Goal: Task Accomplishment & Management: Complete application form

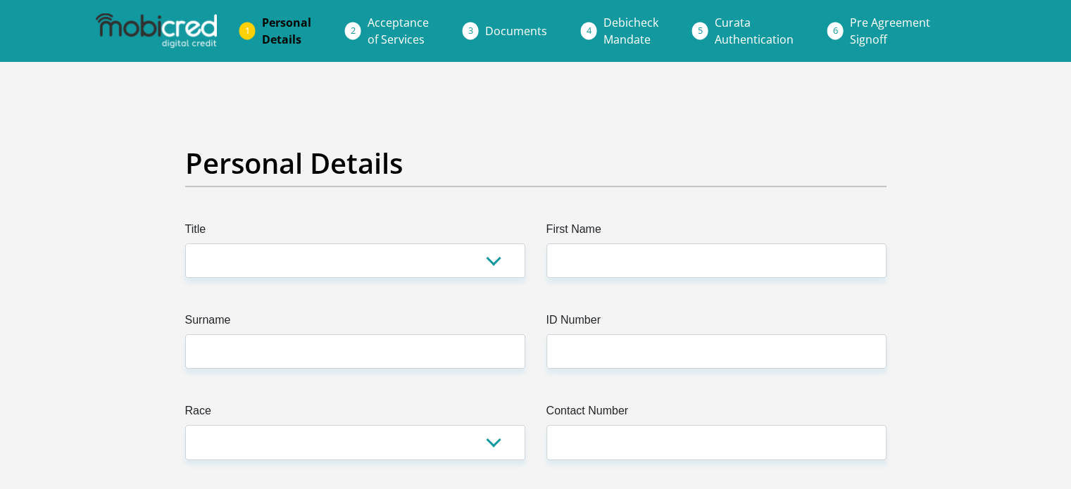
click at [184, 36] on img at bounding box center [156, 30] width 121 height 35
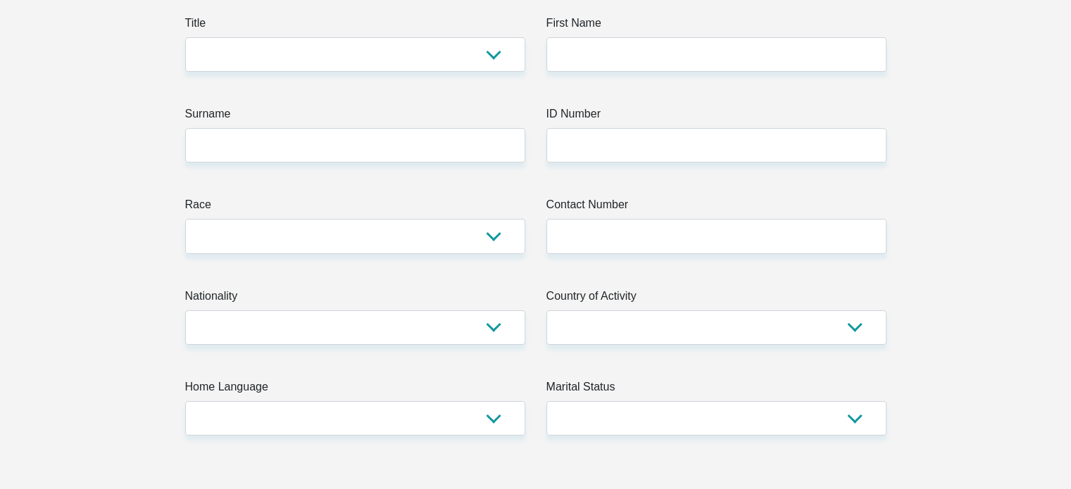
scroll to position [211, 0]
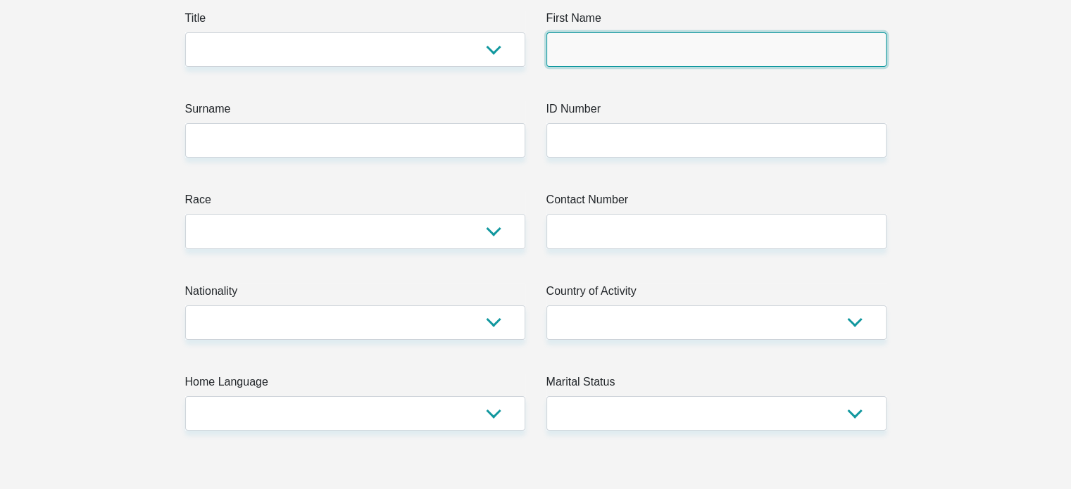
click at [593, 58] on input "First Name" at bounding box center [716, 49] width 340 height 34
type input "[PERSON_NAME]"
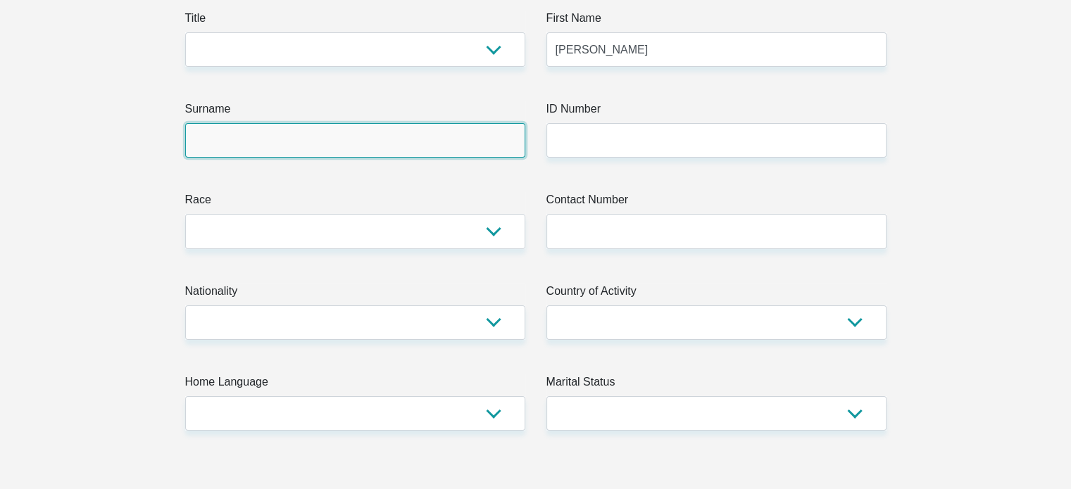
type input "Booyens"
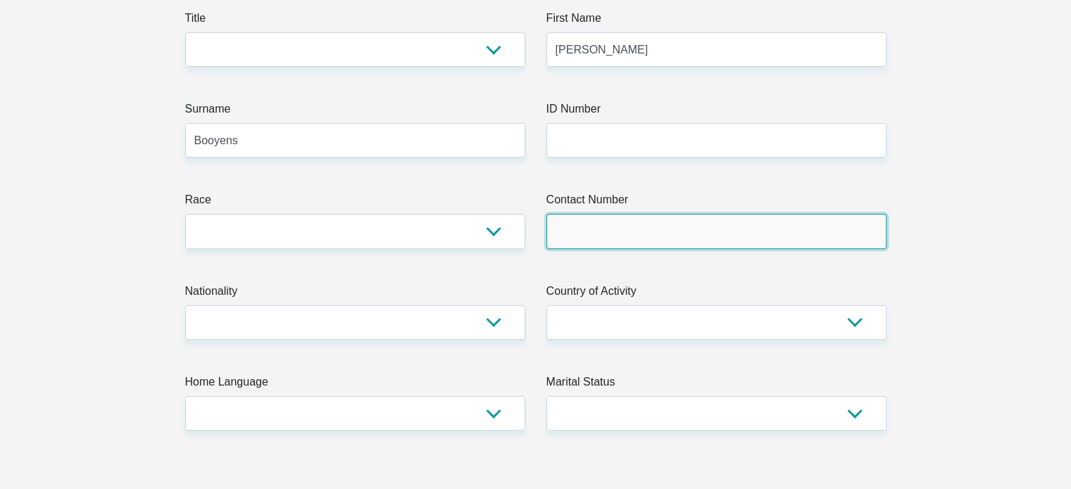
type input "0768224472"
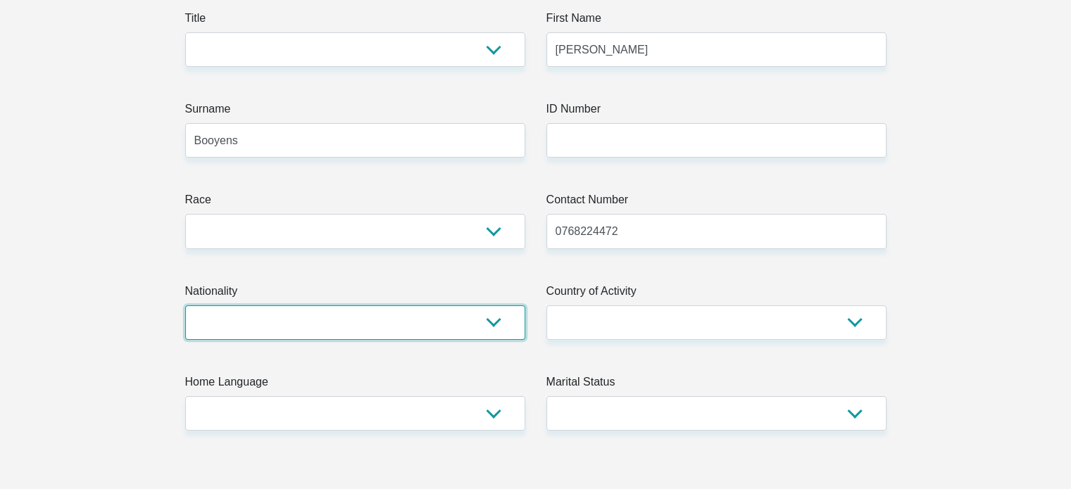
select select "ZAF"
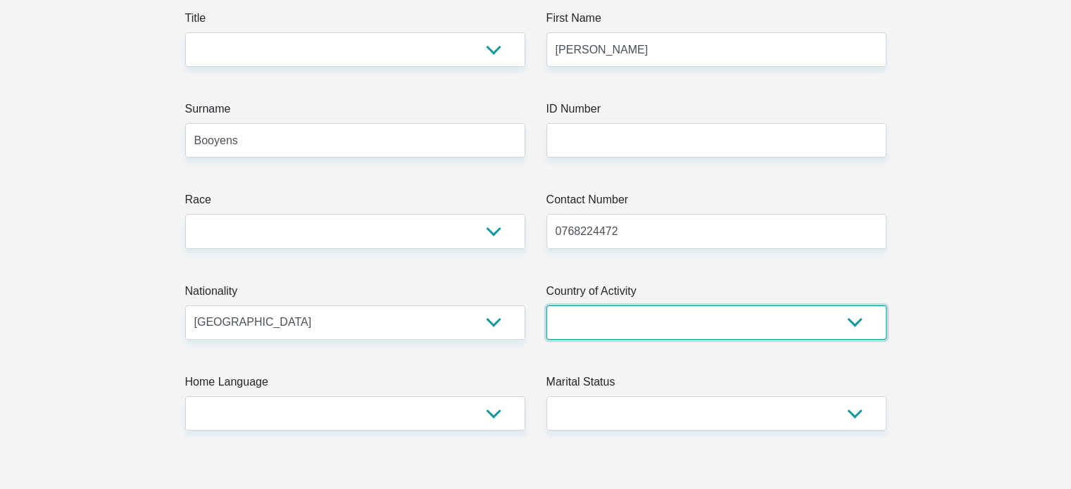
select select "ZAF"
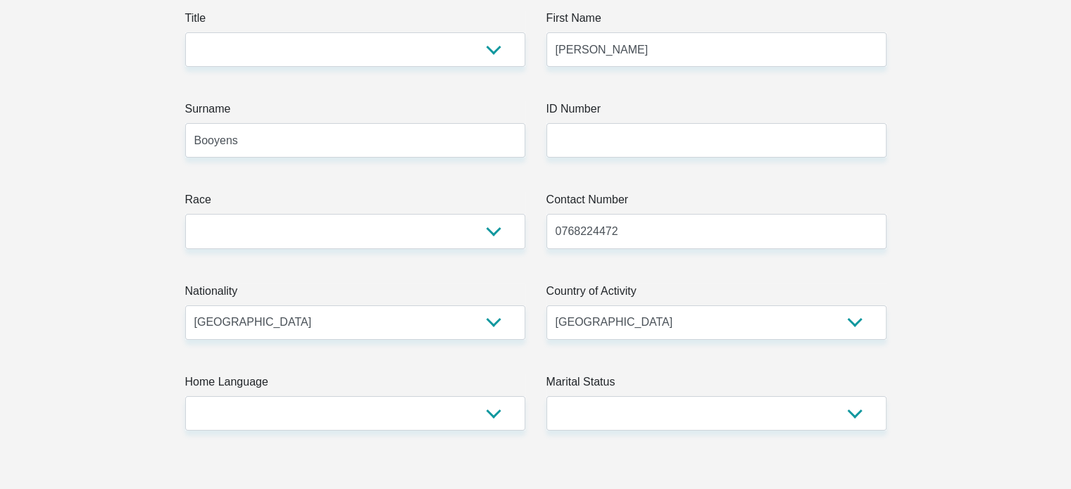
type input "5 Serenade Road"
type input "Germiston"
type input "1401"
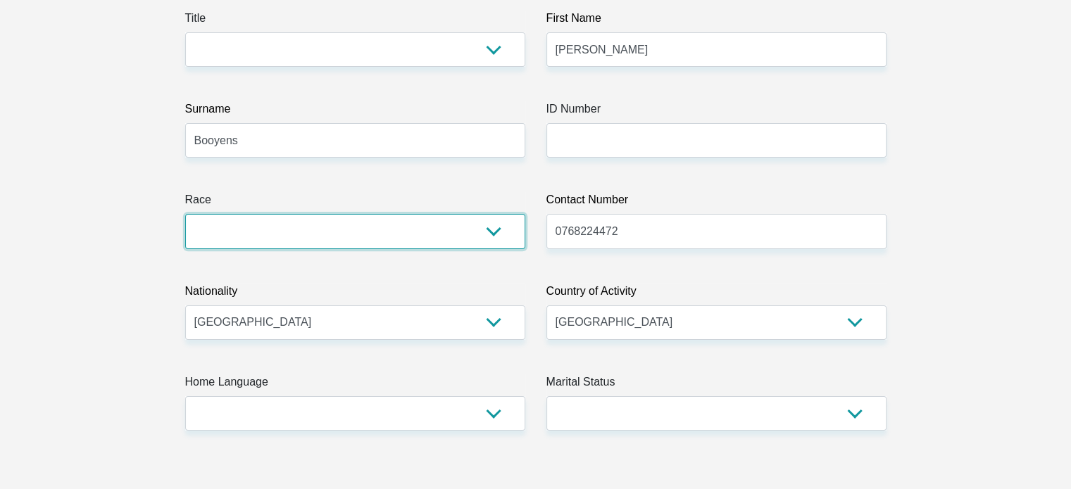
click at [304, 219] on select "Black Coloured Indian White Other" at bounding box center [355, 231] width 340 height 34
select select "4"
click at [185, 214] on select "Black Coloured Indian White Other" at bounding box center [355, 231] width 340 height 34
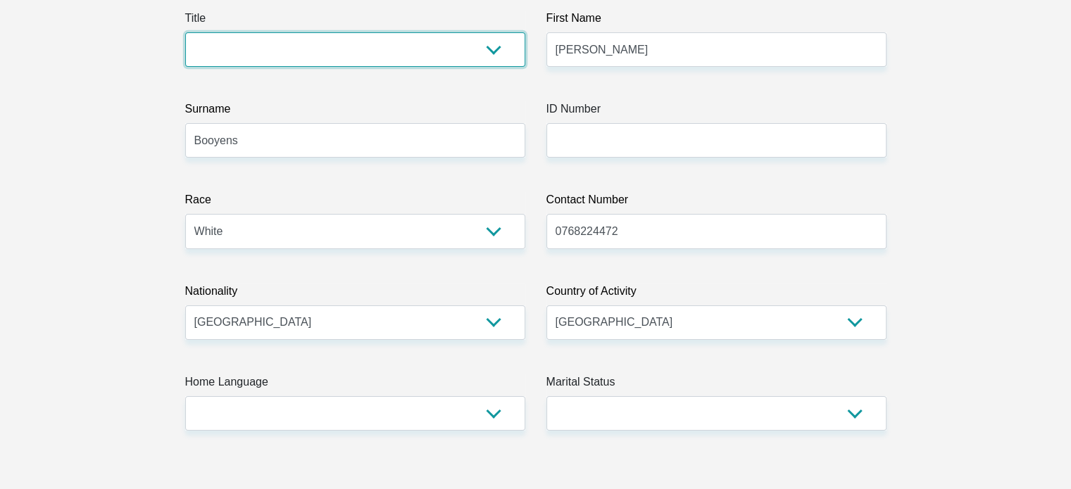
click at [322, 62] on select "Mr Ms Mrs Dr [PERSON_NAME]" at bounding box center [355, 49] width 340 height 34
select select "Ms"
click at [185, 32] on select "Mr Ms Mrs Dr [PERSON_NAME]" at bounding box center [355, 49] width 340 height 34
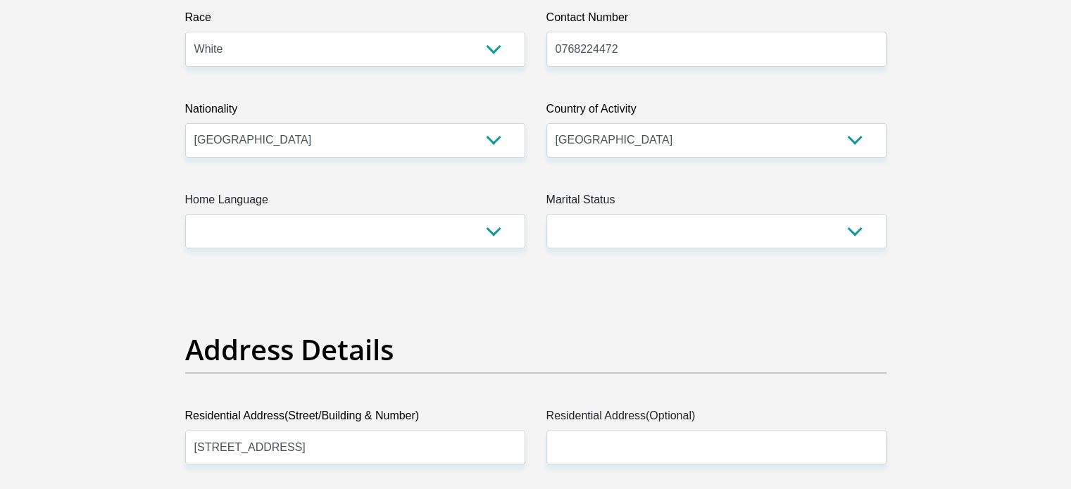
scroll to position [422, 0]
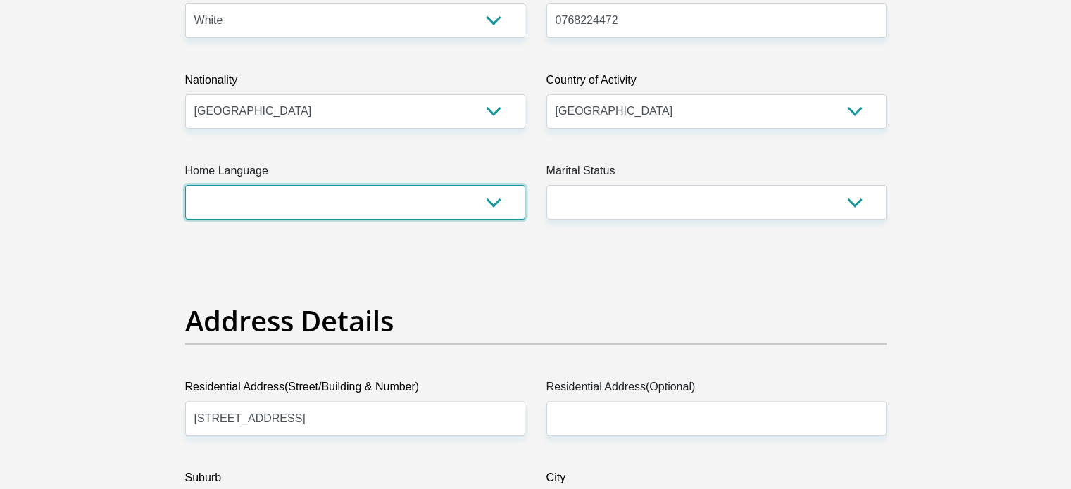
drag, startPoint x: 387, startPoint y: 208, endPoint x: 388, endPoint y: 215, distance: 7.1
click at [387, 208] on select "Afrikaans English Sepedi South Ndebele Southern Sotho Swati Tsonga Tswana Venda…" at bounding box center [355, 202] width 340 height 34
click at [185, 185] on select "Afrikaans English Sepedi South Ndebele Southern Sotho Swati Tsonga Tswana Venda…" at bounding box center [355, 202] width 340 height 34
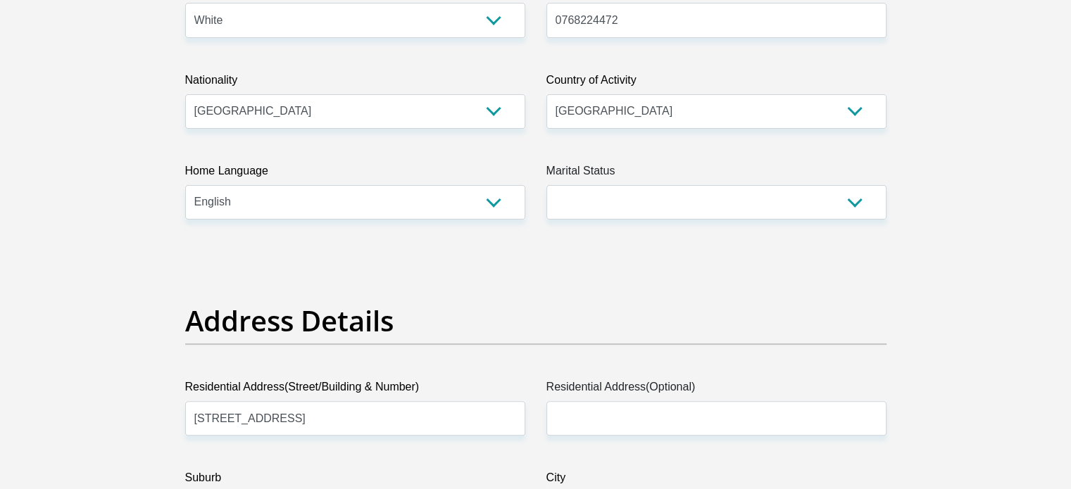
click at [374, 185] on select "Afrikaans English Sepedi South Ndebele Southern Sotho Swati Tsonga Tswana Venda…" at bounding box center [355, 202] width 340 height 34
select select "afr"
click at [185, 185] on select "Afrikaans English Sepedi South Ndebele Southern Sotho Swati Tsonga Tswana Venda…" at bounding box center [355, 202] width 340 height 34
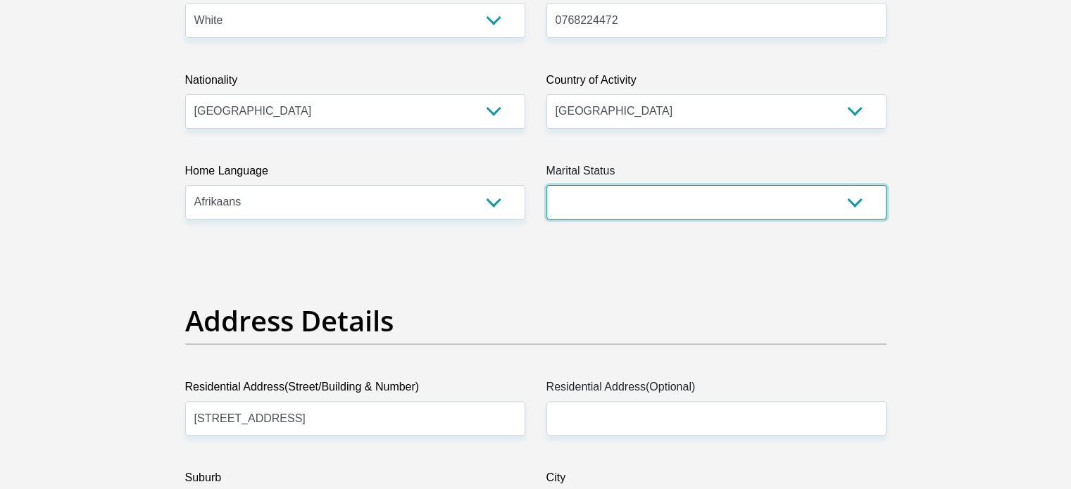
click at [567, 206] on select "Married ANC Single Divorced Widowed Married COP or Customary Law" at bounding box center [716, 202] width 340 height 34
select select "2"
click at [546, 185] on select "Married ANC Single Divorced Widowed Married COP or Customary Law" at bounding box center [716, 202] width 340 height 34
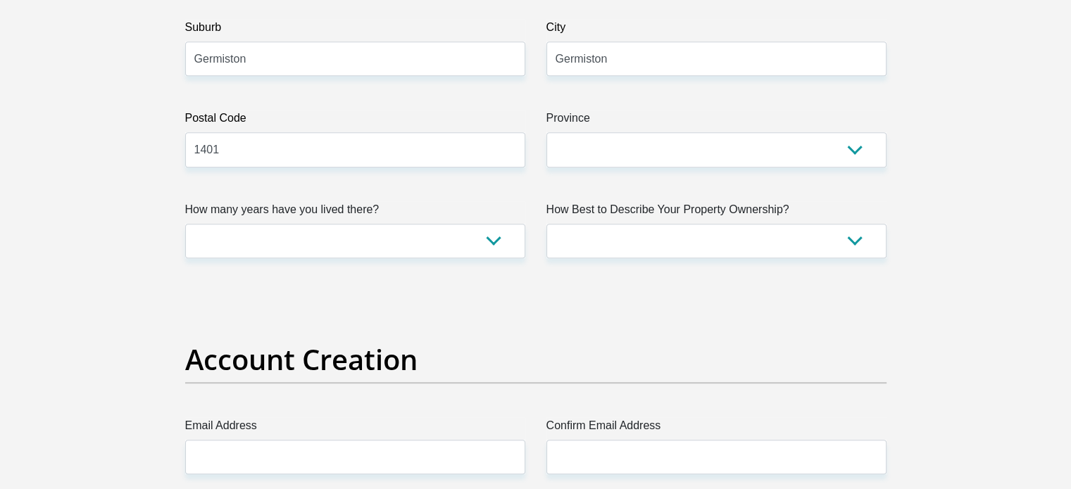
scroll to position [915, 0]
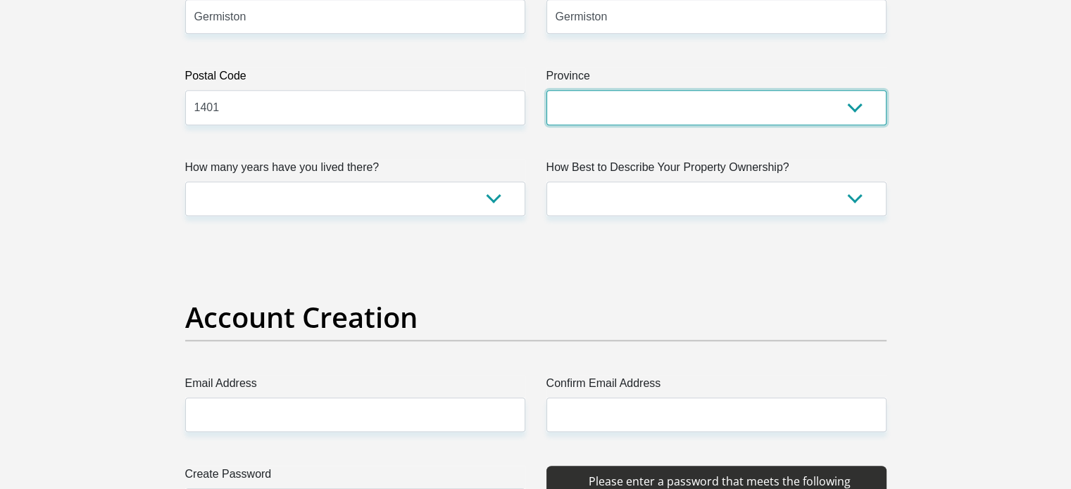
click at [660, 112] on select "Eastern Cape Free State [GEOGRAPHIC_DATA] [GEOGRAPHIC_DATA][DATE] [GEOGRAPHIC_D…" at bounding box center [716, 107] width 340 height 34
select select "Gauteng"
click at [546, 90] on select "Eastern Cape Free State [GEOGRAPHIC_DATA] [GEOGRAPHIC_DATA][DATE] [GEOGRAPHIC_D…" at bounding box center [716, 107] width 340 height 34
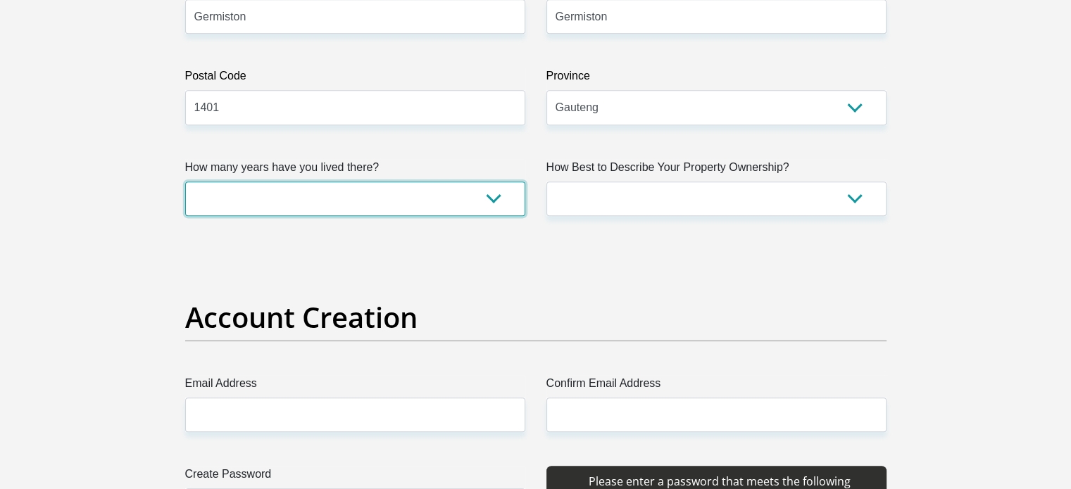
click at [440, 198] on select "less than 1 year 1-3 years 3-5 years 5+ years" at bounding box center [355, 199] width 340 height 34
click at [185, 182] on select "less than 1 year 1-3 years 3-5 years 5+ years" at bounding box center [355, 199] width 340 height 34
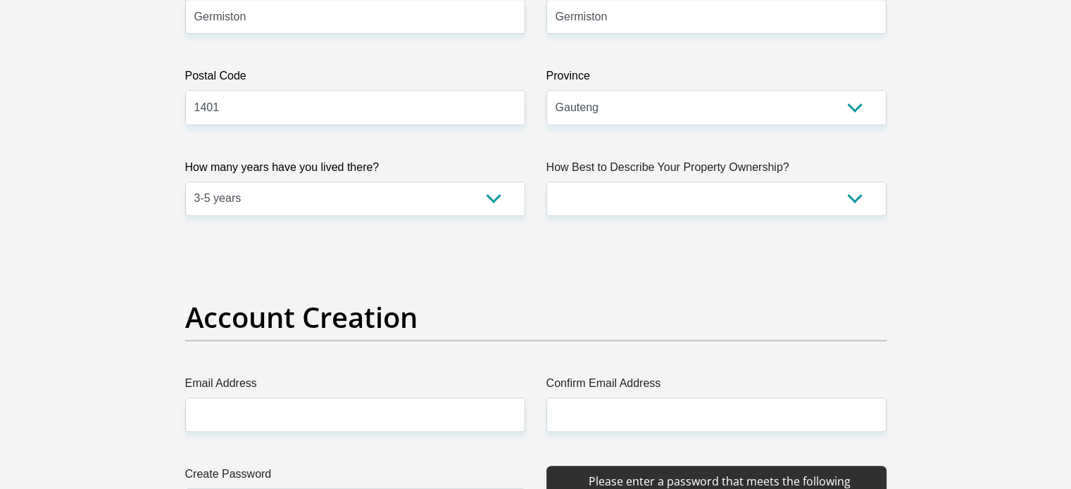
click at [430, 203] on select "less than 1 year 1-3 years 3-5 years 5+ years" at bounding box center [355, 199] width 340 height 34
select select "5"
click at [185, 182] on select "less than 1 year 1-3 years 3-5 years 5+ years" at bounding box center [355, 199] width 340 height 34
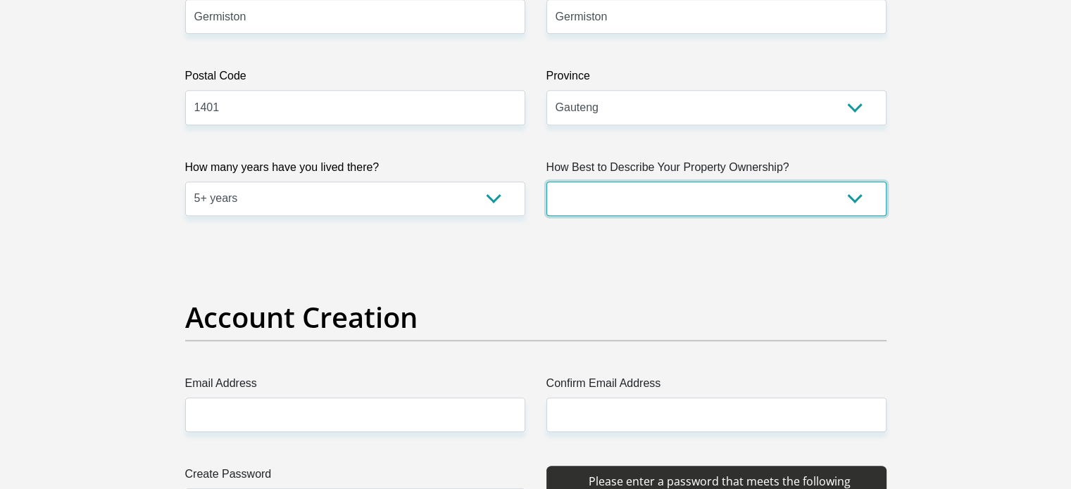
click at [659, 213] on select "Owned Rented Family Owned Company Dwelling" at bounding box center [716, 199] width 340 height 34
select select "parents"
click at [546, 182] on select "Owned Rented Family Owned Company Dwelling" at bounding box center [716, 199] width 340 height 34
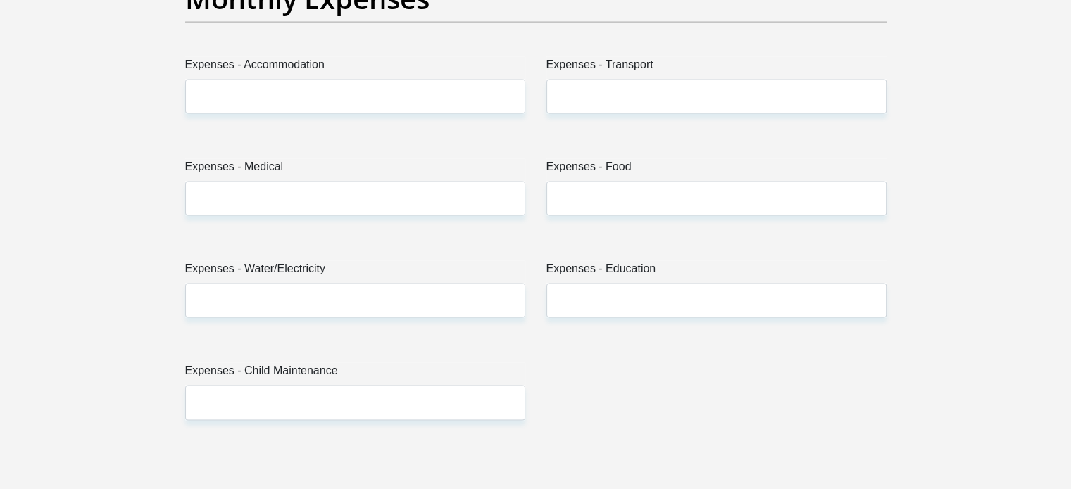
scroll to position [2112, 0]
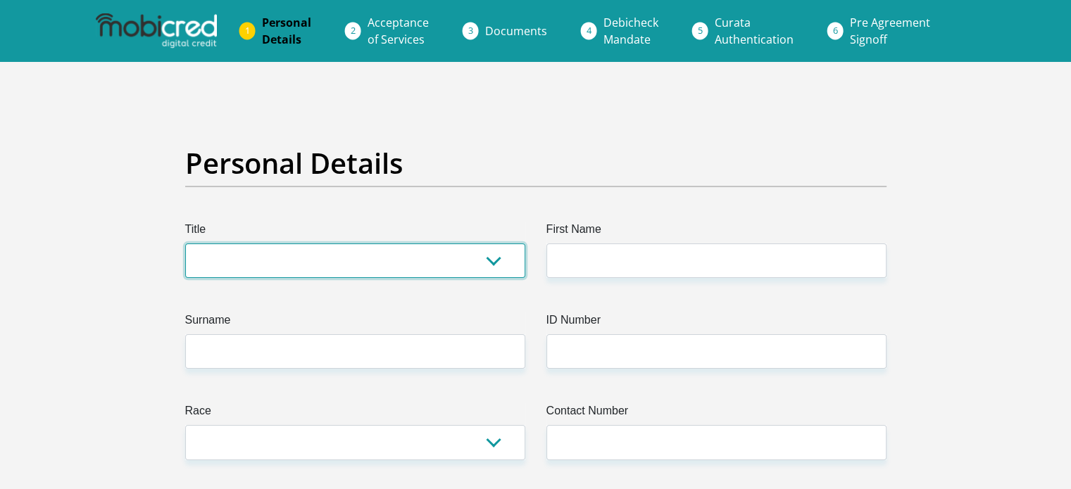
click at [458, 266] on select "Mr Ms Mrs Dr [PERSON_NAME]" at bounding box center [355, 261] width 340 height 34
select select "Ms"
click at [185, 244] on select "Mr Ms Mrs Dr [PERSON_NAME]" at bounding box center [355, 261] width 340 height 34
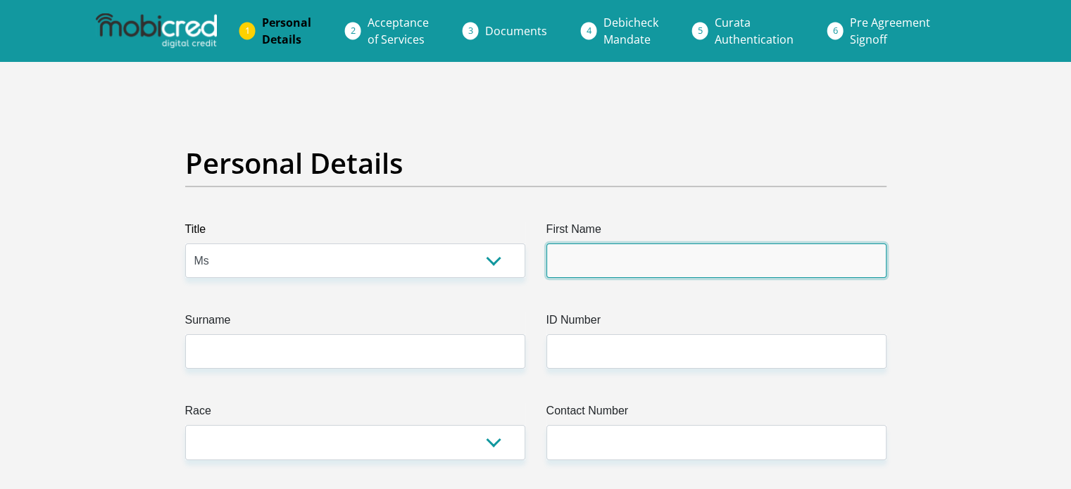
click at [553, 261] on input "First Name" at bounding box center [716, 261] width 340 height 34
type input "[PERSON_NAME]"
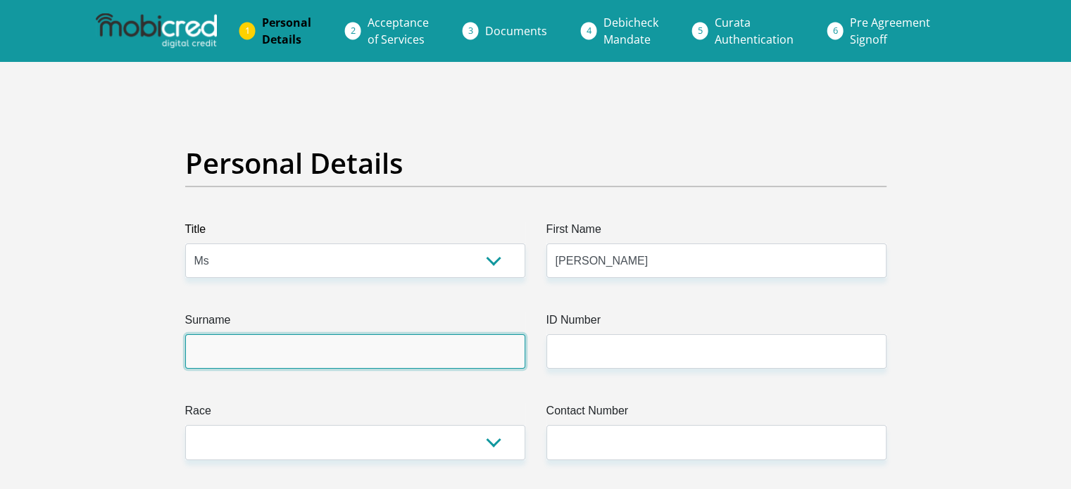
type input "BOOYENS"
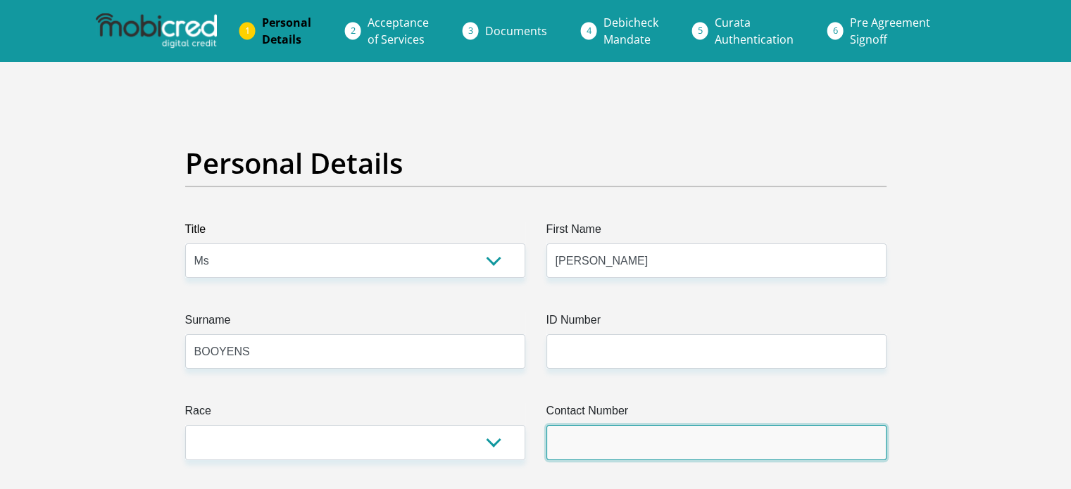
type input "0768224472"
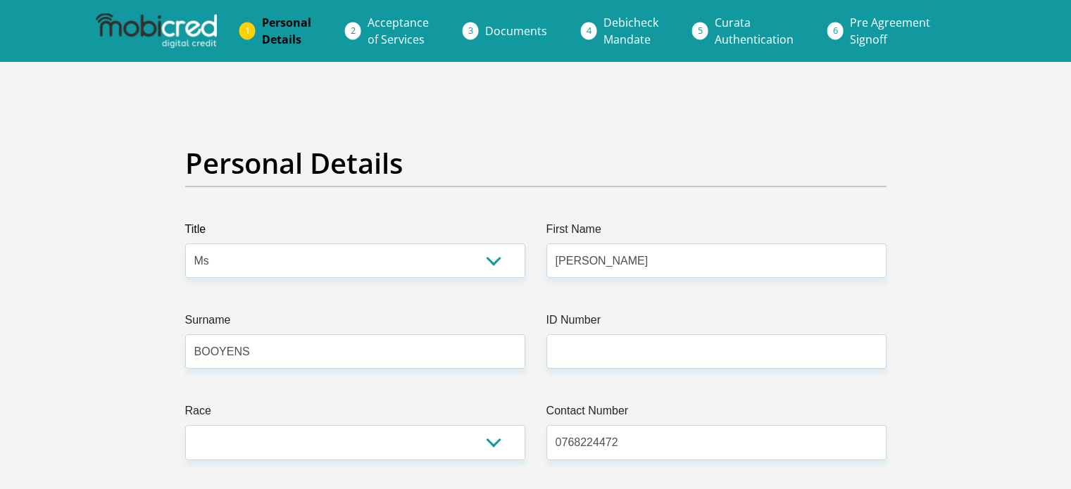
select select "ZAF"
type input "[STREET_ADDRESS]"
type input "RUSTIVIA"
type input "GERMISTON"
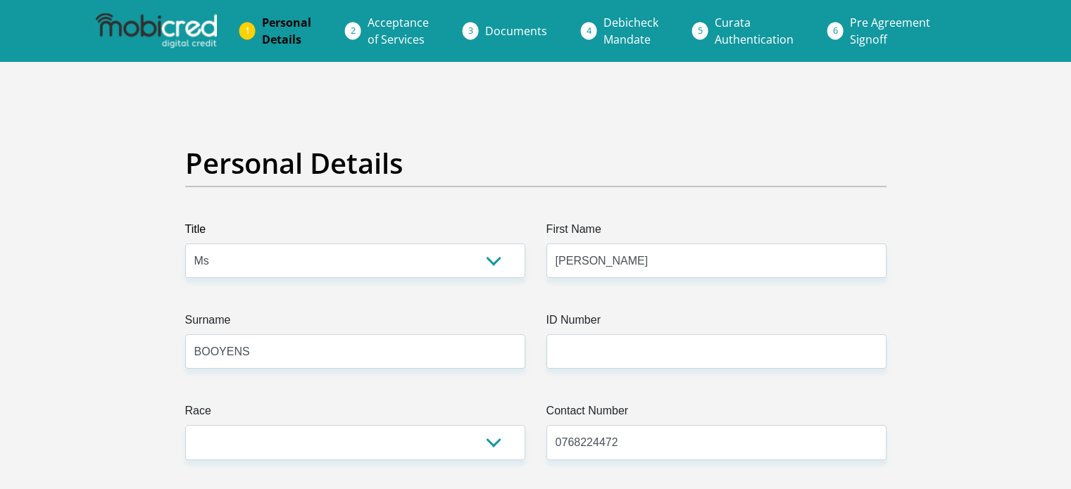
type input "GERMISTON"
type input "1401"
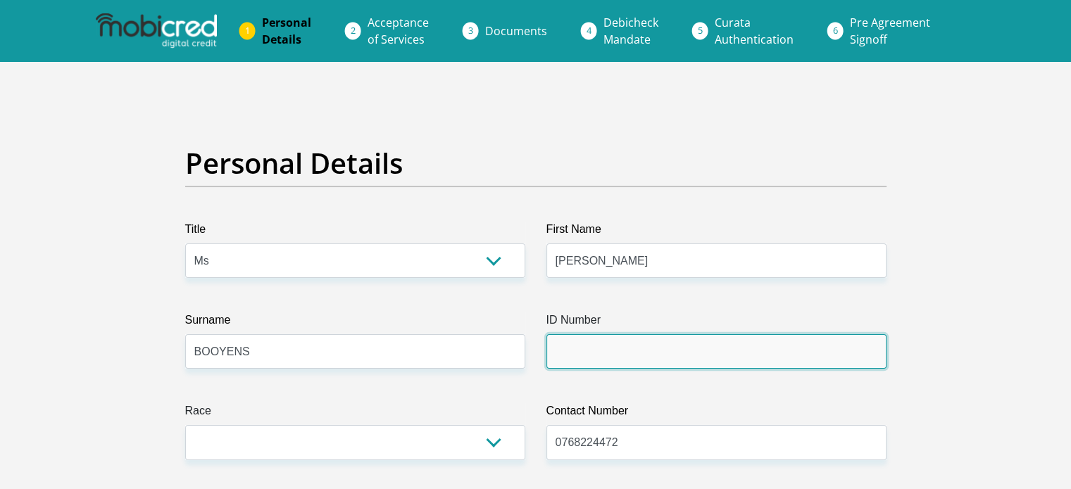
click at [576, 362] on input "ID Number" at bounding box center [716, 351] width 340 height 34
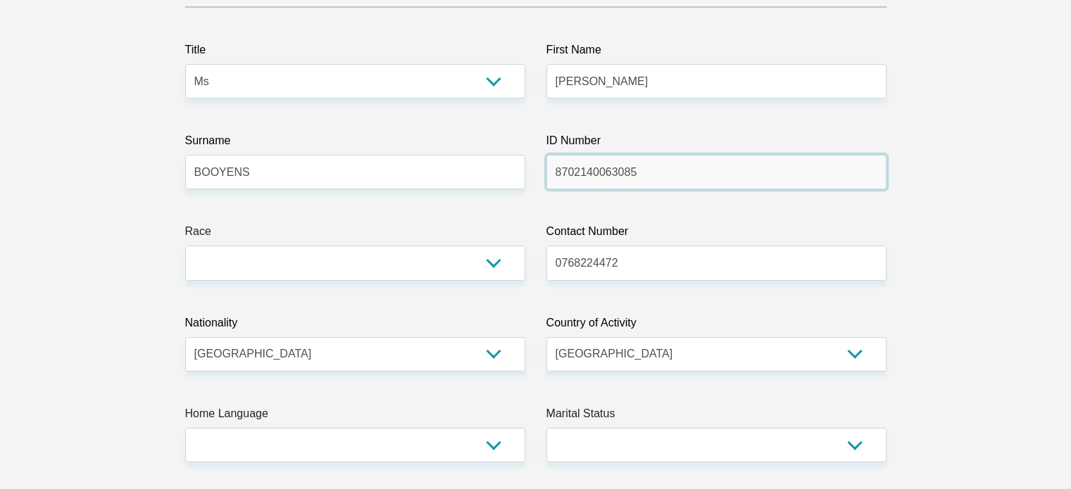
scroll to position [282, 0]
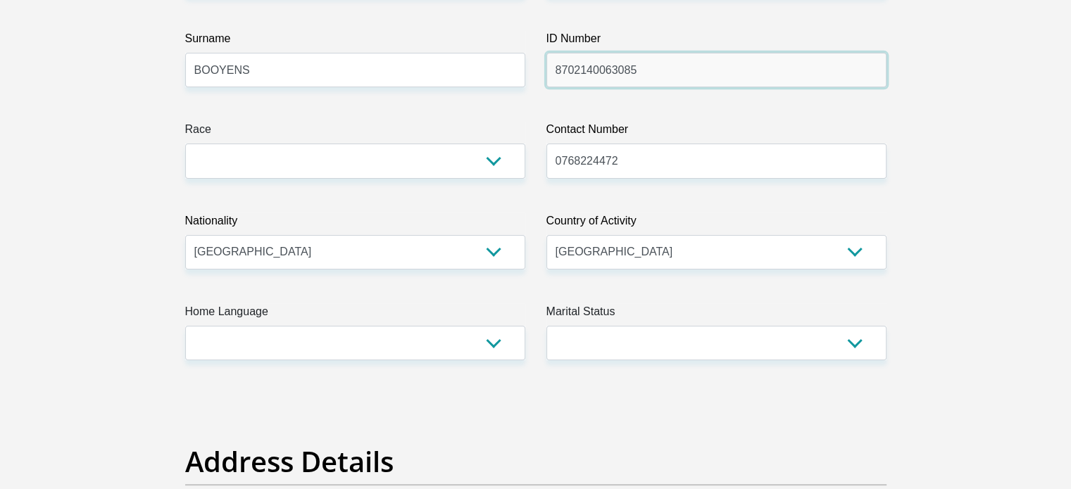
type input "8702140063085"
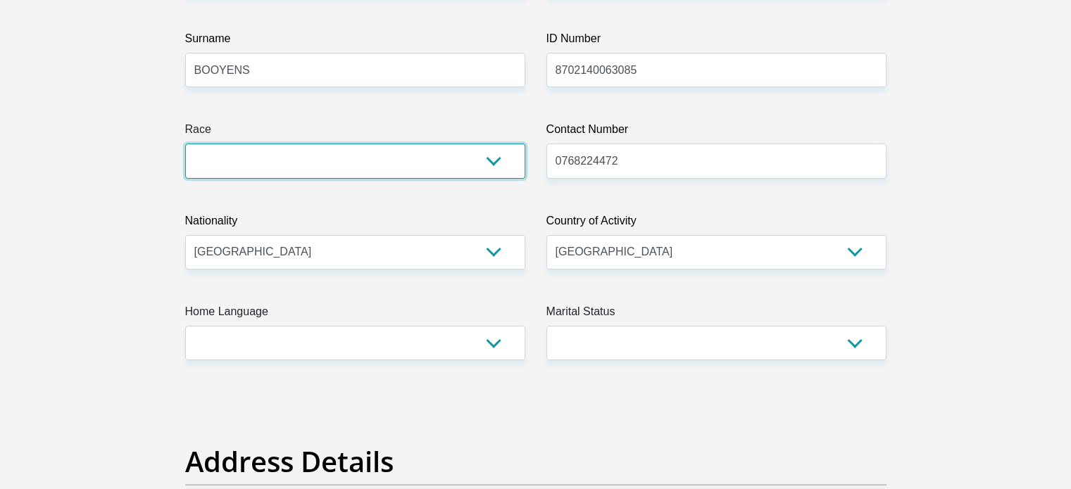
click at [495, 159] on select "Black Coloured Indian White Other" at bounding box center [355, 161] width 340 height 34
select select "4"
click at [185, 144] on select "Black Coloured Indian White Other" at bounding box center [355, 161] width 340 height 34
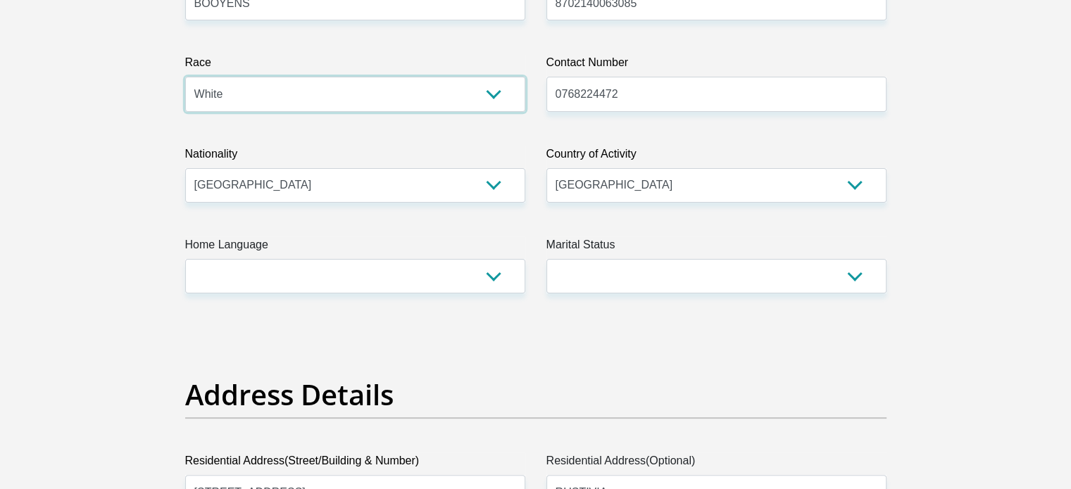
scroll to position [352, 0]
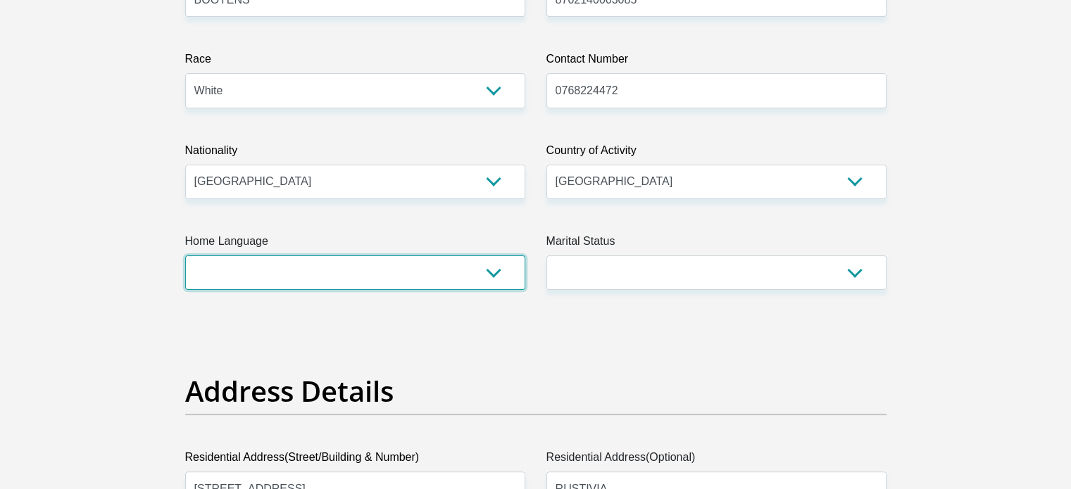
click at [446, 277] on select "Afrikaans English Sepedi South Ndebele Southern Sotho Swati Tsonga Tswana Venda…" at bounding box center [355, 273] width 340 height 34
select select "afr"
click at [185, 256] on select "Afrikaans English Sepedi South Ndebele Southern Sotho Swati Tsonga Tswana Venda…" at bounding box center [355, 273] width 340 height 34
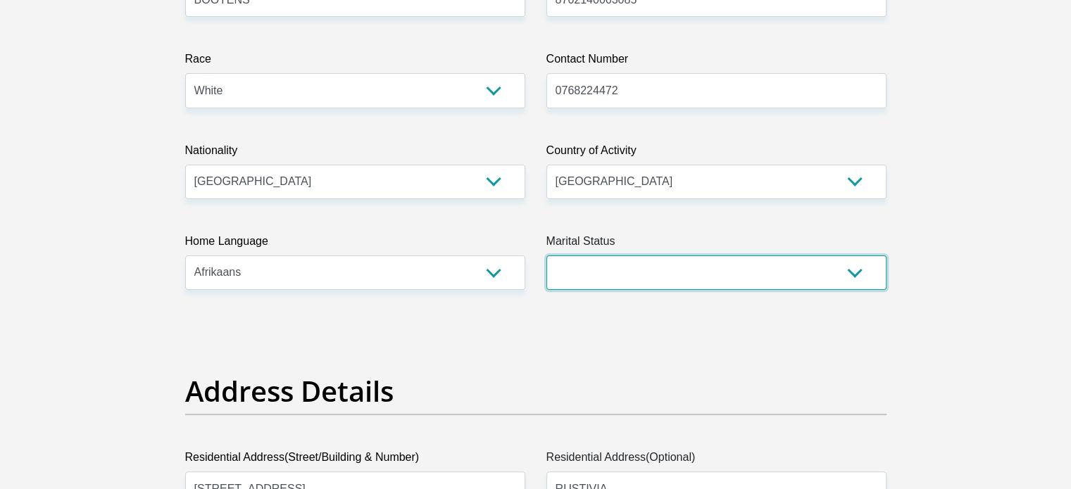
click at [601, 271] on select "Married ANC Single Divorced Widowed Married COP or Customary Law" at bounding box center [716, 273] width 340 height 34
select select "2"
click at [546, 256] on select "Married ANC Single Divorced Widowed Married COP or Customary Law" at bounding box center [716, 273] width 340 height 34
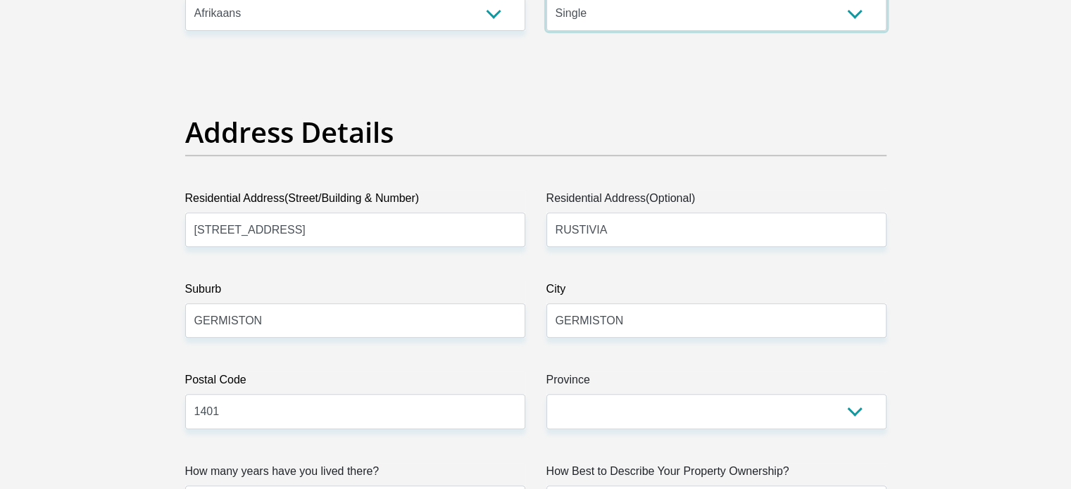
scroll to position [704, 0]
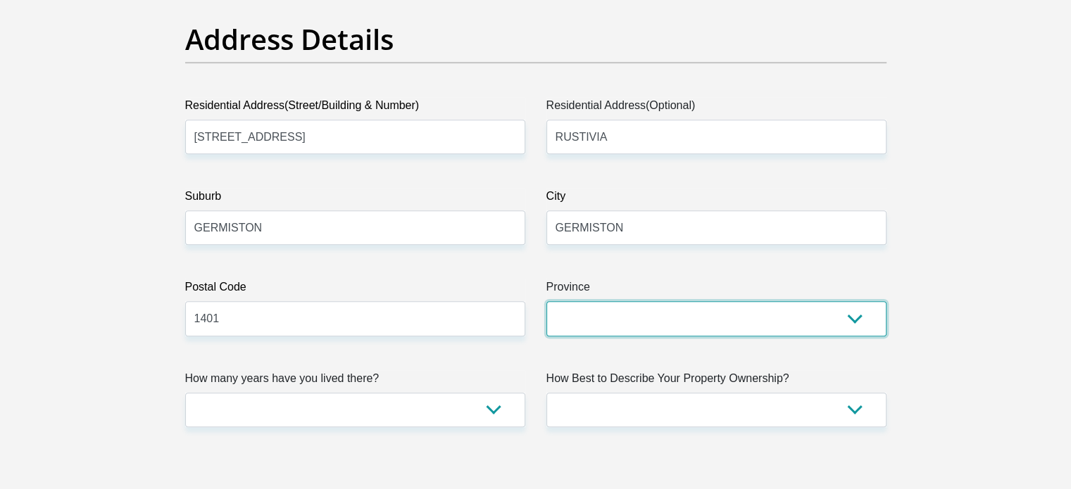
click at [600, 302] on select "Eastern Cape Free State [GEOGRAPHIC_DATA] [GEOGRAPHIC_DATA][DATE] [GEOGRAPHIC_D…" at bounding box center [716, 318] width 340 height 34
select select "Gauteng"
click at [546, 301] on select "Eastern Cape Free State [GEOGRAPHIC_DATA] [GEOGRAPHIC_DATA][DATE] [GEOGRAPHIC_D…" at bounding box center [716, 318] width 340 height 34
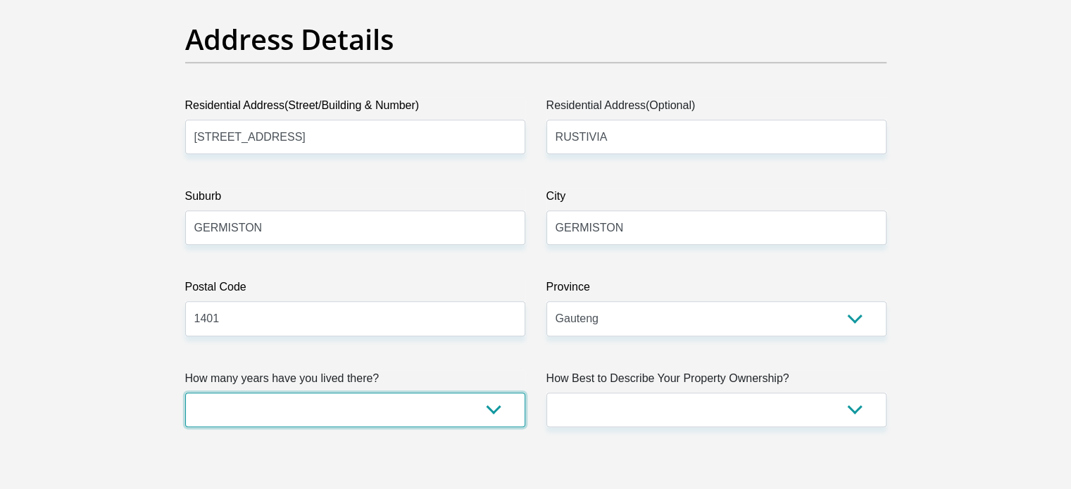
click at [408, 408] on select "less than 1 year 1-3 years 3-5 years 5+ years" at bounding box center [355, 410] width 340 height 34
select select "5"
click at [185, 393] on select "less than 1 year 1-3 years 3-5 years 5+ years" at bounding box center [355, 410] width 340 height 34
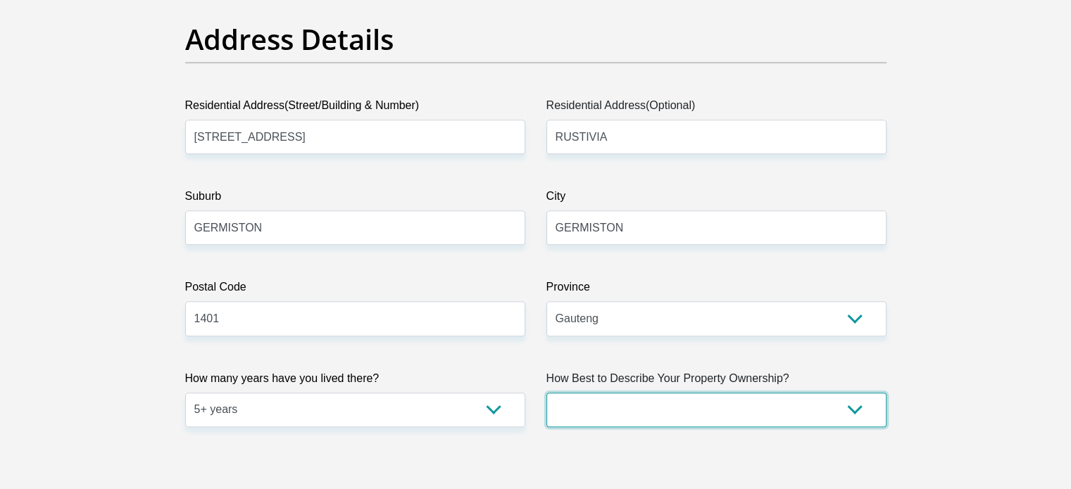
click at [738, 400] on select "Owned Rented Family Owned Company Dwelling" at bounding box center [716, 410] width 340 height 34
select select "Rented"
click at [546, 393] on select "Owned Rented Family Owned Company Dwelling" at bounding box center [716, 410] width 340 height 34
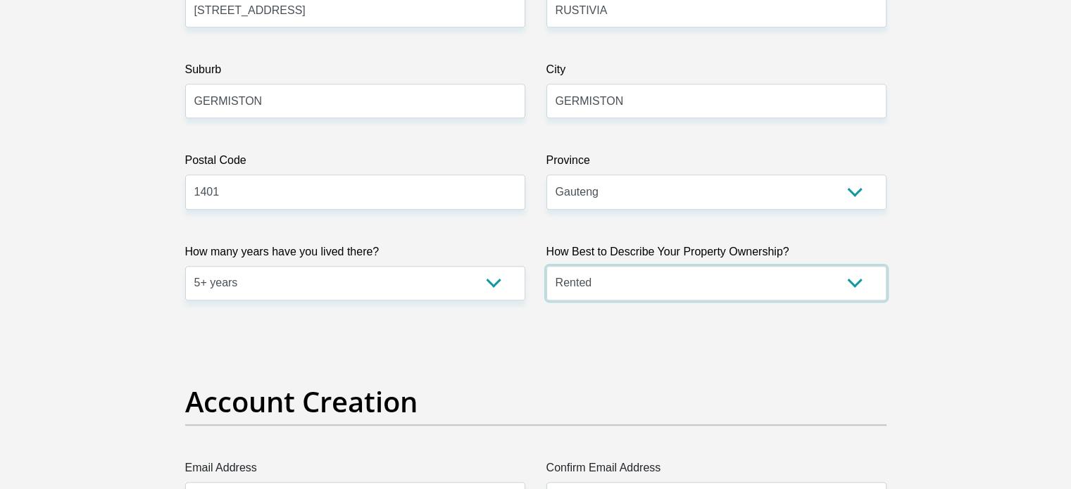
scroll to position [1056, 0]
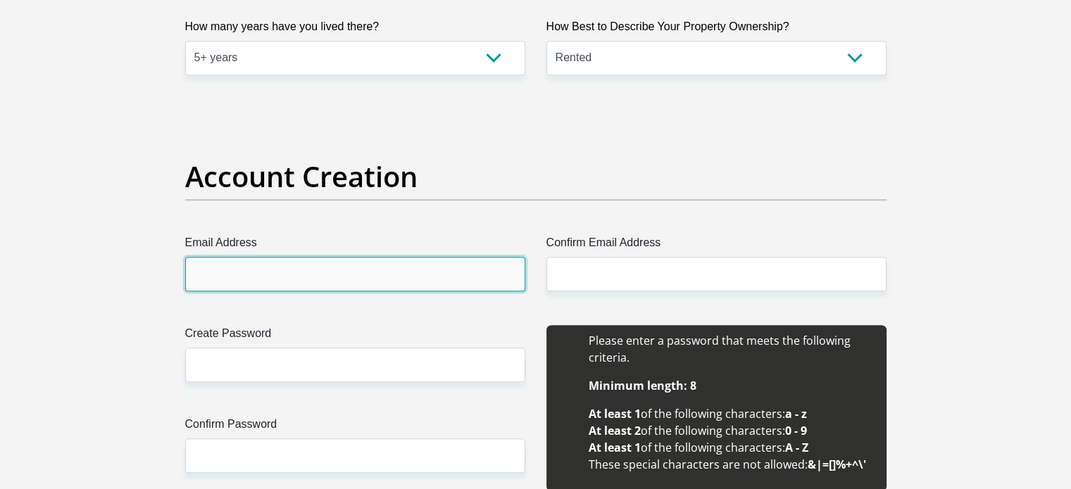
click at [275, 279] on input "Email Address" at bounding box center [355, 274] width 340 height 34
type input "[EMAIL_ADDRESS][DOMAIN_NAME]"
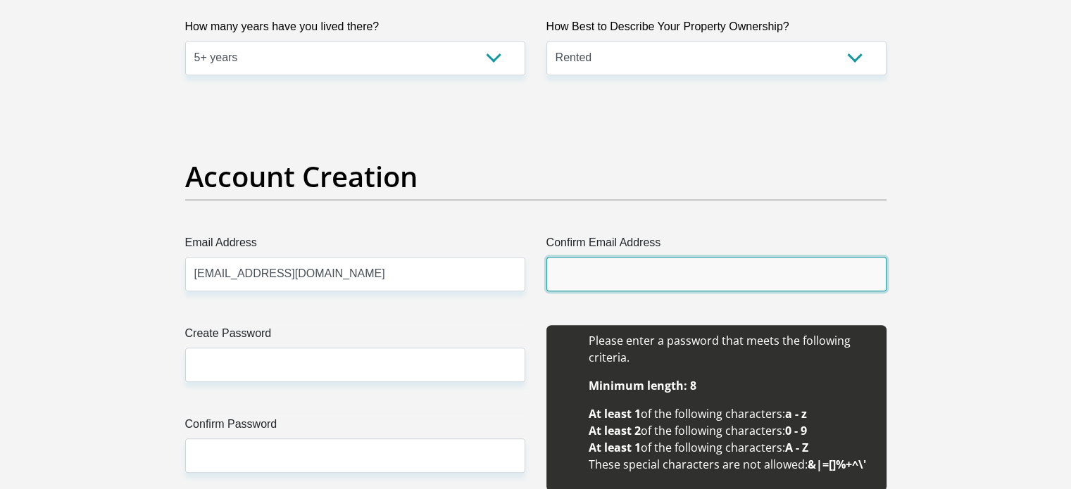
type input "[EMAIL_ADDRESS][DOMAIN_NAME]"
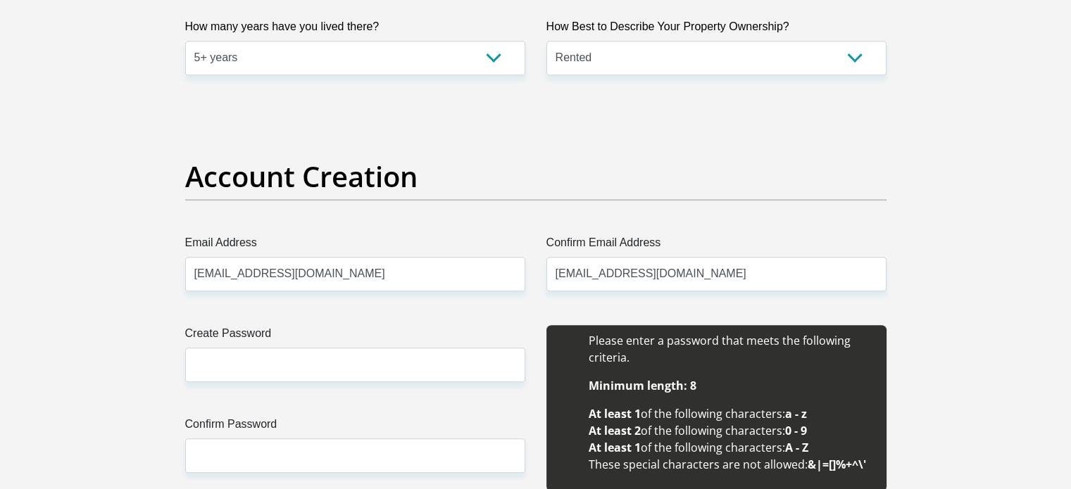
type input "[PERSON_NAME]"
type input "Booyens"
type input "0768224472"
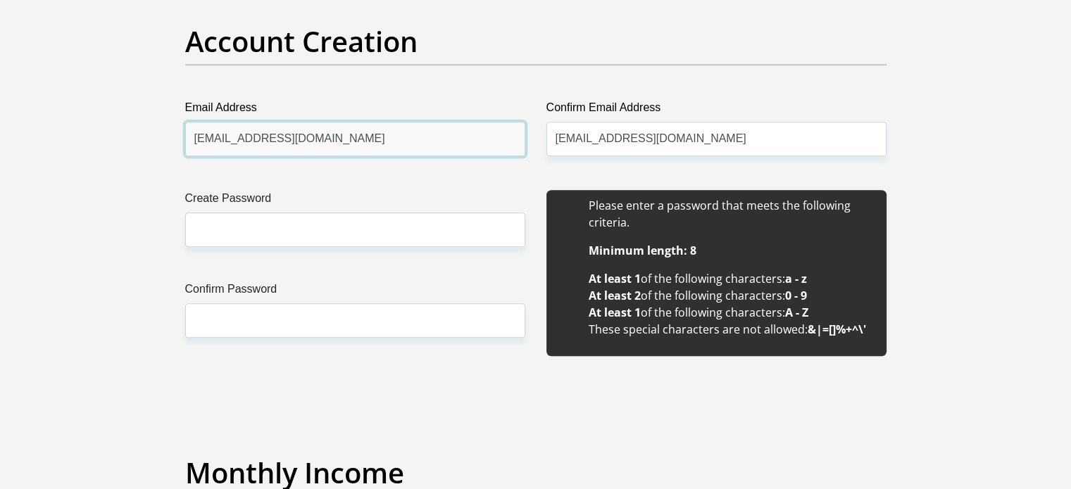
scroll to position [1197, 0]
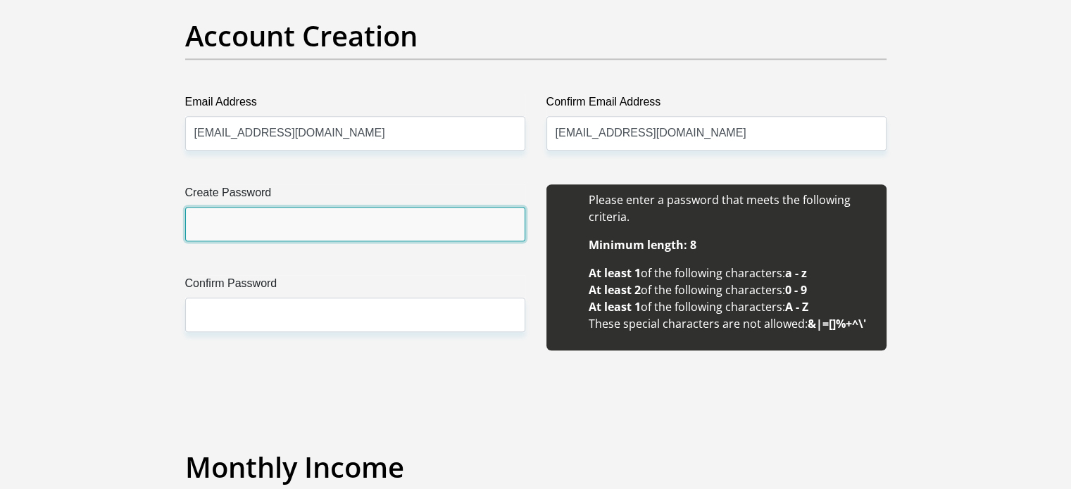
click at [292, 219] on input "Create Password" at bounding box center [355, 224] width 340 height 34
type input "Cheesecake1987#"
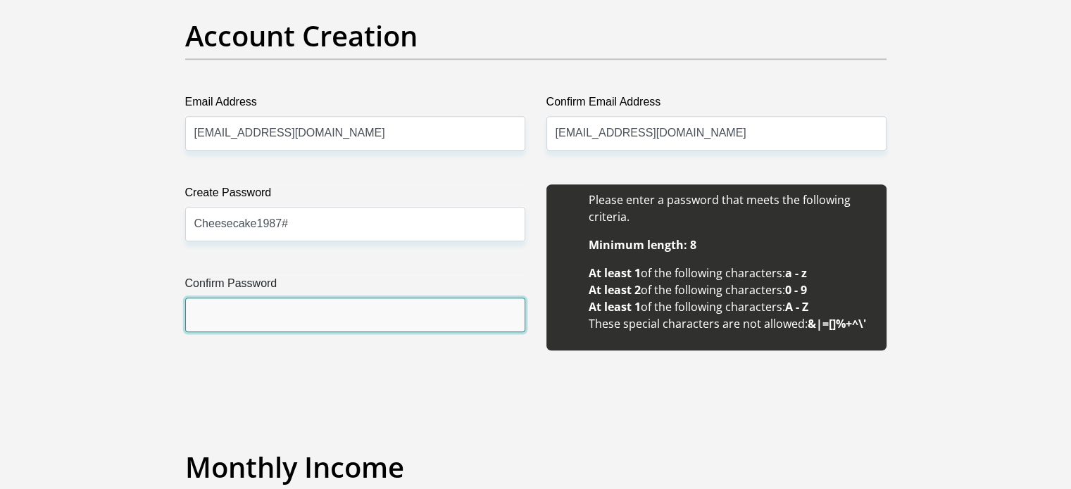
click at [278, 315] on input "Confirm Password" at bounding box center [355, 315] width 340 height 34
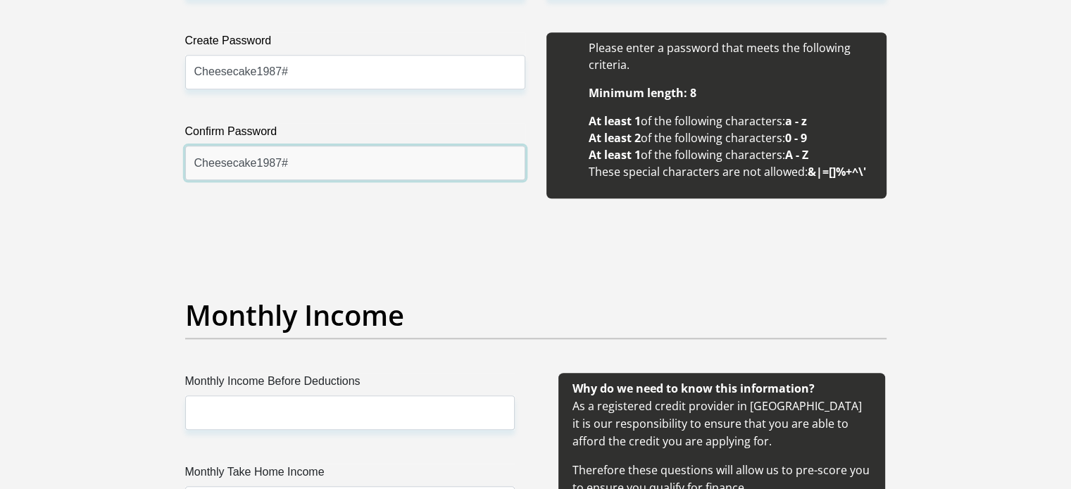
scroll to position [1408, 0]
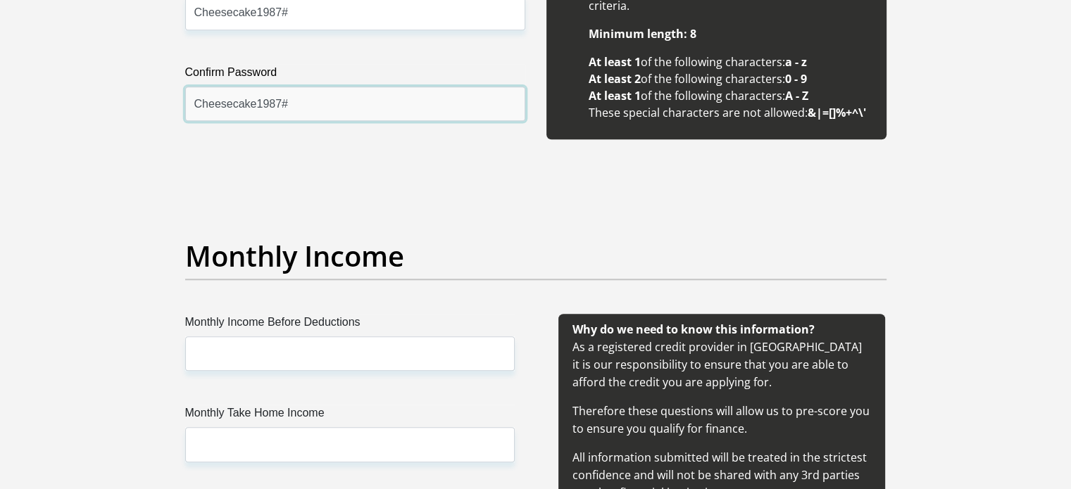
type input "Cheesecake1987#"
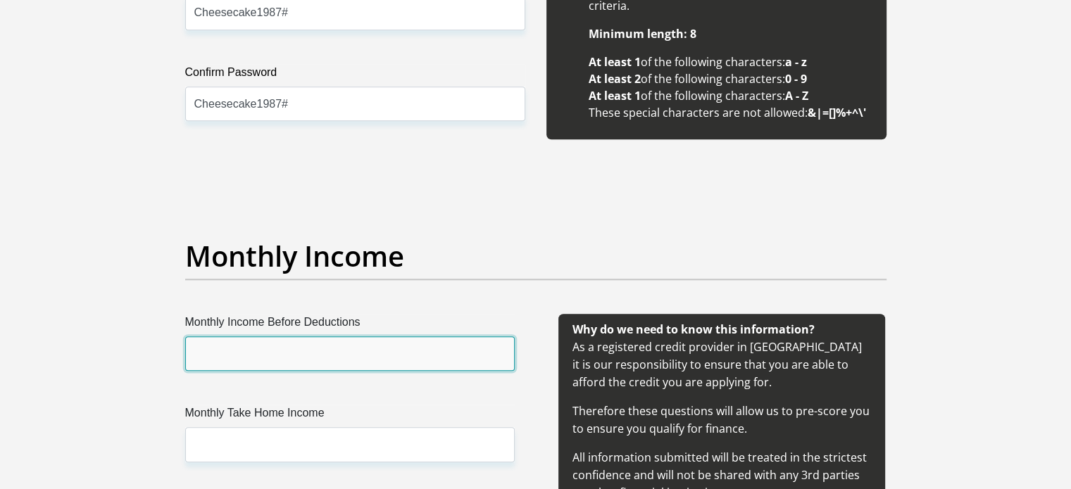
click at [296, 343] on input "Monthly Income Before Deductions" at bounding box center [349, 353] width 329 height 34
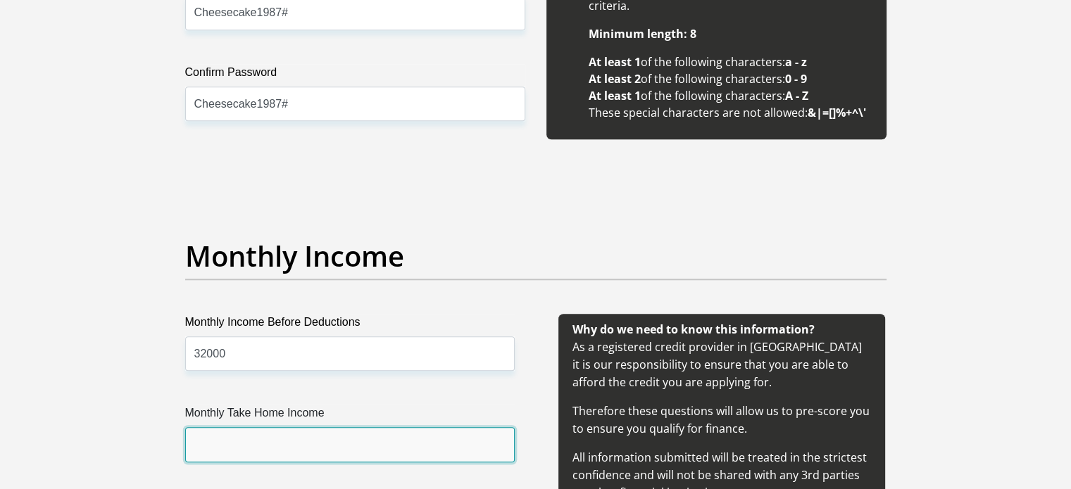
click at [356, 439] on input "Monthly Take Home Income" at bounding box center [349, 444] width 329 height 34
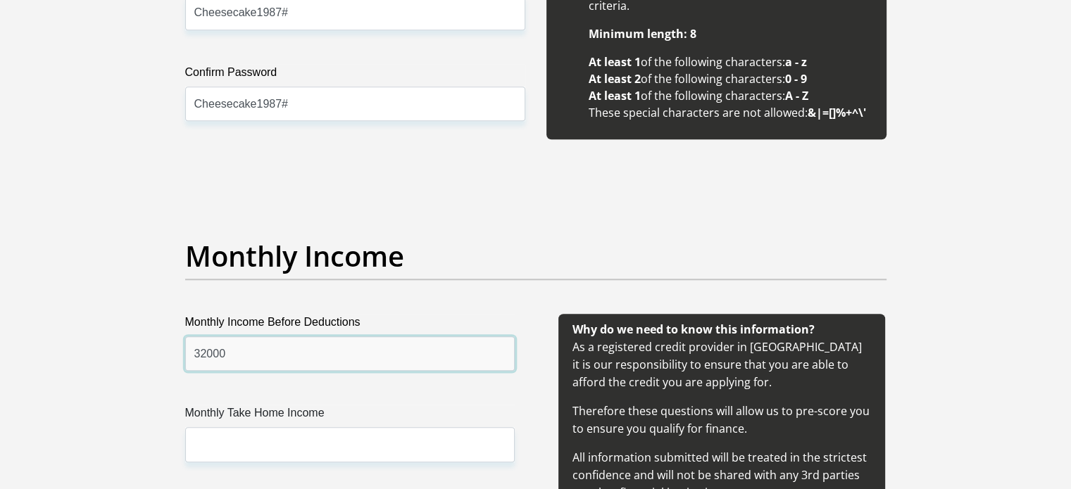
click at [321, 350] on input "32000" at bounding box center [349, 353] width 329 height 34
click at [319, 350] on input "32000" at bounding box center [349, 353] width 329 height 34
click at [313, 333] on label "Monthly Income Before Deductions" at bounding box center [349, 325] width 329 height 23
click at [313, 336] on input "32000" at bounding box center [349, 353] width 329 height 34
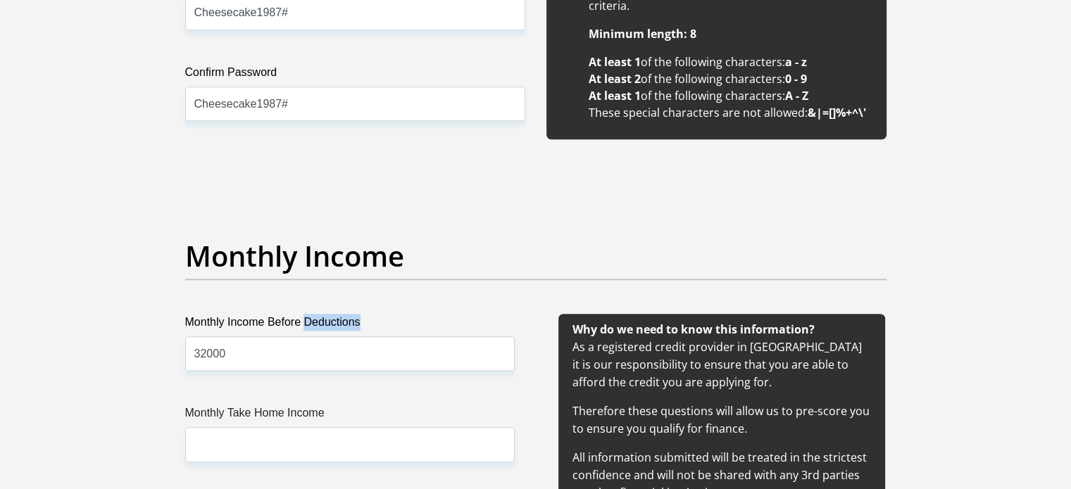
drag, startPoint x: 313, startPoint y: 333, endPoint x: 313, endPoint y: 344, distance: 10.6
click at [313, 335] on div "Monthly Income Before Deductions 32000" at bounding box center [349, 342] width 329 height 57
click at [313, 348] on input "32000" at bounding box center [349, 353] width 329 height 34
type input "34000"
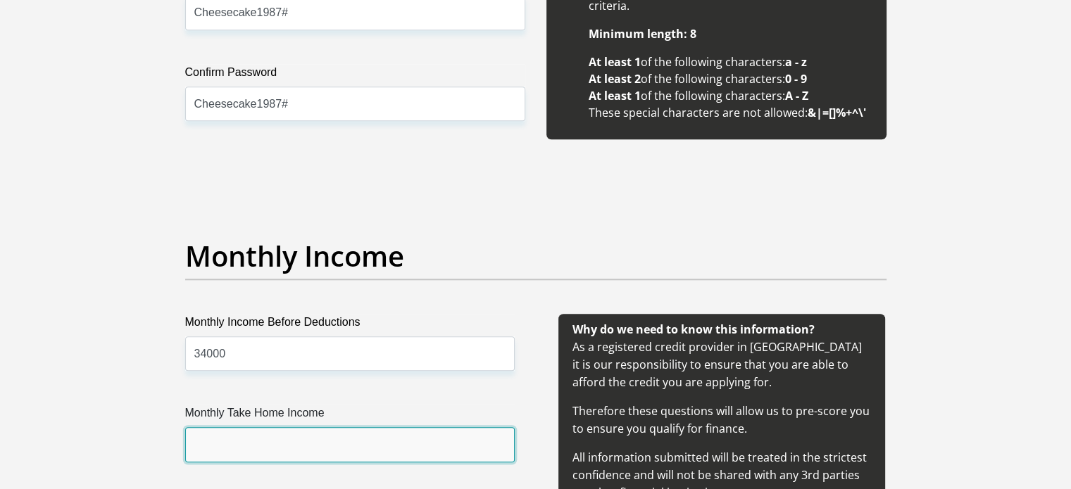
click at [307, 441] on input "Monthly Take Home Income" at bounding box center [349, 444] width 329 height 34
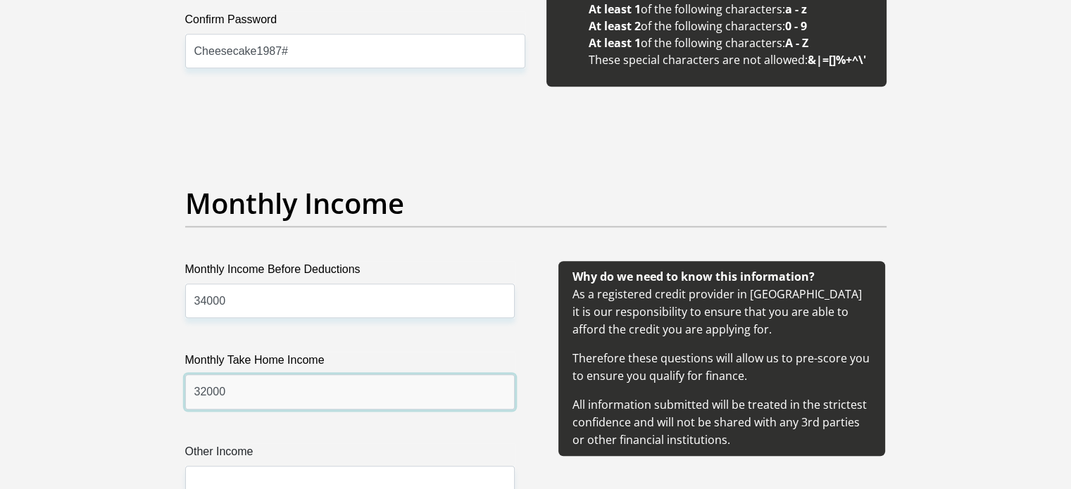
scroll to position [1689, 0]
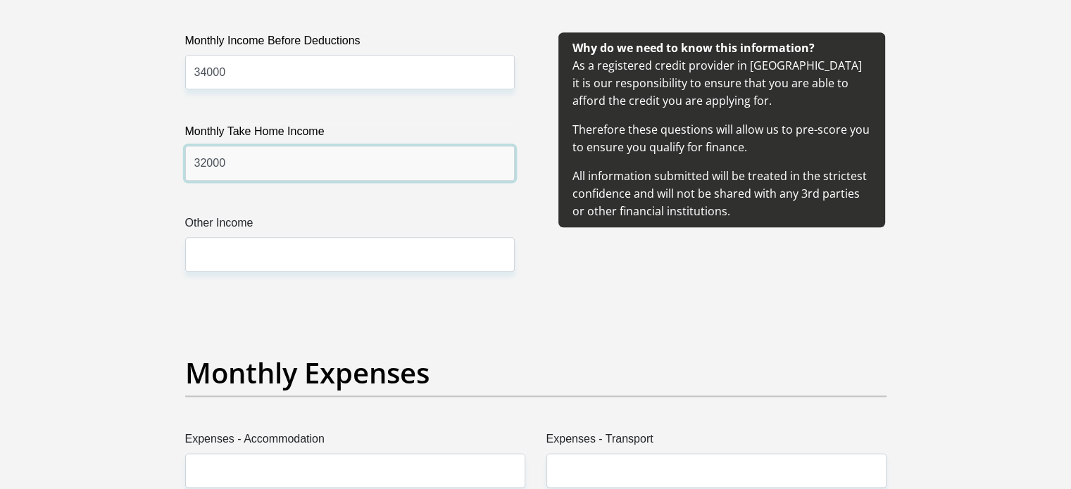
type input "32000"
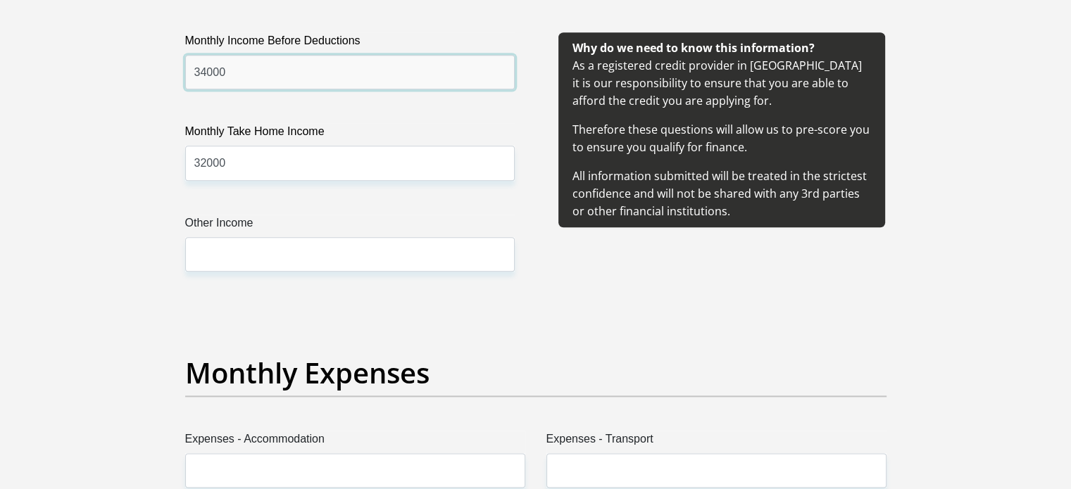
click at [255, 67] on input "34000" at bounding box center [349, 72] width 329 height 34
click at [254, 68] on input "34000" at bounding box center [349, 72] width 329 height 34
type input "16500"
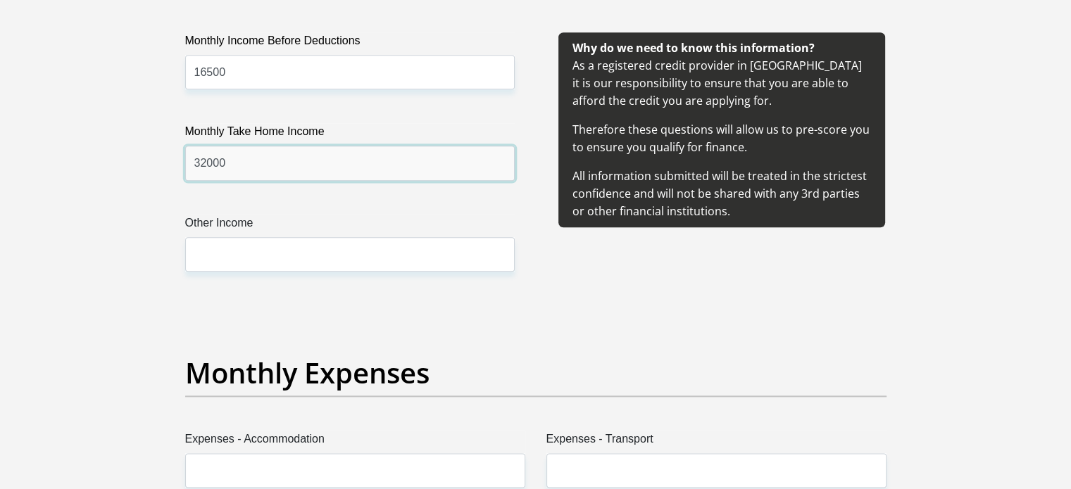
click at [244, 156] on input "32000" at bounding box center [349, 163] width 329 height 34
click at [244, 157] on input "32000" at bounding box center [349, 163] width 329 height 34
type input "14000"
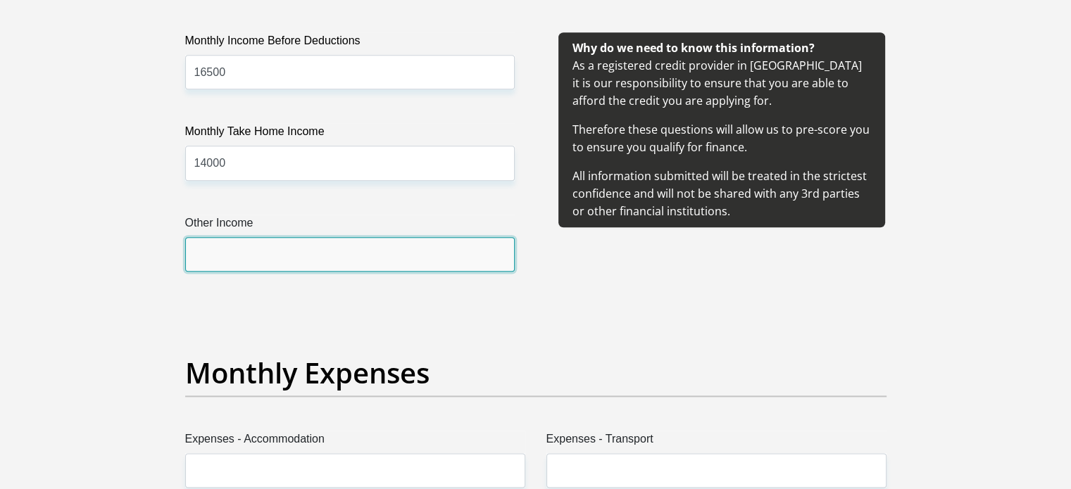
click at [247, 256] on input "Other Income" at bounding box center [349, 254] width 329 height 34
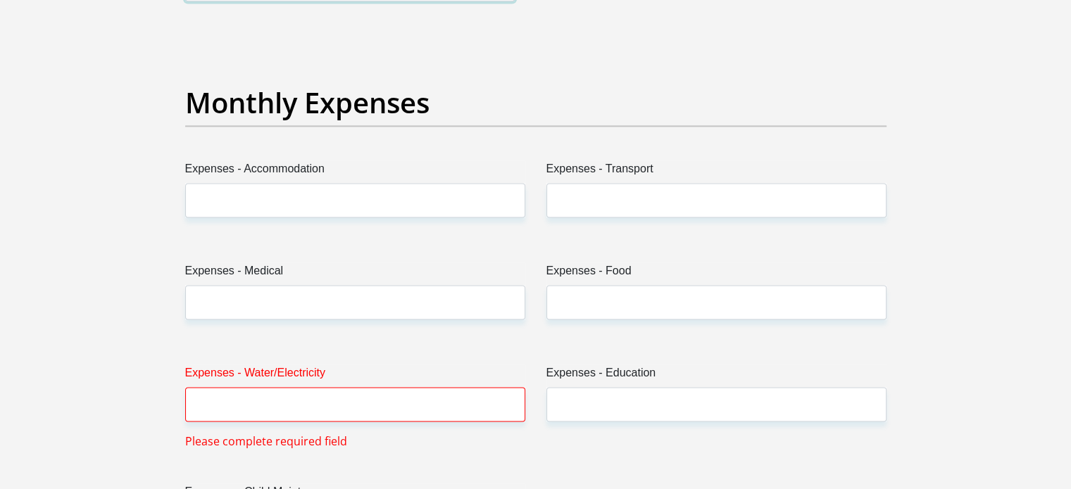
scroll to position [1971, 0]
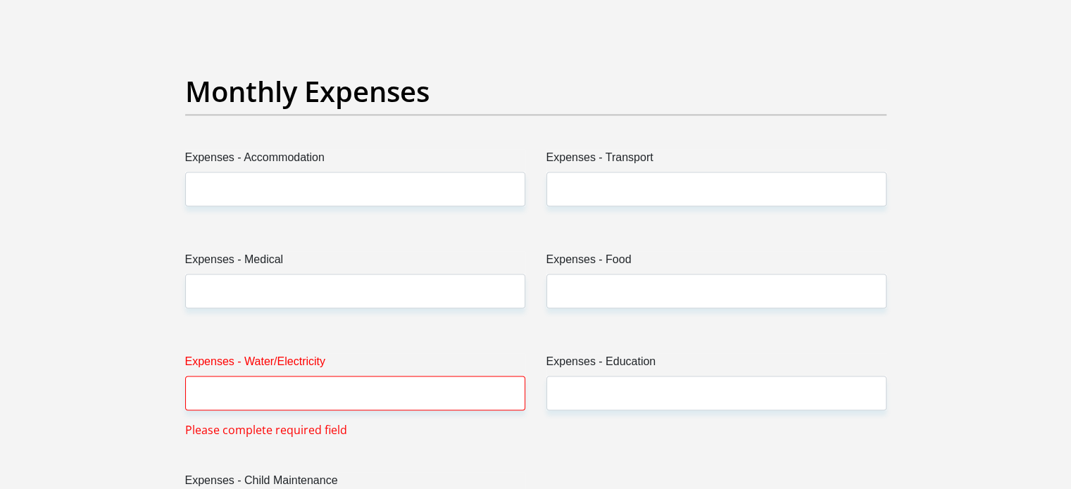
type input "18000"
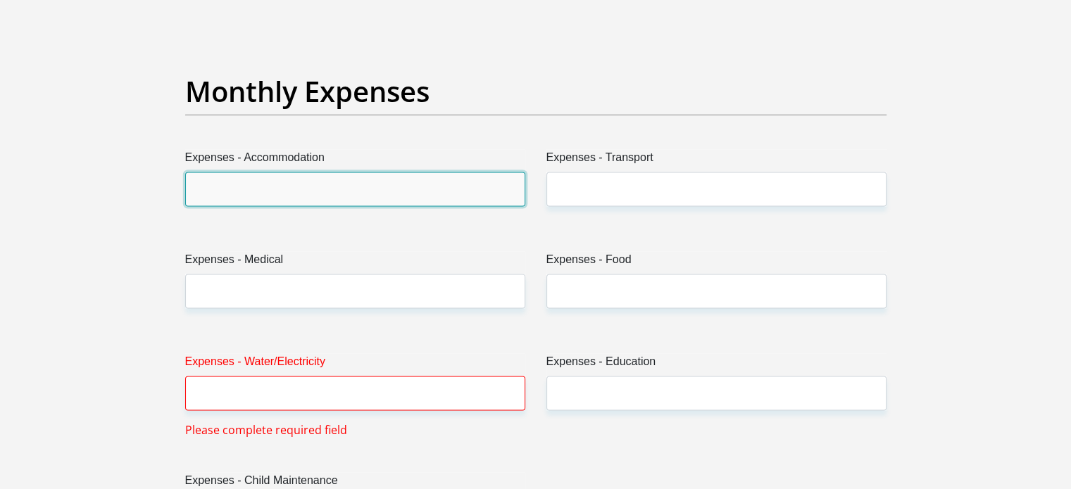
click at [265, 202] on input "Expenses - Accommodation" at bounding box center [355, 189] width 340 height 34
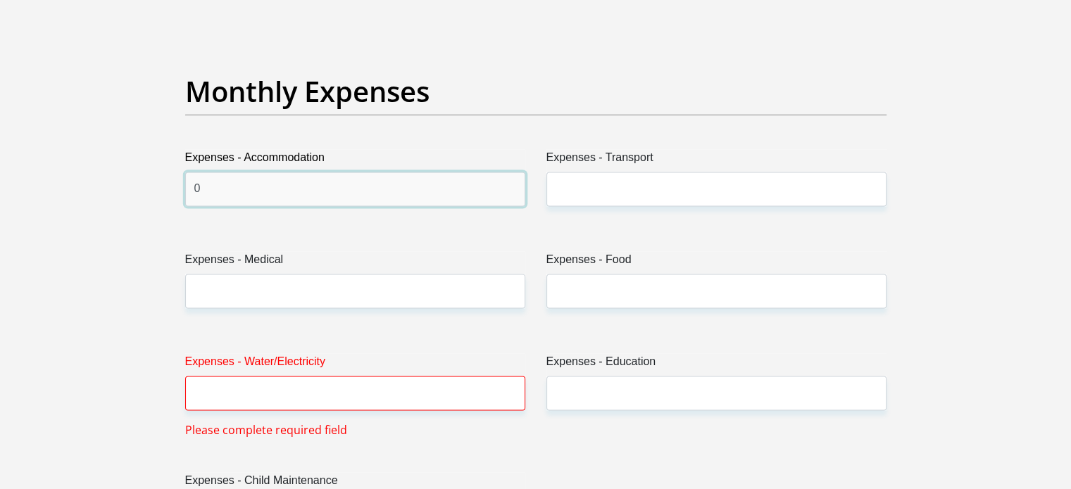
type input "0"
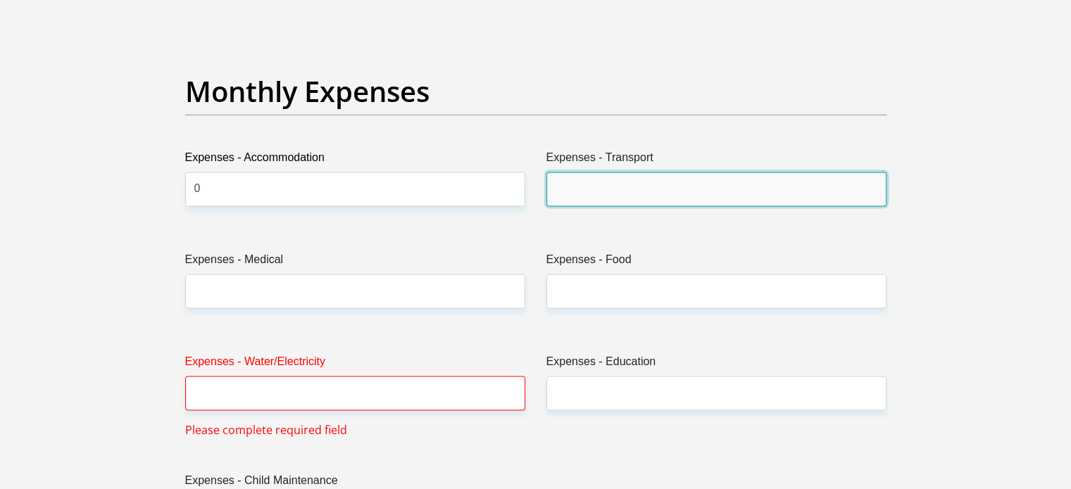
click at [567, 186] on input "Expenses - Transport" at bounding box center [716, 189] width 340 height 34
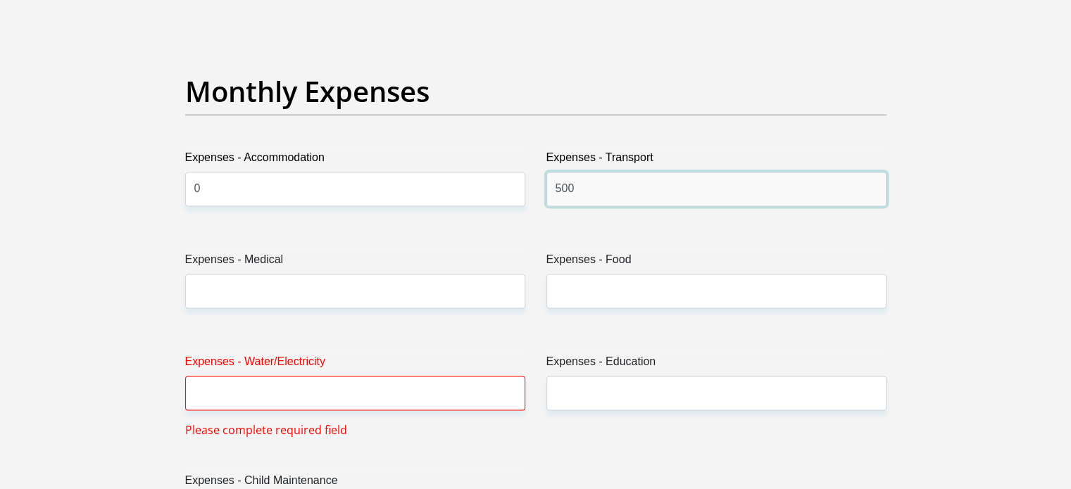
type input "500"
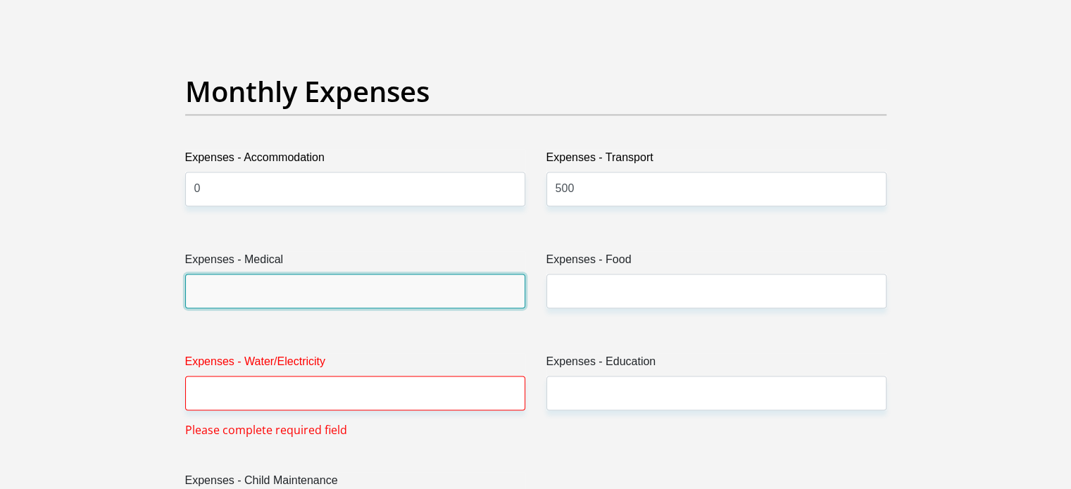
click at [498, 281] on input "Expenses - Medical" at bounding box center [355, 291] width 340 height 34
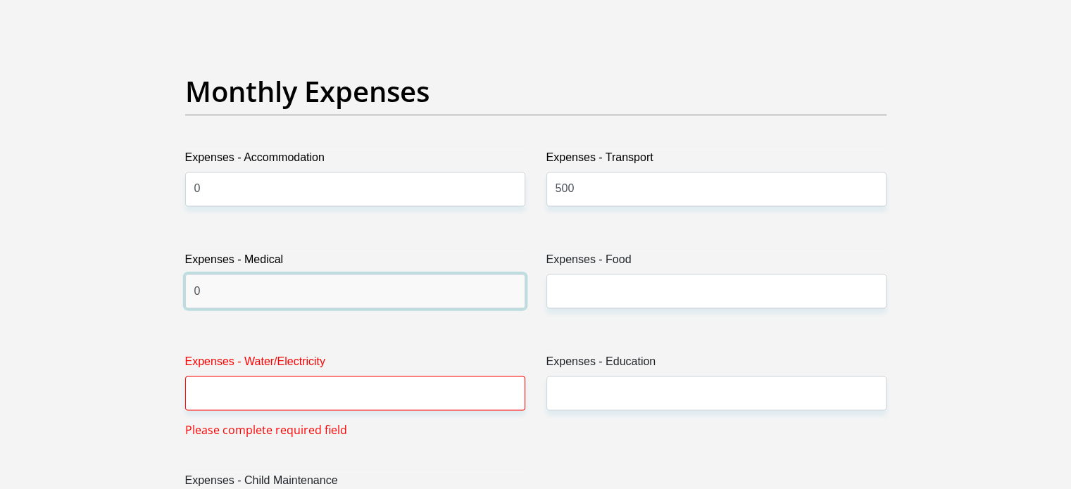
type input "0"
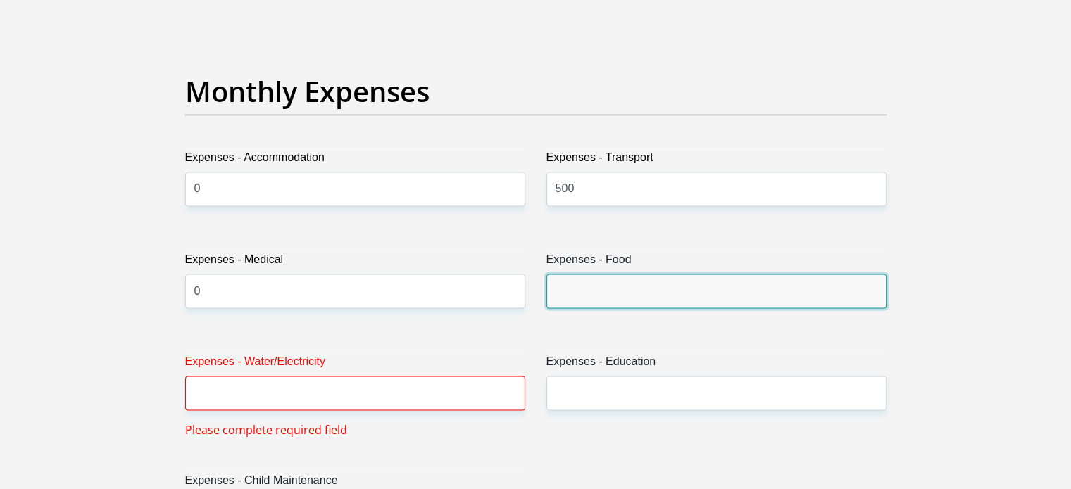
click at [603, 289] on input "Expenses - Food" at bounding box center [716, 291] width 340 height 34
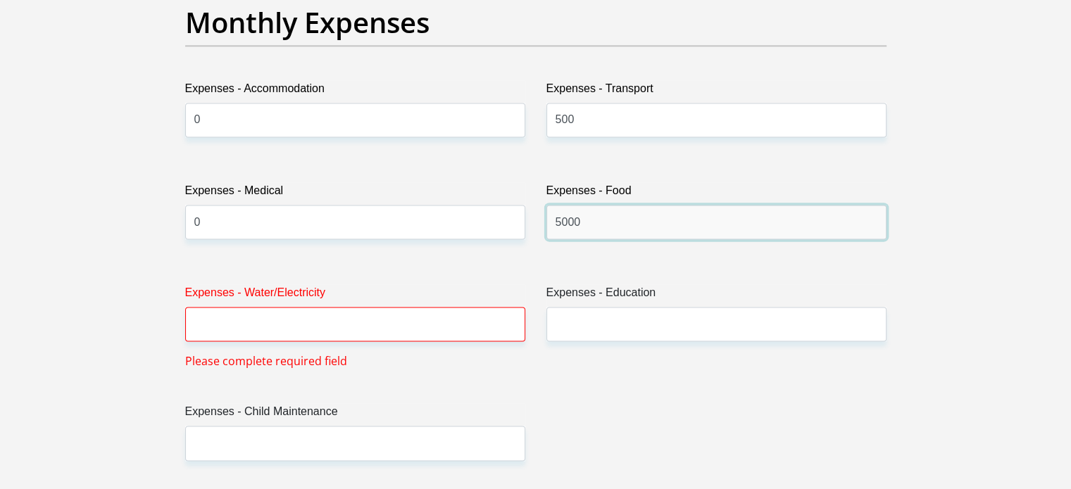
scroll to position [2041, 0]
type input "5000"
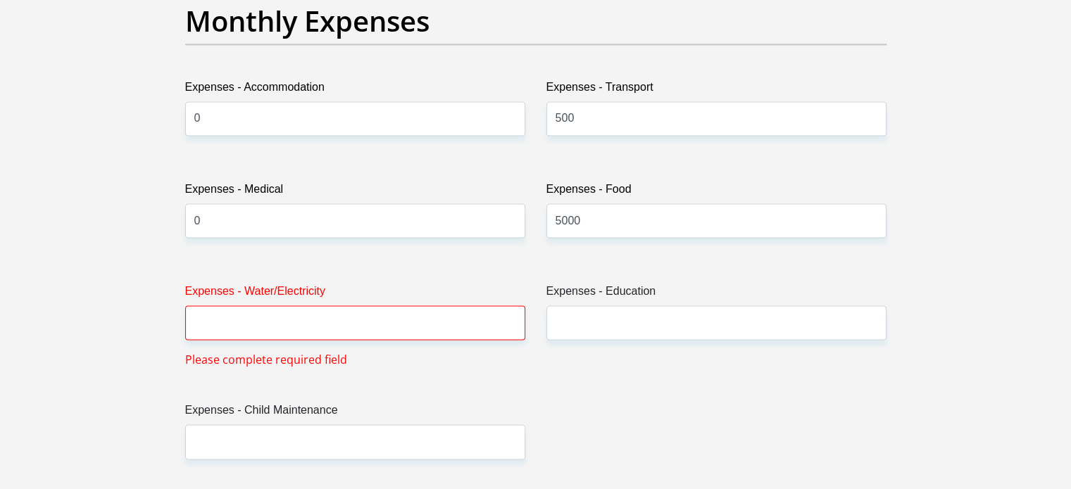
click at [383, 299] on label "Expenses - Water/Electricity" at bounding box center [355, 294] width 340 height 23
click at [383, 306] on input "Expenses - Water/Electricity" at bounding box center [355, 323] width 340 height 34
click at [374, 315] on input "Expenses - Water/Electricity" at bounding box center [355, 323] width 340 height 34
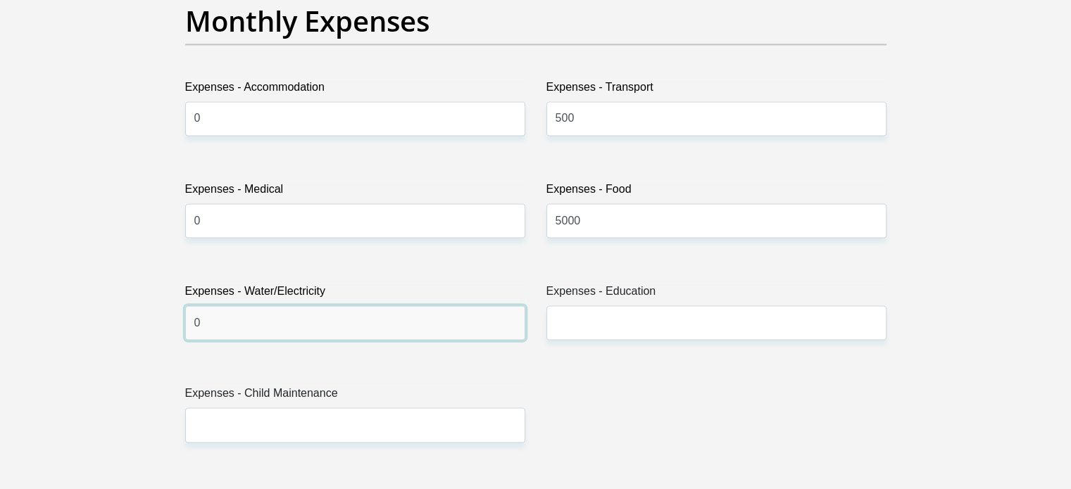
type input "0"
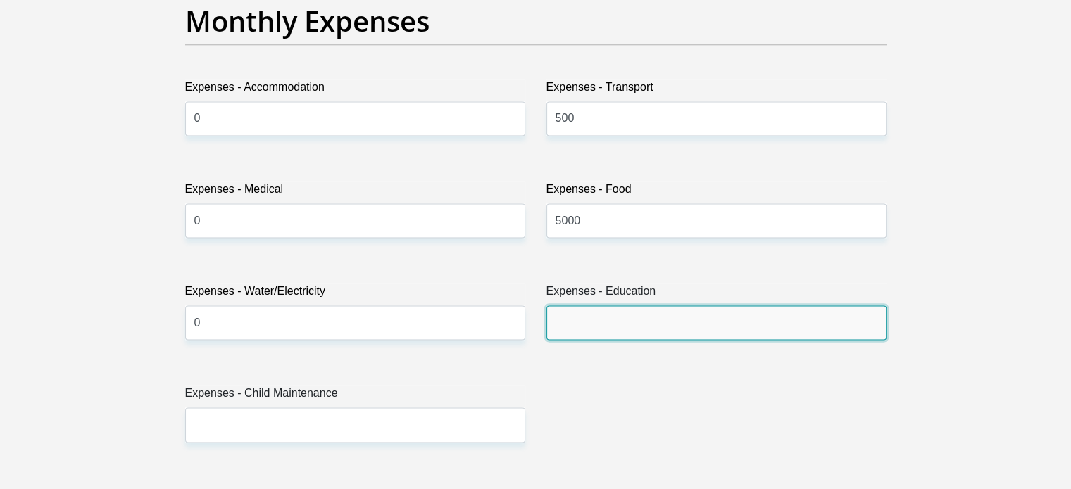
click at [615, 335] on input "Expenses - Education" at bounding box center [716, 323] width 340 height 34
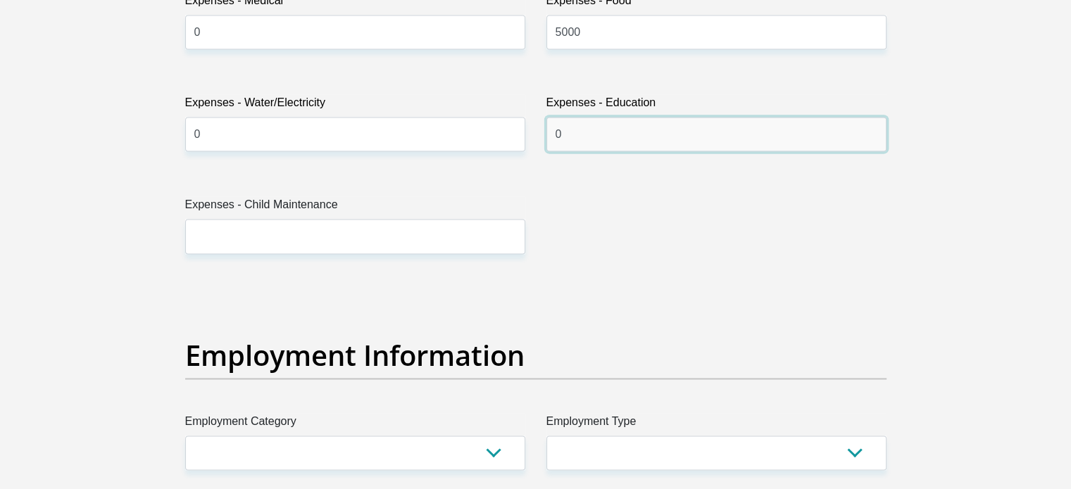
scroll to position [2253, 0]
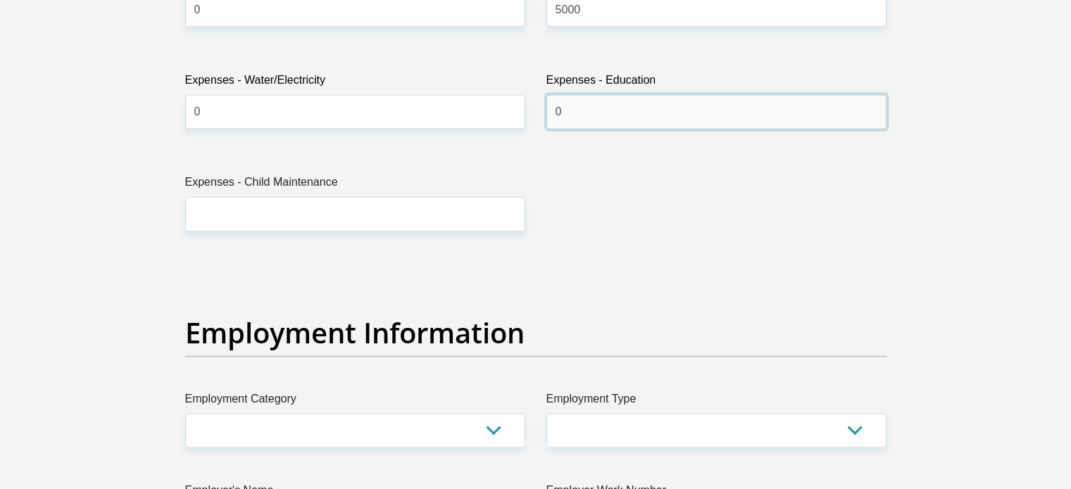
type input "0"
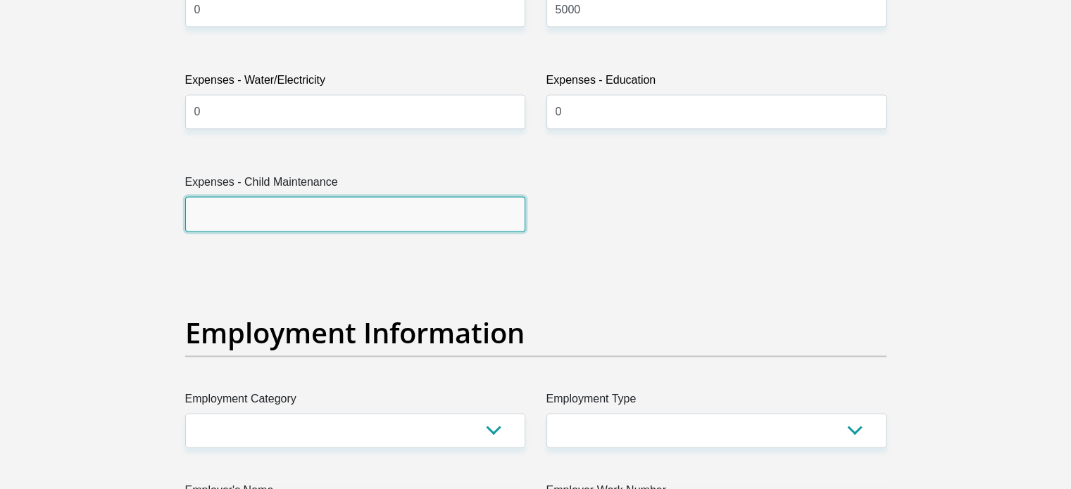
click at [234, 203] on input "Expenses - Child Maintenance" at bounding box center [355, 213] width 340 height 34
type input "0"
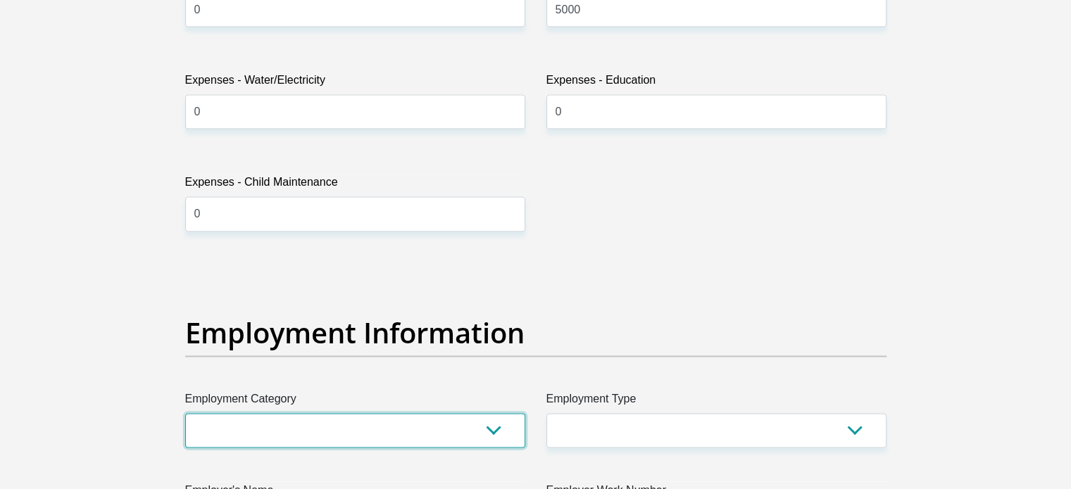
click at [322, 439] on select "AGRICULTURE ALCOHOL & TOBACCO CONSTRUCTION MATERIALS METALLURGY EQUIPMENT FOR R…" at bounding box center [355, 430] width 340 height 34
select select "71"
click at [185, 413] on select "AGRICULTURE ALCOHOL & TOBACCO CONSTRUCTION MATERIALS METALLURGY EQUIPMENT FOR R…" at bounding box center [355, 430] width 340 height 34
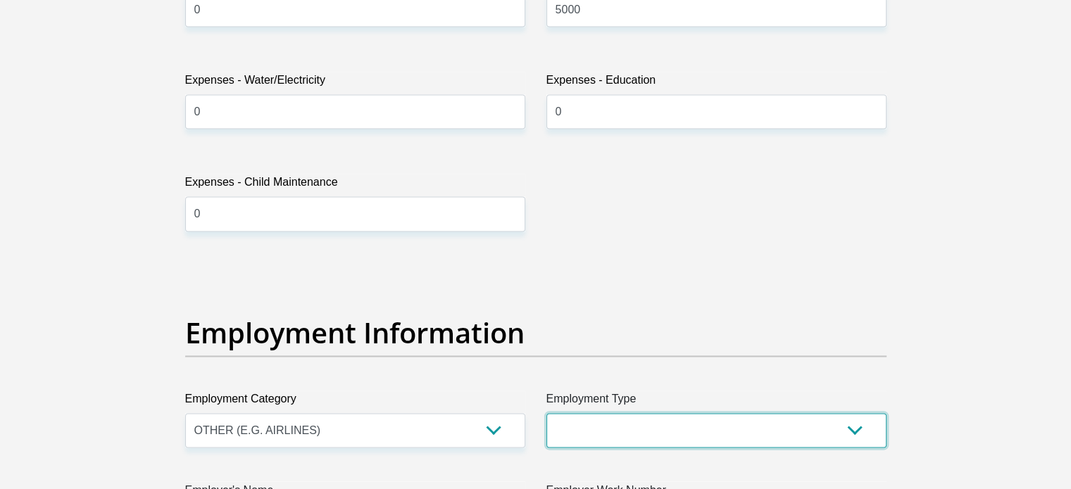
click at [650, 422] on select "College/Lecturer Craft Seller Creative Driver Executive Farmer Forces - Non Com…" at bounding box center [716, 430] width 340 height 34
click at [546, 413] on select "College/Lecturer Craft Seller Creative Driver Executive Farmer Forces - Non Com…" at bounding box center [716, 430] width 340 height 34
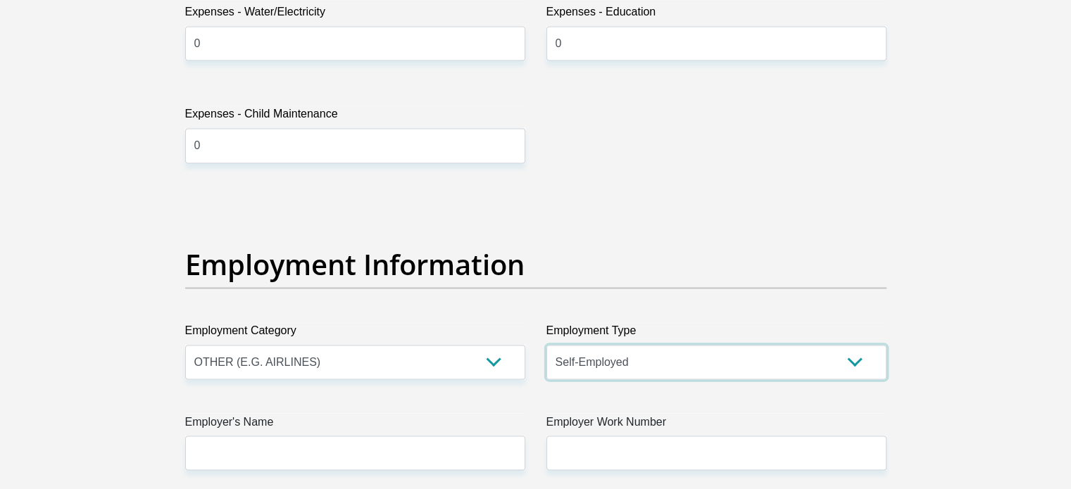
scroll to position [2323, 0]
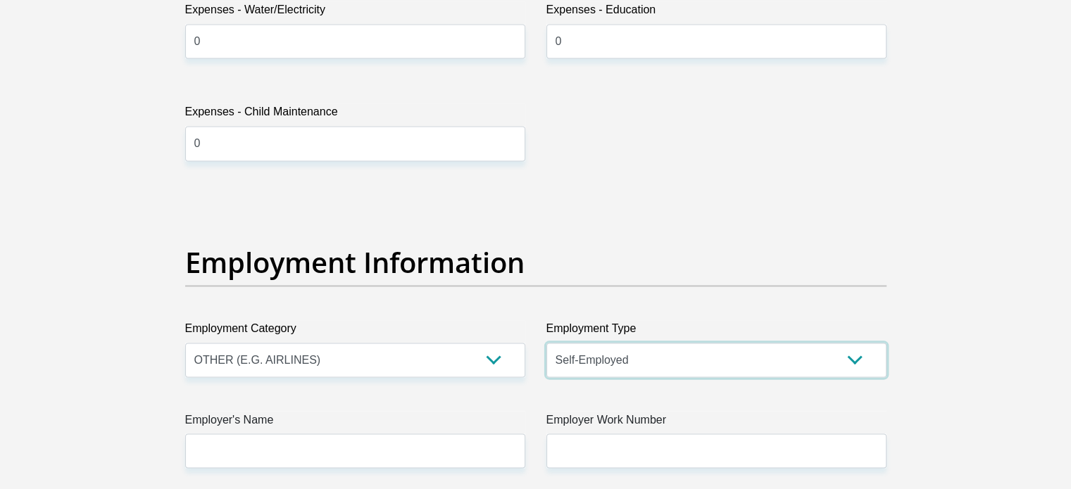
click at [619, 359] on select "College/Lecturer Craft Seller Creative Driver Executive Farmer Forces - Non Com…" at bounding box center [716, 360] width 340 height 34
select select "Manager"
click at [546, 343] on select "College/Lecturer Craft Seller Creative Driver Executive Farmer Forces - Non Com…" at bounding box center [716, 360] width 340 height 34
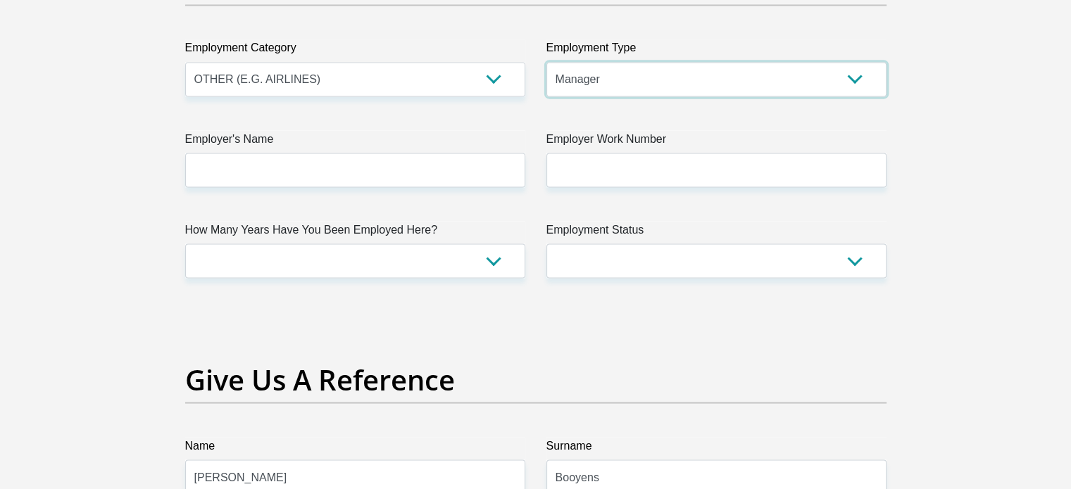
scroll to position [2605, 0]
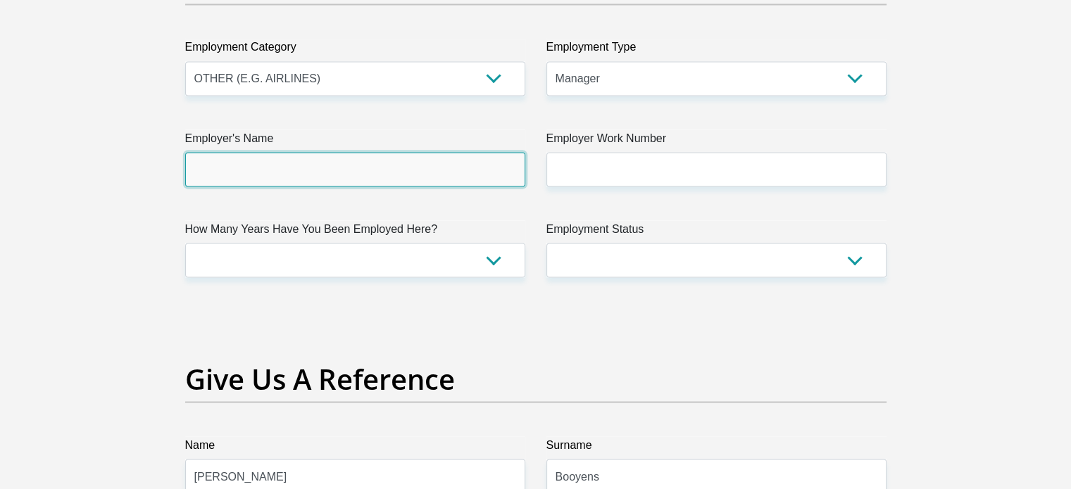
click at [360, 170] on input "Employer's Name" at bounding box center [355, 169] width 340 height 34
type input "Westrocon"
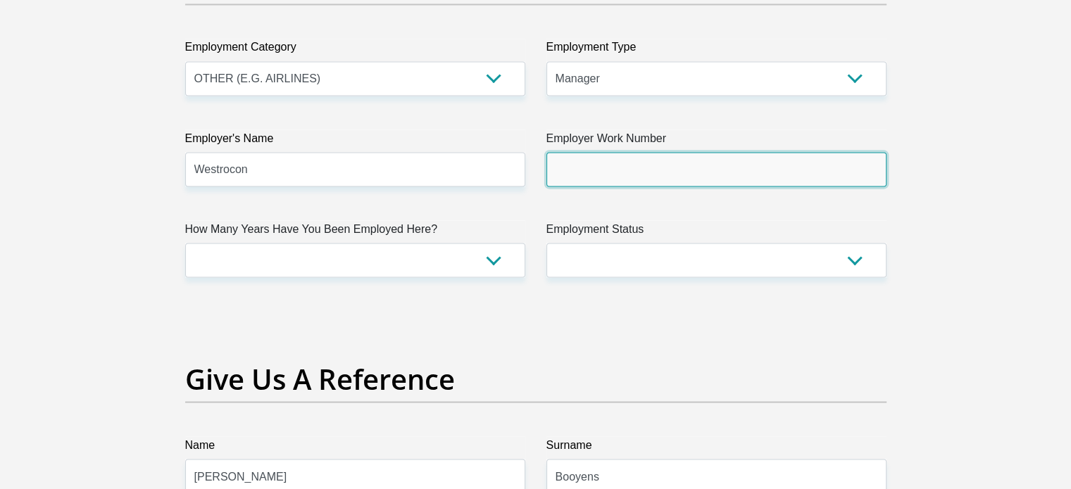
click at [586, 178] on input "Employer Work Number" at bounding box center [716, 169] width 340 height 34
type input "0768224472"
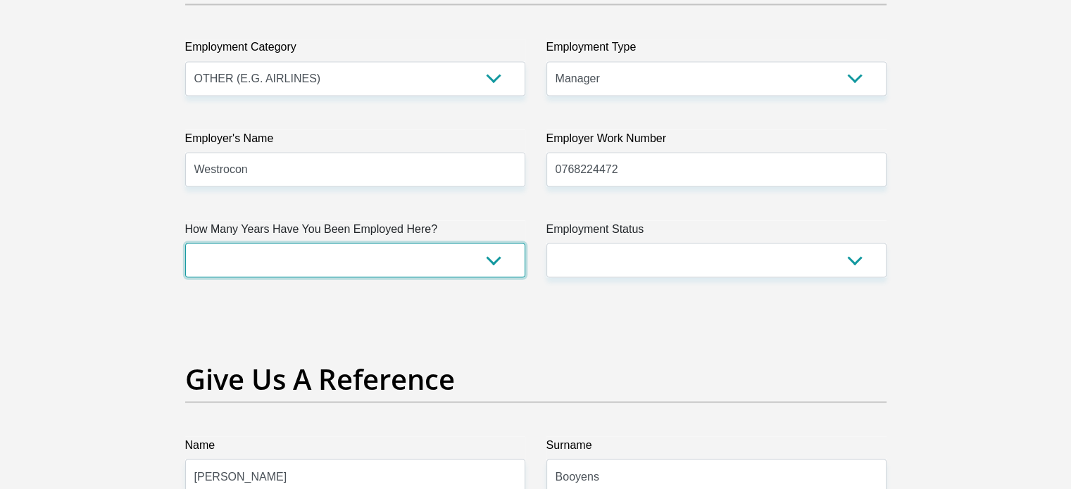
click at [444, 250] on select "less than 1 year 1-3 years 3-5 years 5+ years" at bounding box center [355, 260] width 340 height 34
select select "24"
click at [185, 243] on select "less than 1 year 1-3 years 3-5 years 5+ years" at bounding box center [355, 260] width 340 height 34
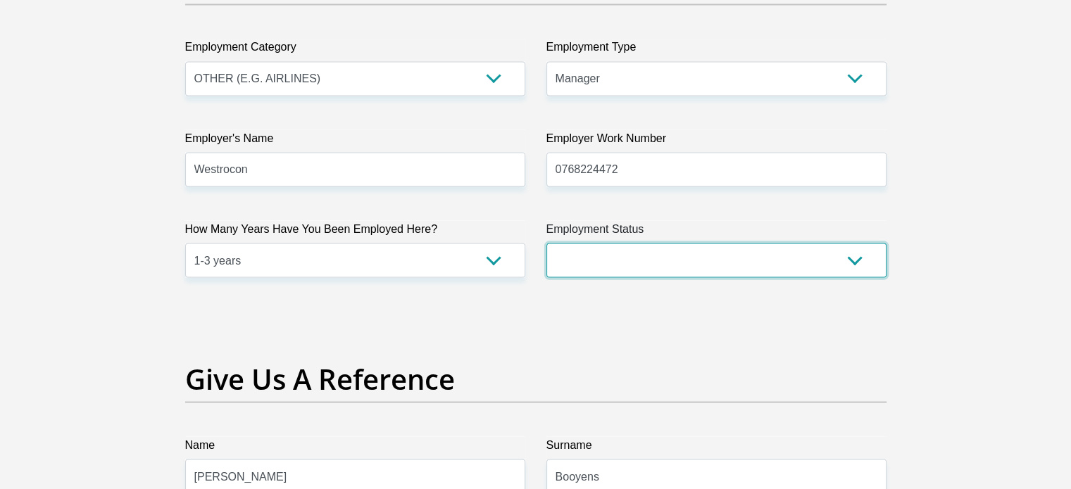
click at [603, 267] on select "Permanent/Full-time Part-time/Casual [DEMOGRAPHIC_DATA] Worker Self-Employed Ho…" at bounding box center [716, 260] width 340 height 34
select select "1"
click at [546, 243] on select "Permanent/Full-time Part-time/Casual [DEMOGRAPHIC_DATA] Worker Self-Employed Ho…" at bounding box center [716, 260] width 340 height 34
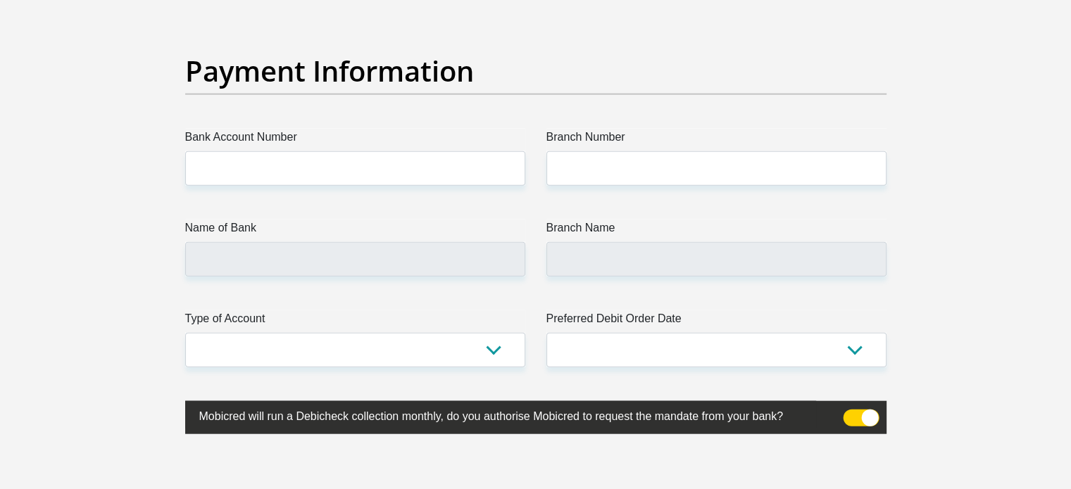
scroll to position [3168, 0]
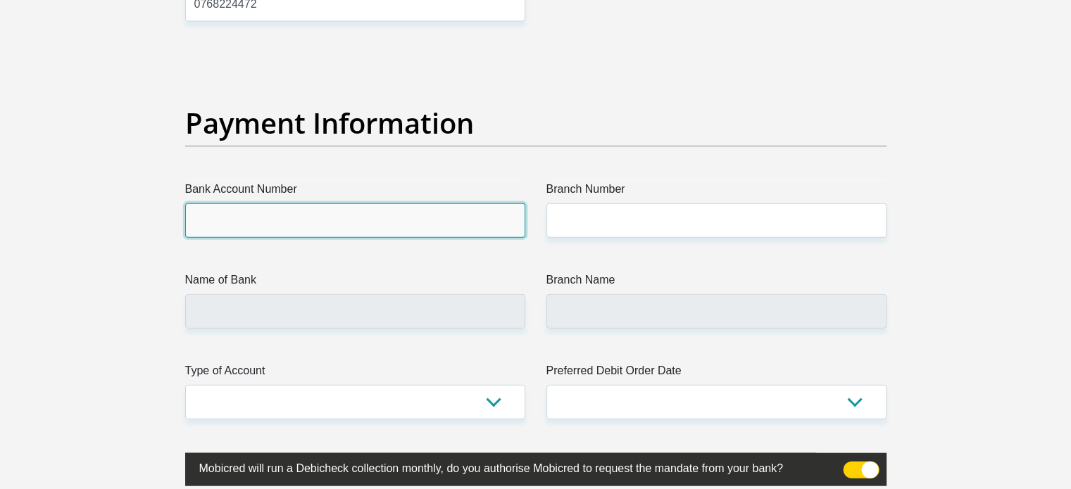
click at [229, 210] on input "Bank Account Number" at bounding box center [355, 220] width 340 height 34
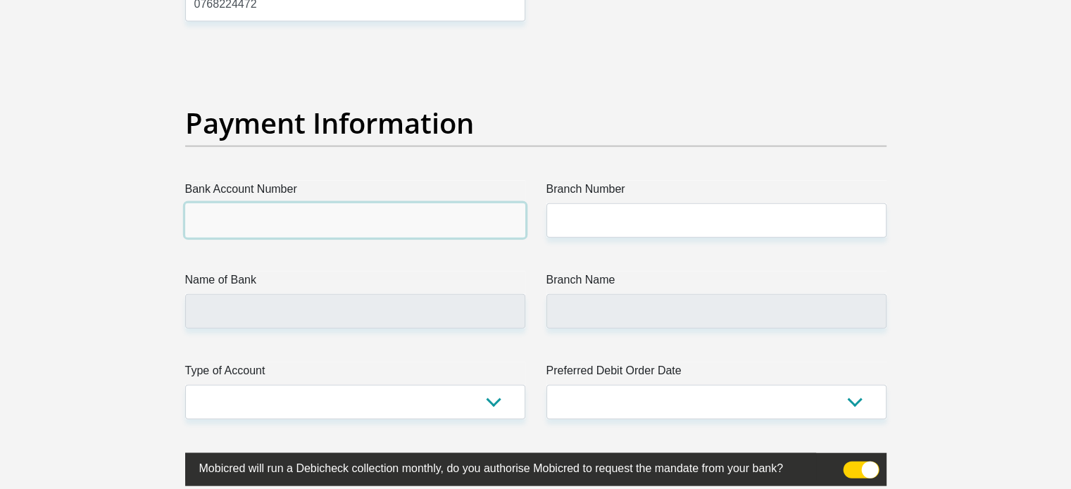
click at [279, 219] on input "Bank Account Number" at bounding box center [355, 220] width 340 height 34
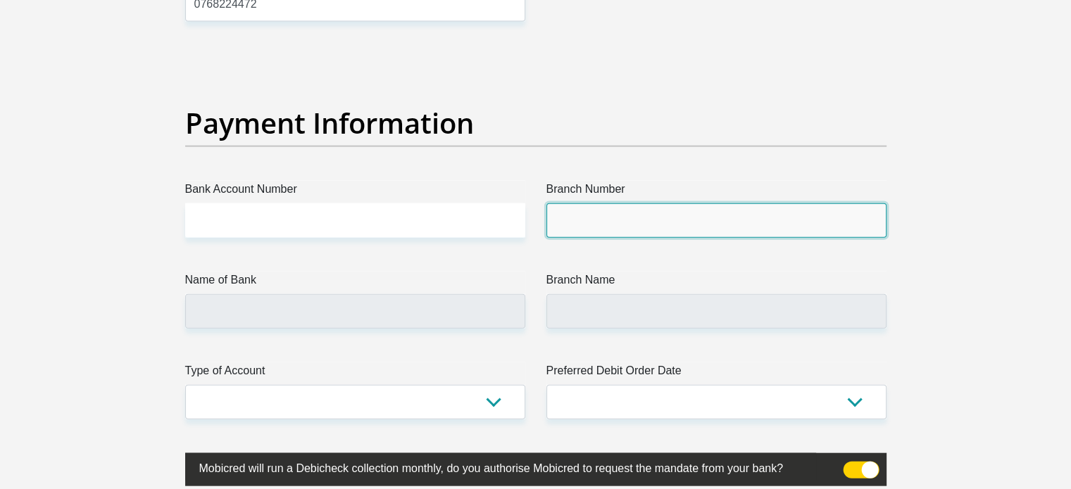
drag, startPoint x: 279, startPoint y: 220, endPoint x: 629, endPoint y: 217, distance: 349.9
click at [629, 217] on input "Branch Number" at bounding box center [716, 220] width 340 height 34
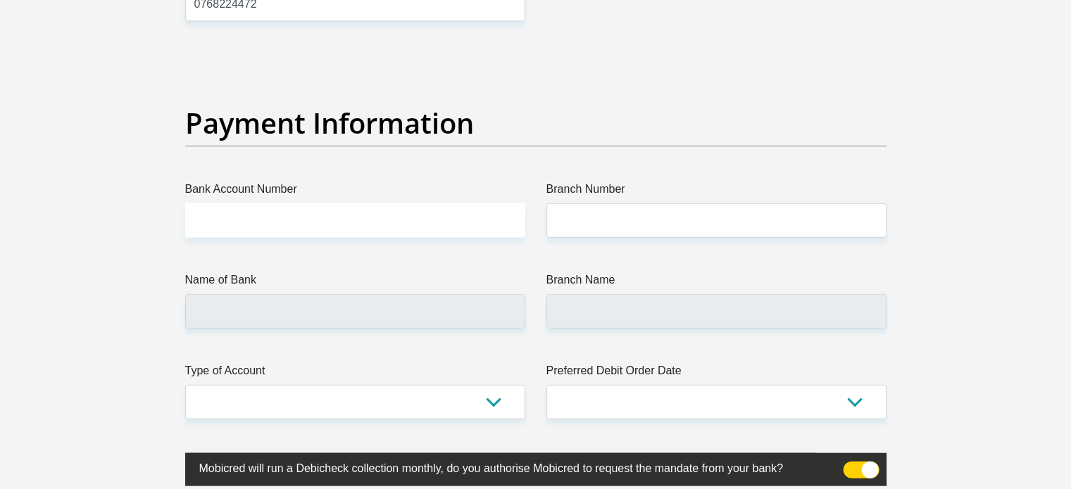
click at [319, 188] on label "Bank Account Number" at bounding box center [355, 192] width 340 height 23
click at [319, 203] on input "Bank Account Number" at bounding box center [355, 220] width 340 height 34
click at [322, 222] on input "Bank Account Number" at bounding box center [355, 220] width 340 height 34
paste input "42-449-170-2"
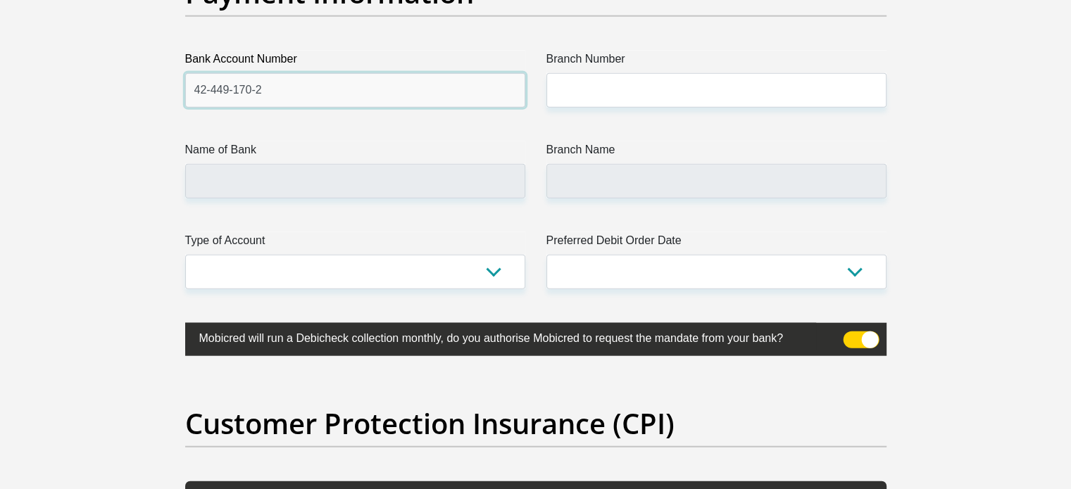
scroll to position [3308, 0]
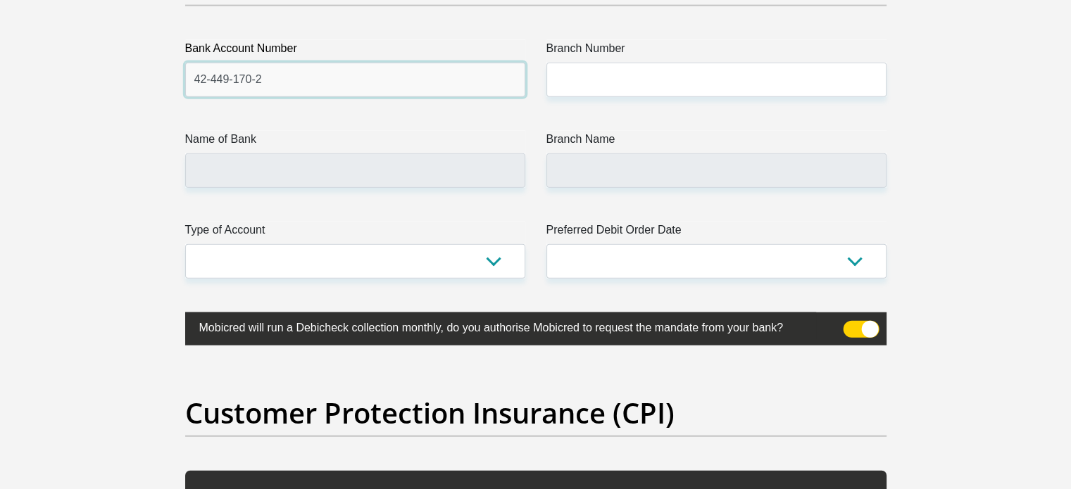
type input "42-449-170-2"
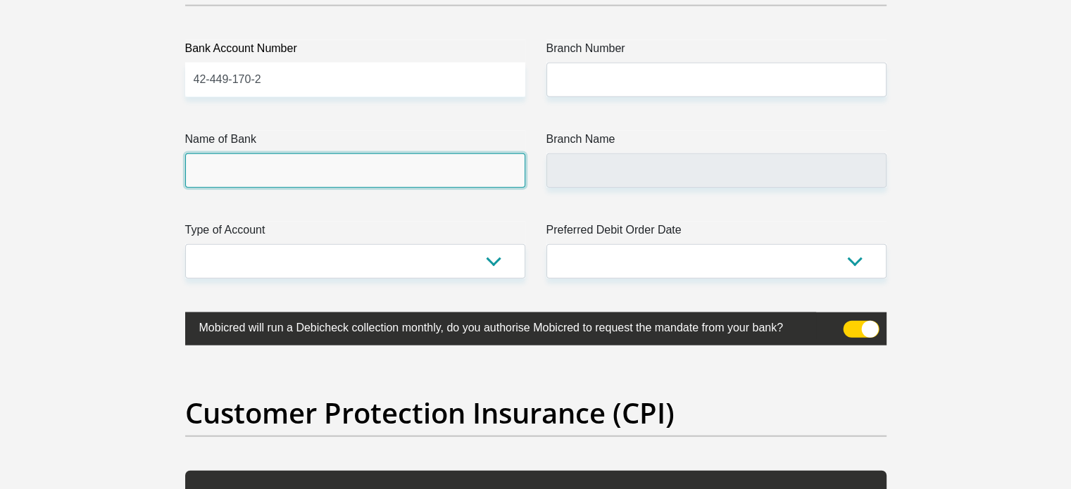
click at [375, 163] on input "Name of Bank" at bounding box center [355, 170] width 340 height 34
click at [405, 172] on input "Name of Bank" at bounding box center [355, 170] width 340 height 34
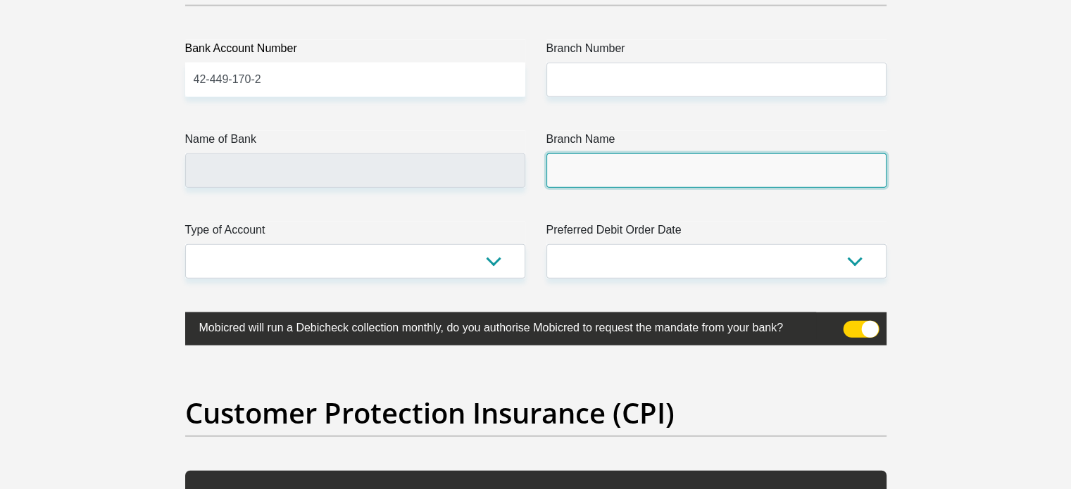
click at [618, 174] on input "Branch Name" at bounding box center [716, 170] width 340 height 34
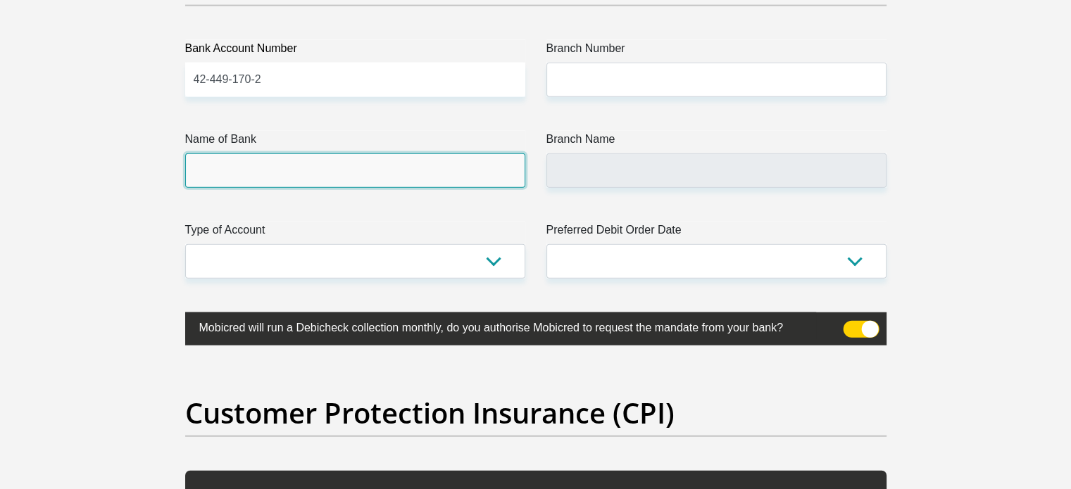
click at [353, 161] on input "Name of Bank" at bounding box center [355, 170] width 340 height 34
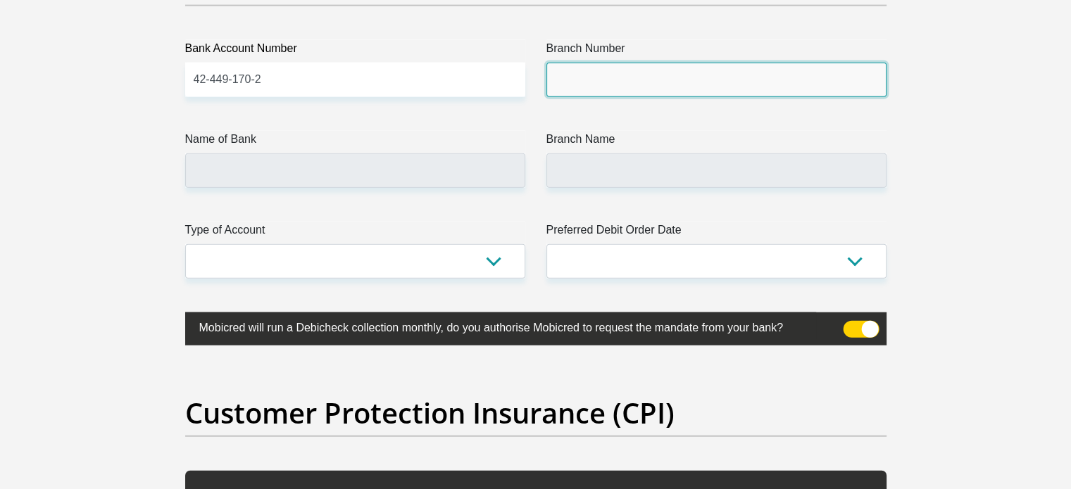
click at [550, 87] on input "Branch Number" at bounding box center [716, 80] width 340 height 34
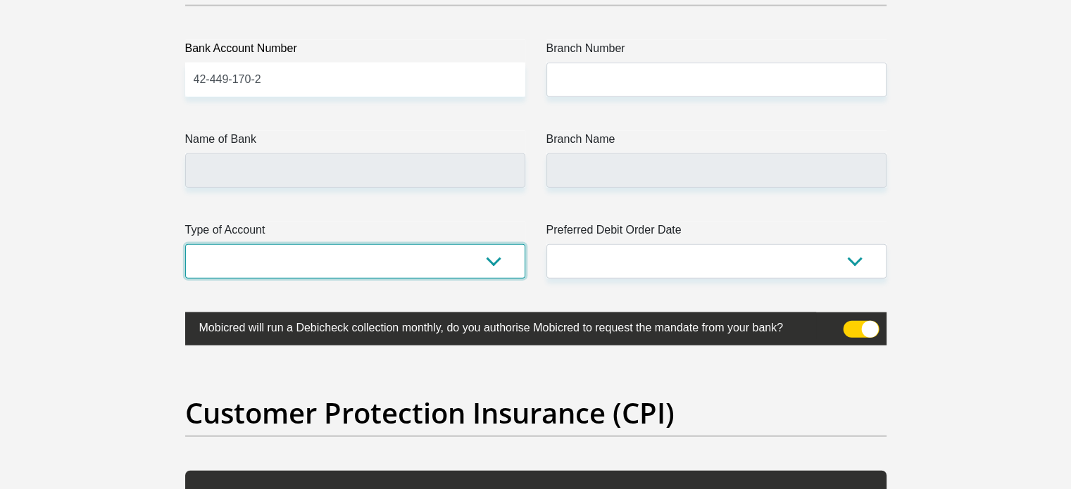
click at [287, 271] on select "Cheque Savings" at bounding box center [355, 261] width 340 height 34
select select "SAV"
click at [185, 244] on select "Cheque Savings" at bounding box center [355, 261] width 340 height 34
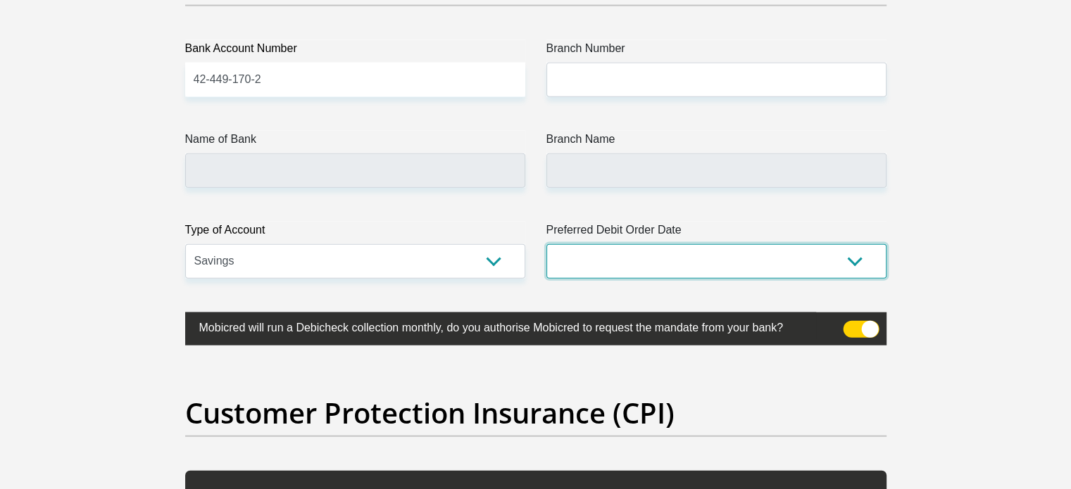
click at [645, 265] on select "1st 2nd 3rd 4th 5th 7th 18th 19th 20th 21st 22nd 23rd 24th 25th 26th 27th 28th …" at bounding box center [716, 261] width 340 height 34
click at [546, 244] on select "1st 2nd 3rd 4th 5th 7th 18th 19th 20th 21st 22nd 23rd 24th 25th 26th 27th 28th …" at bounding box center [716, 261] width 340 height 34
click at [612, 272] on select "1st 2nd 3rd 4th 5th 7th 18th 19th 20th 21st 22nd 23rd 24th 25th 26th 27th 28th …" at bounding box center [716, 261] width 340 height 34
select select "25"
click at [546, 244] on select "1st 2nd 3rd 4th 5th 7th 18th 19th 20th 21st 22nd 23rd 24th 25th 26th 27th 28th …" at bounding box center [716, 261] width 340 height 34
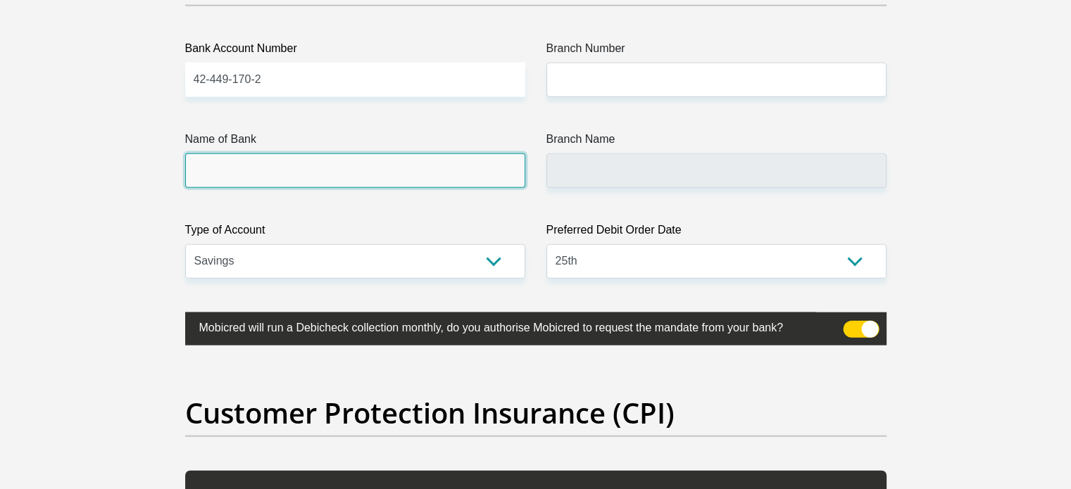
click at [321, 166] on input "Name of Bank" at bounding box center [355, 170] width 340 height 34
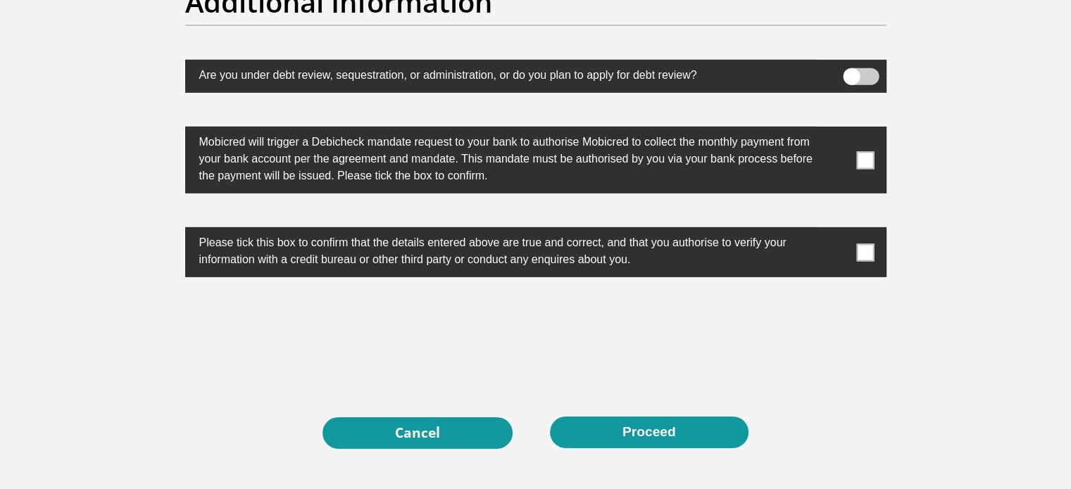
scroll to position [4435, 0]
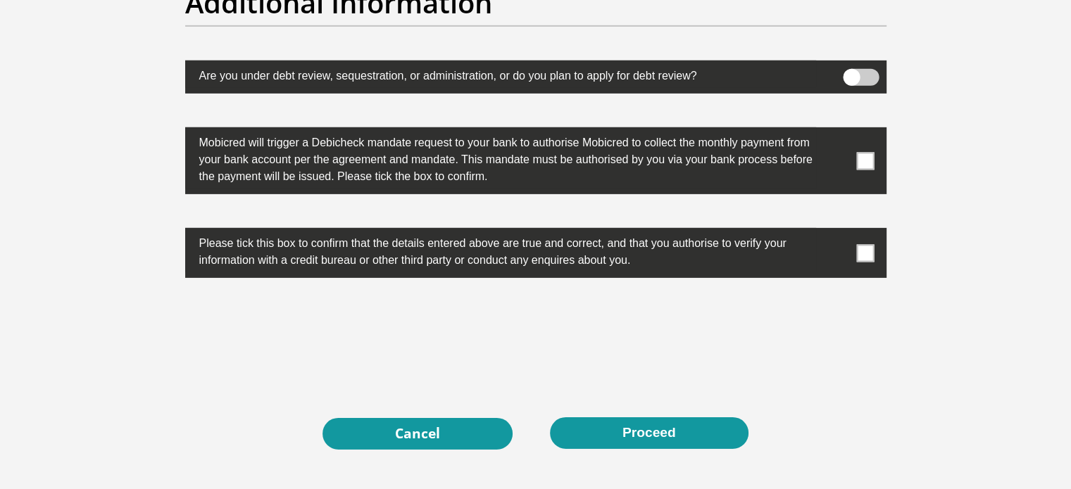
click at [867, 155] on span at bounding box center [865, 161] width 18 height 18
click at [837, 131] on input "checkbox" at bounding box center [837, 131] width 0 height 0
click at [856, 253] on span at bounding box center [865, 253] width 18 height 18
click at [837, 232] on input "checkbox" at bounding box center [837, 232] width 0 height 0
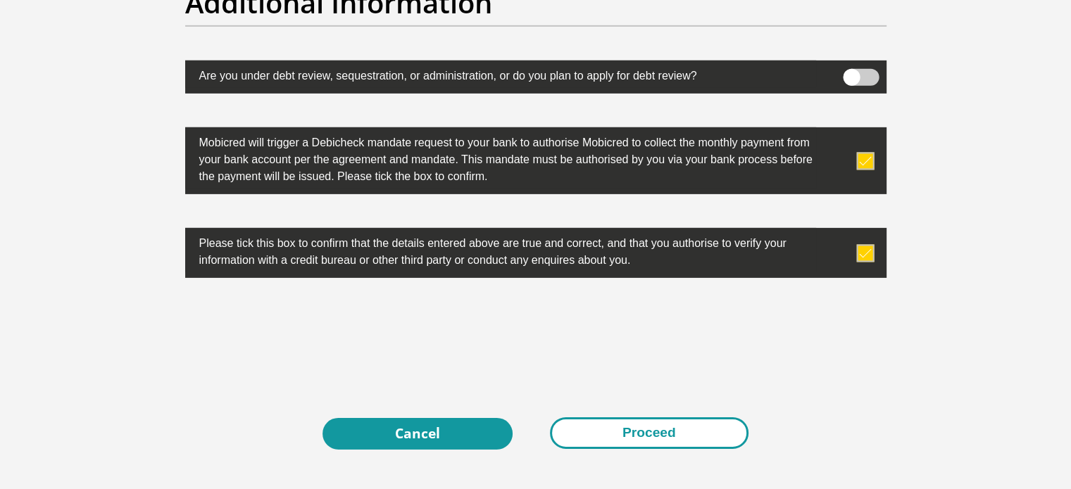
click at [622, 425] on button "Proceed" at bounding box center [649, 433] width 199 height 32
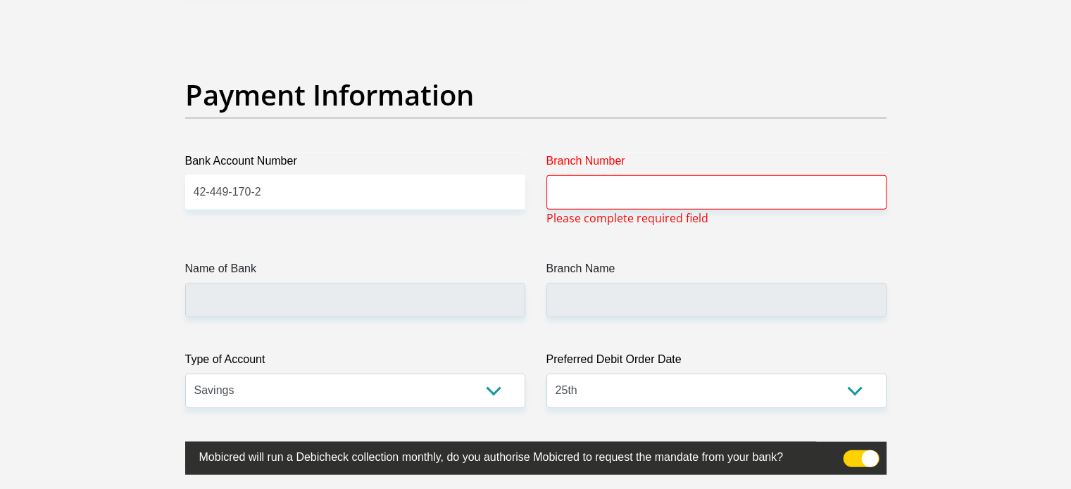
scroll to position [3192, 0]
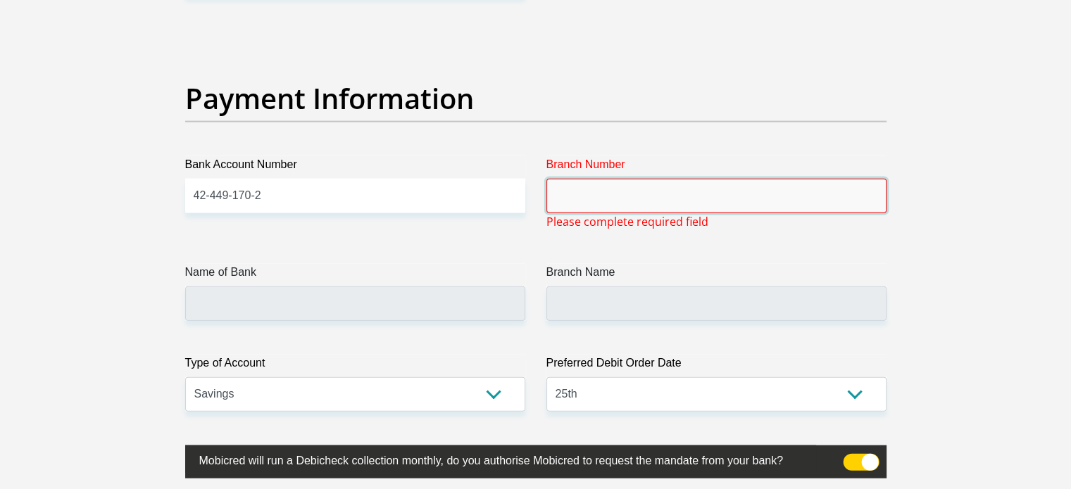
click at [605, 193] on input "Branch Number" at bounding box center [716, 196] width 340 height 34
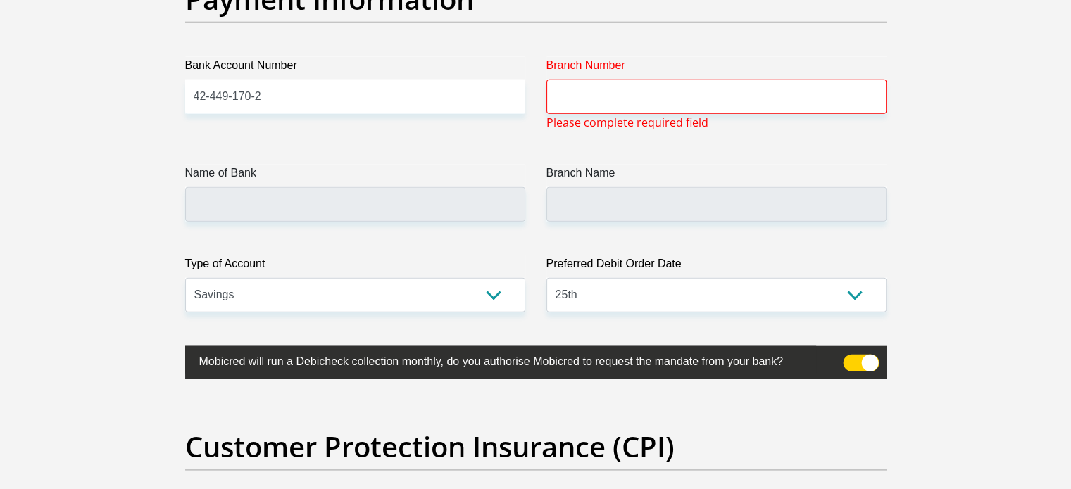
scroll to position [3282, 0]
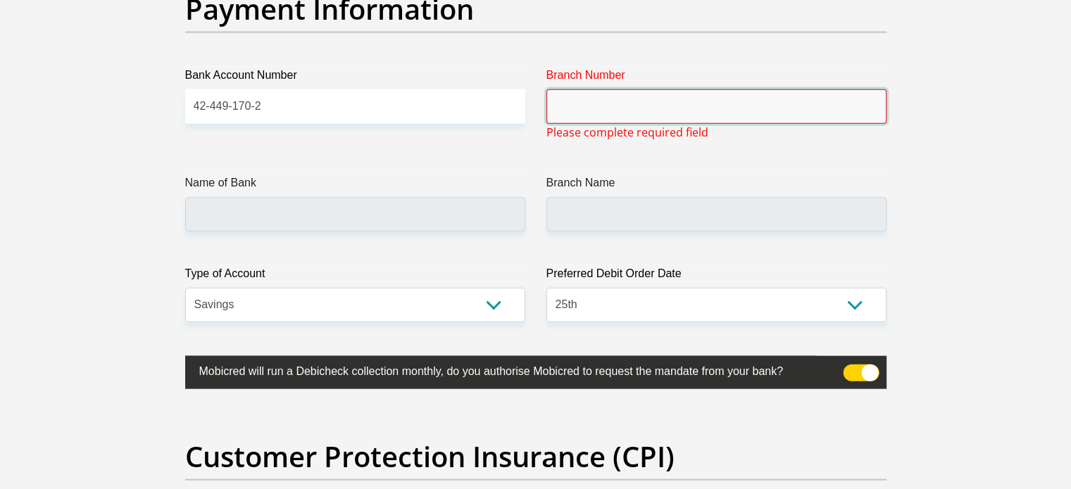
click at [619, 102] on input "Branch Number" at bounding box center [716, 106] width 340 height 34
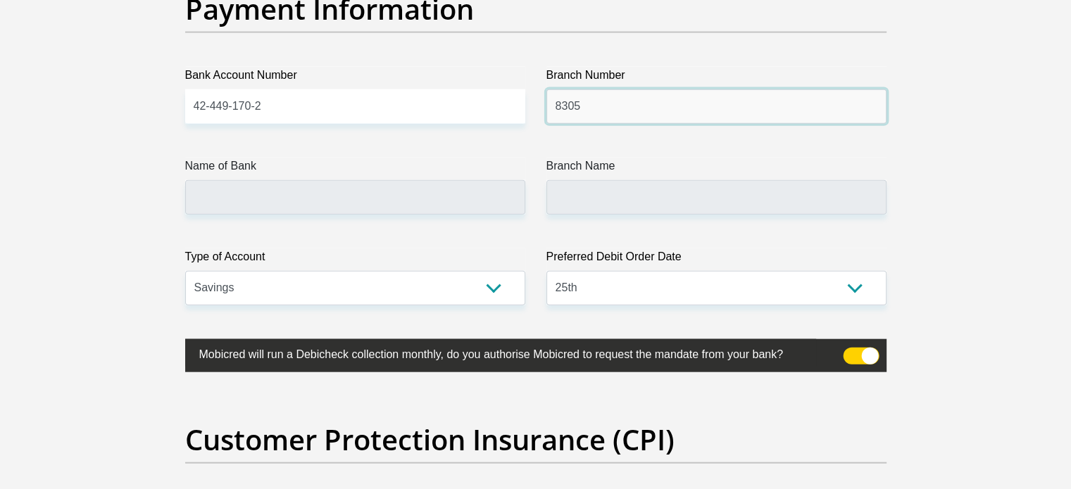
type input "8305"
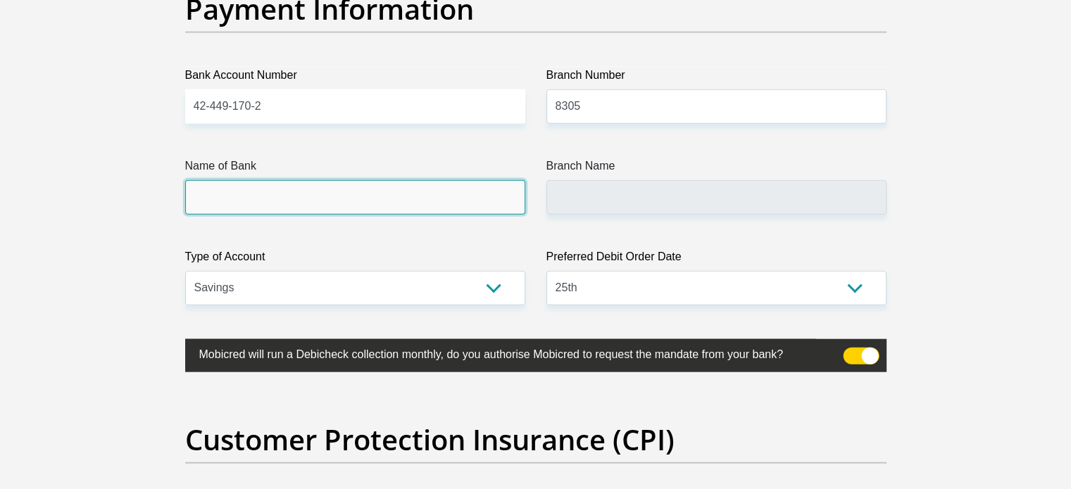
click at [390, 194] on input "Name of Bank" at bounding box center [355, 197] width 340 height 34
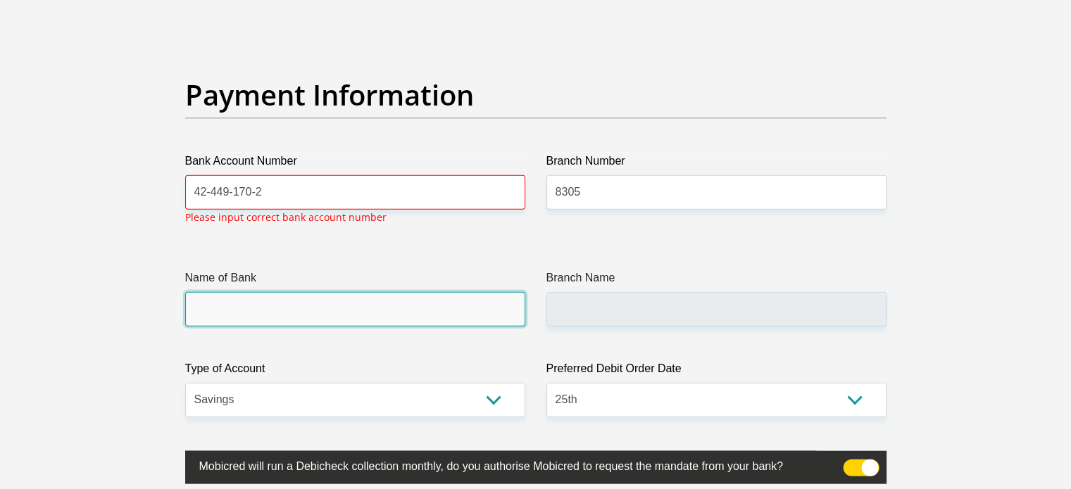
scroll to position [3192, 0]
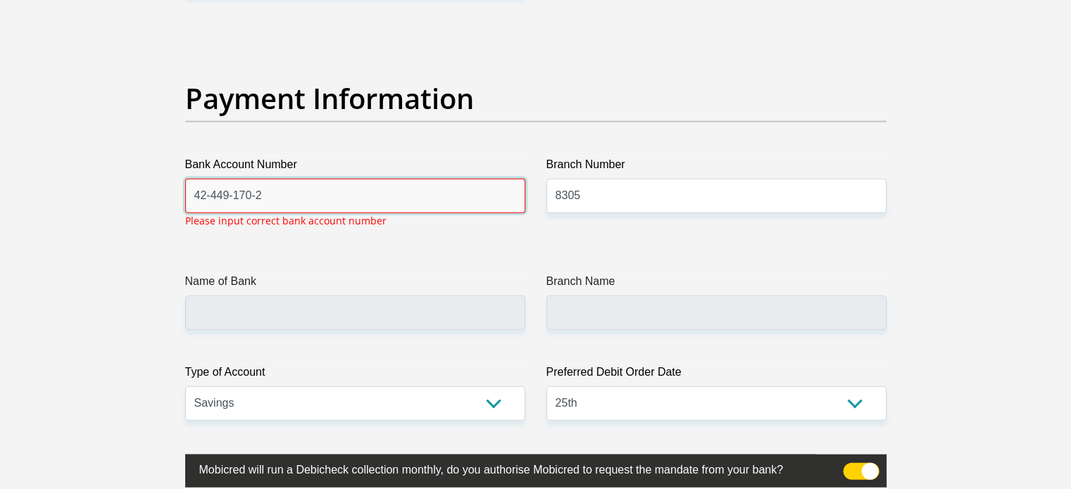
click at [256, 193] on input "42-449-170-2" at bounding box center [355, 196] width 340 height 34
click at [237, 193] on input "[PHONE_NUMBER]" at bounding box center [355, 196] width 340 height 34
click at [234, 191] on input "[PHONE_NUMBER]" at bounding box center [355, 196] width 340 height 34
click at [212, 194] on input "[US_EMPLOYER_IDENTIFICATION_NUMBER]" at bounding box center [355, 196] width 340 height 34
click at [253, 199] on input "424491702" at bounding box center [355, 196] width 340 height 34
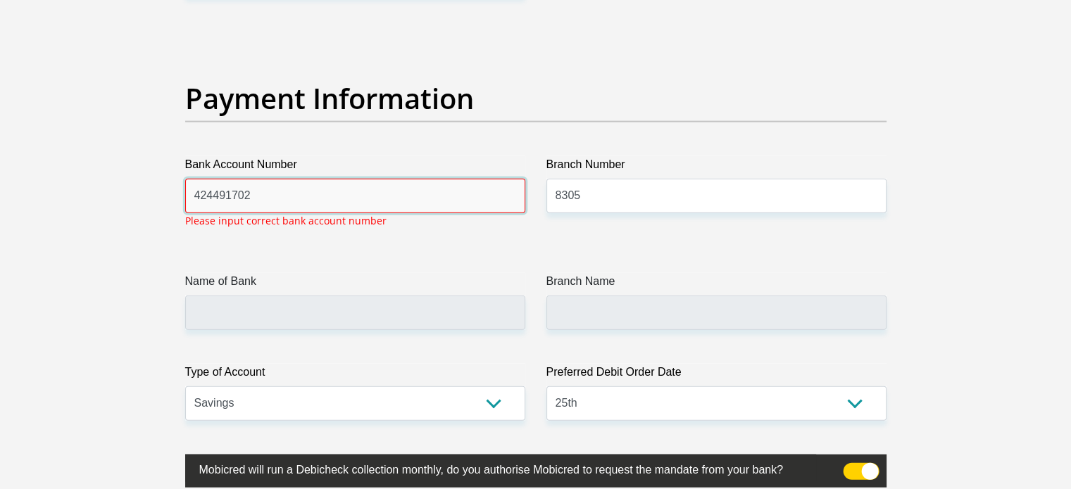
click at [389, 183] on input "424491702" at bounding box center [355, 196] width 340 height 34
click at [184, 189] on div "Bank Account Number [FINANCIAL_ID] Please input correct bank account number" at bounding box center [355, 197] width 361 height 83
click at [333, 206] on input "424491702" at bounding box center [355, 196] width 340 height 34
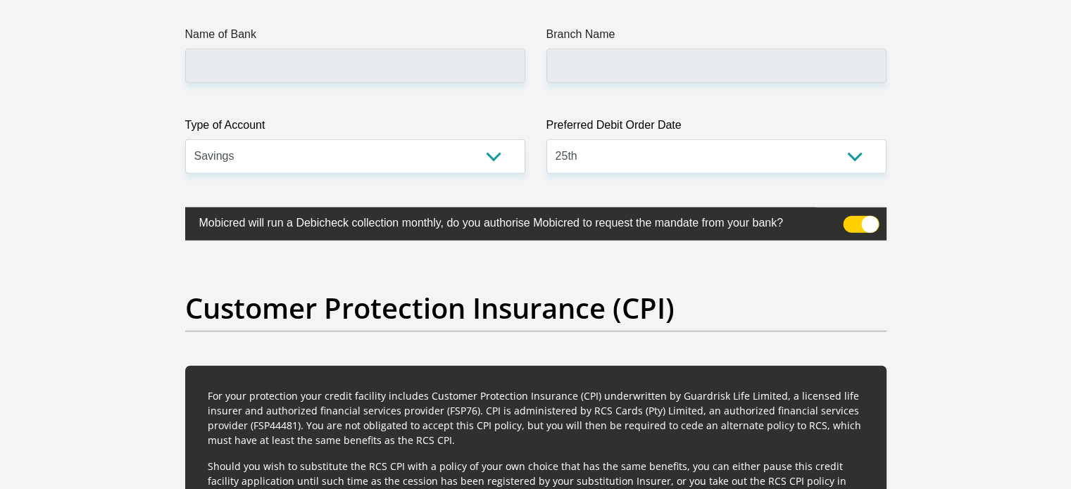
scroll to position [3474, 0]
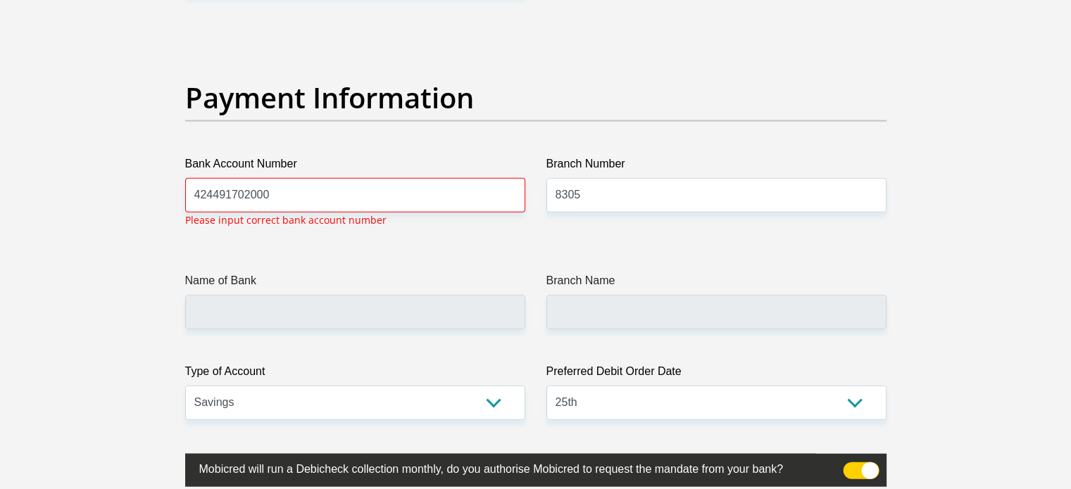
scroll to position [3192, 0]
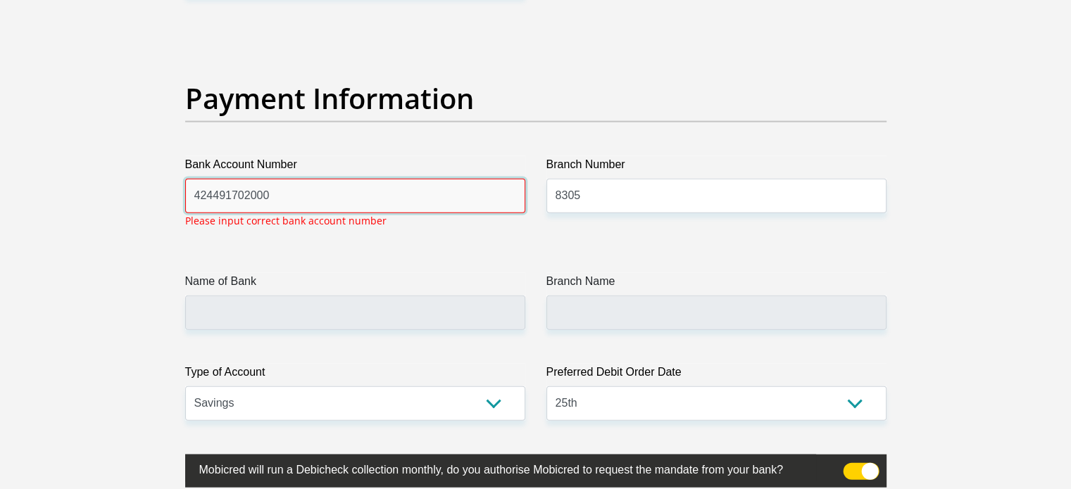
click at [385, 197] on input "424491702000" at bounding box center [355, 196] width 340 height 34
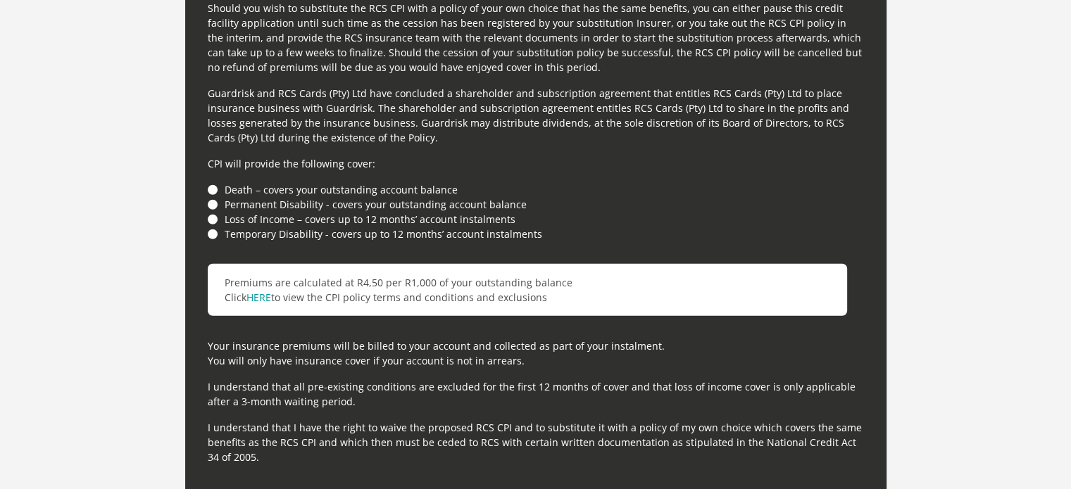
scroll to position [4459, 0]
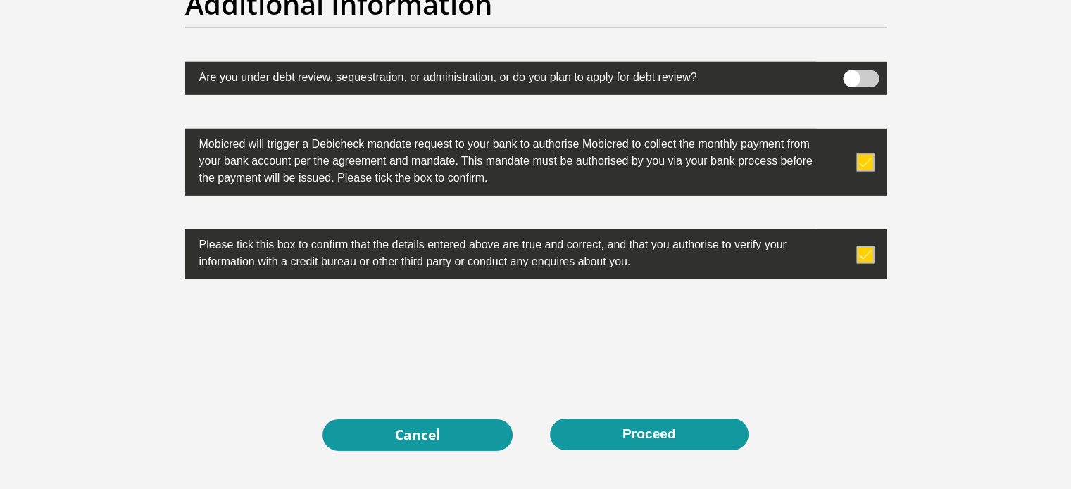
type input "424491702"
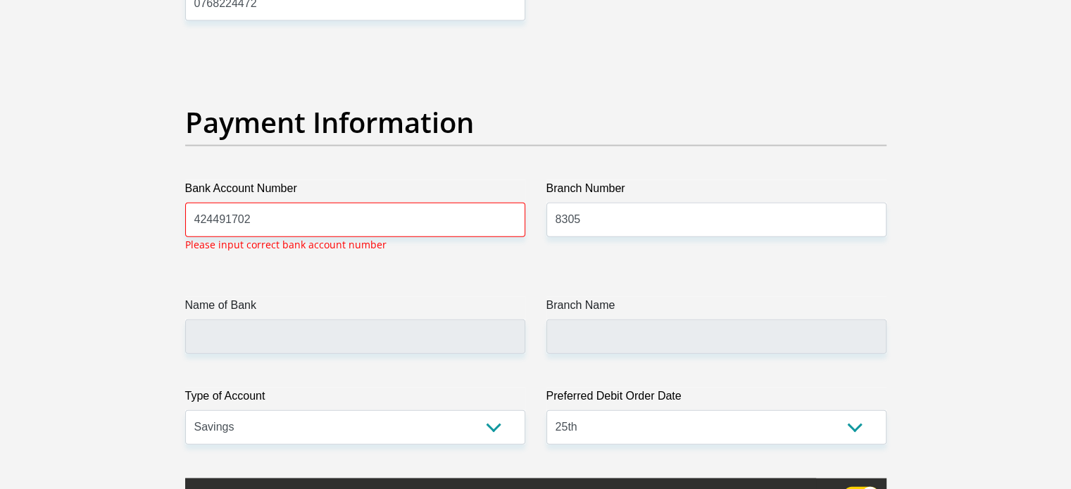
scroll to position [3168, 0]
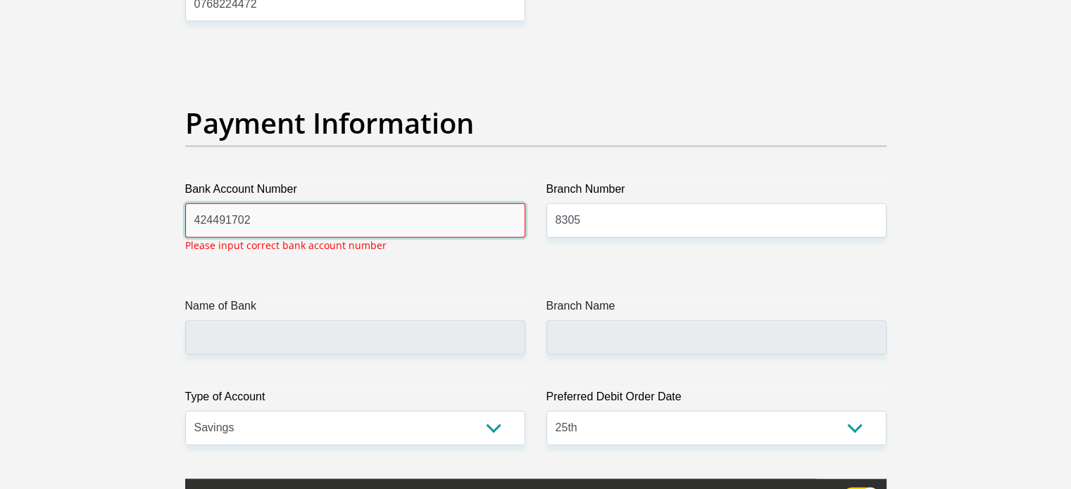
drag, startPoint x: 274, startPoint y: 213, endPoint x: 187, endPoint y: 213, distance: 86.6
click at [187, 213] on input "424491702" at bounding box center [355, 220] width 340 height 34
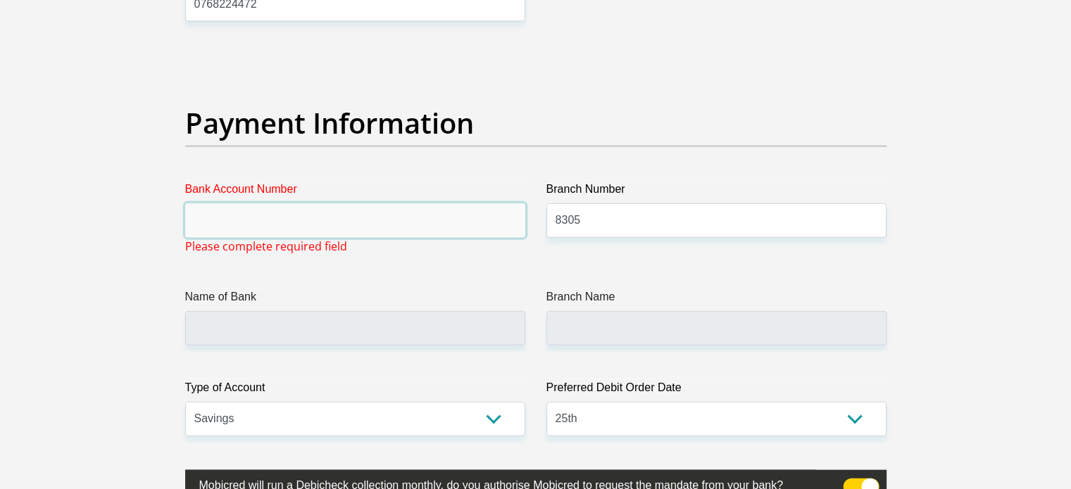
click at [266, 215] on input "Bank Account Number" at bounding box center [355, 220] width 340 height 34
paste input "424491702"
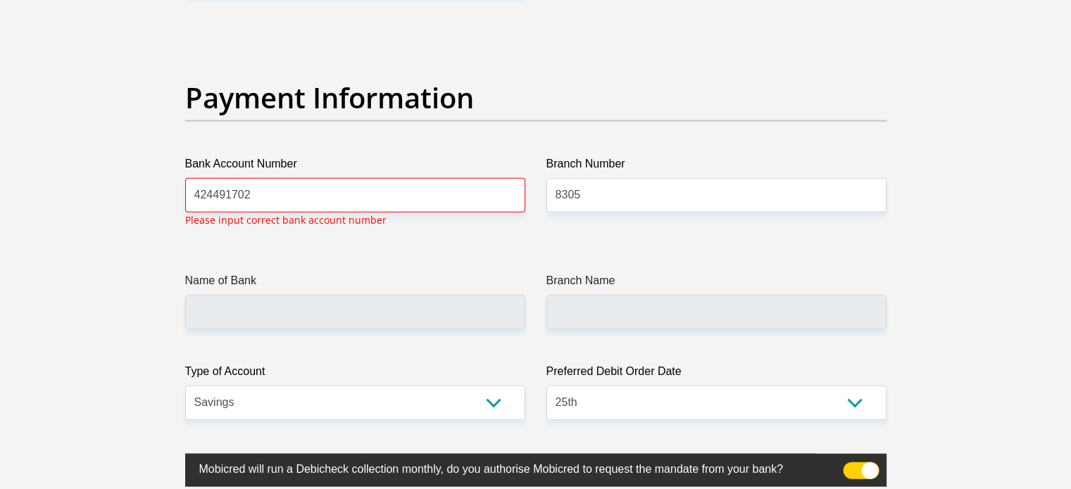
scroll to position [3192, 0]
click at [282, 162] on label "Bank Account Number" at bounding box center [355, 167] width 340 height 23
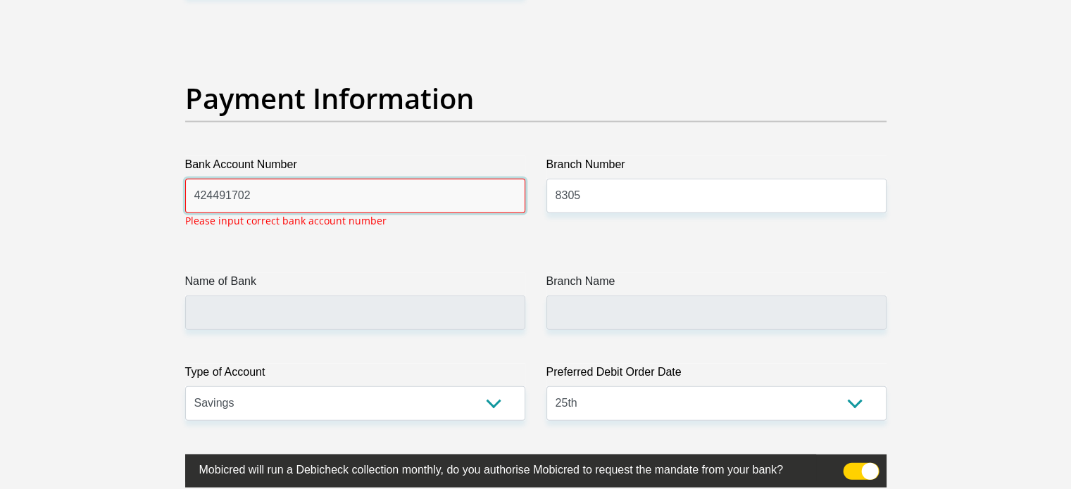
click at [282, 179] on input "424491702" at bounding box center [355, 196] width 340 height 34
click at [267, 149] on div "Payment Information" at bounding box center [536, 119] width 722 height 75
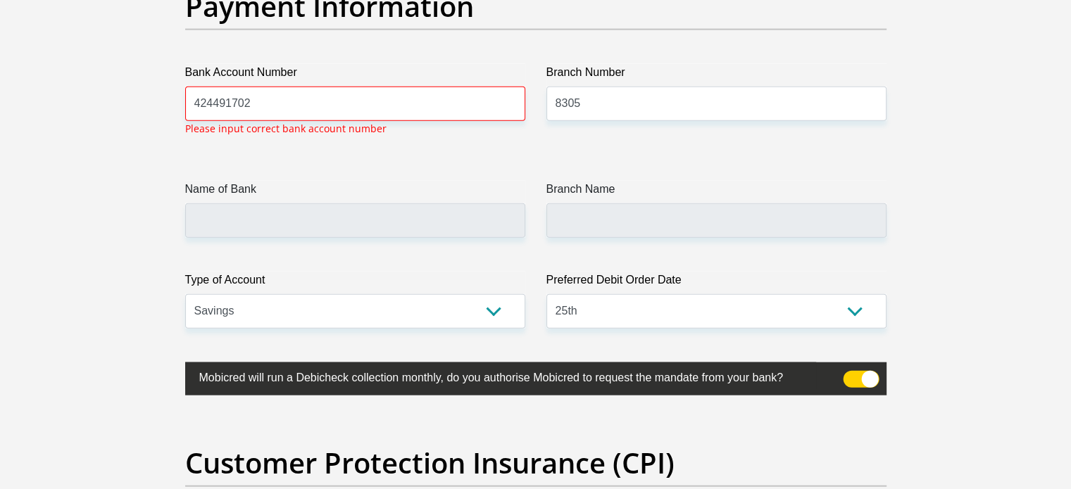
scroll to position [3284, 0]
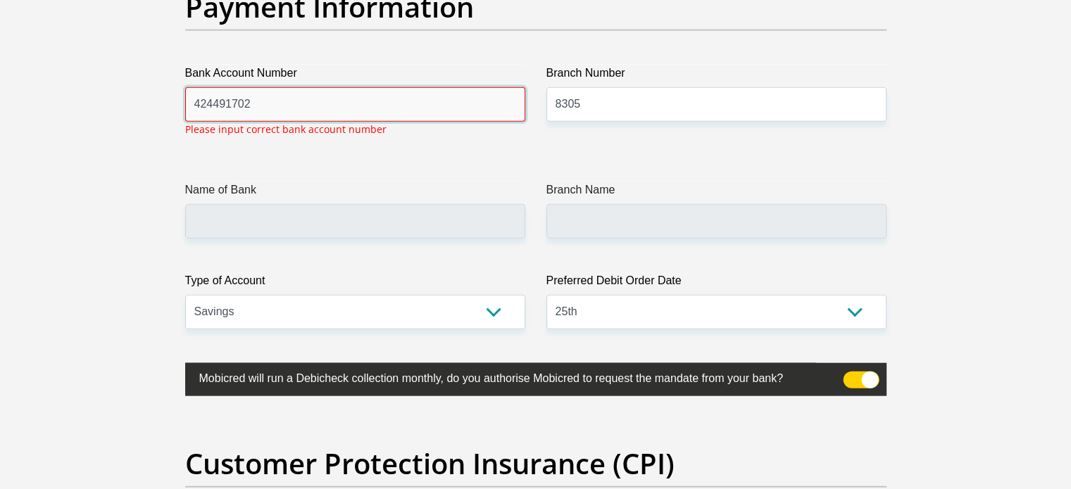
click at [309, 109] on input "424491702" at bounding box center [355, 104] width 340 height 34
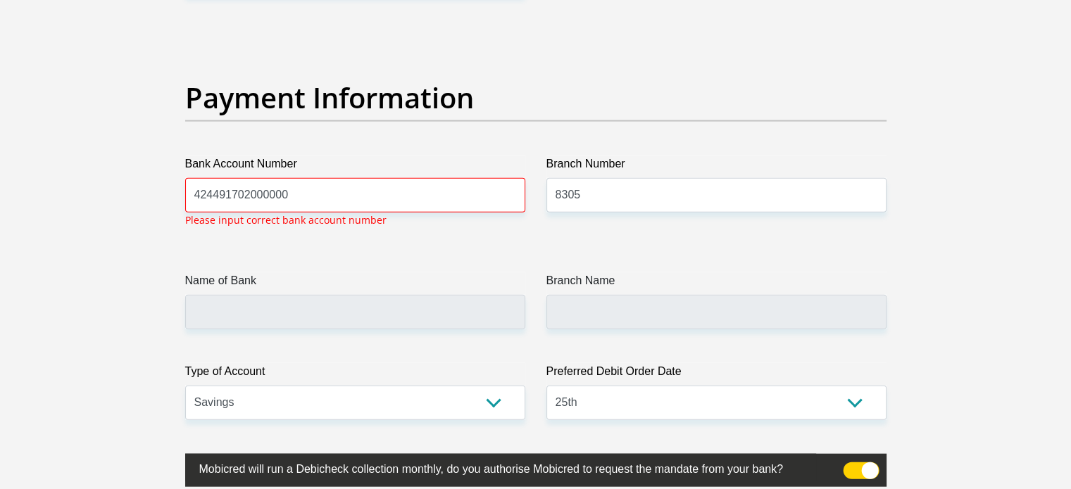
scroll to position [3192, 0]
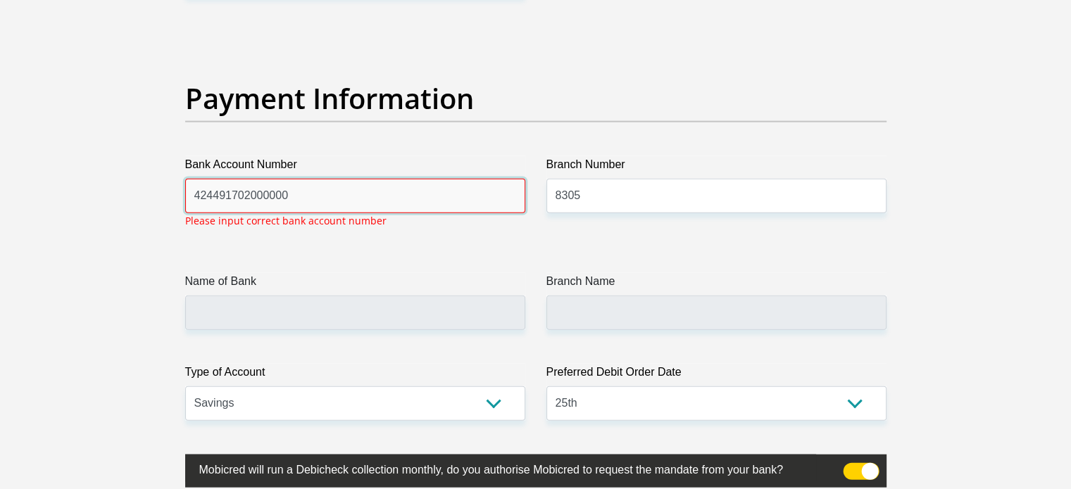
click at [296, 203] on input "424491702000000" at bounding box center [355, 196] width 340 height 34
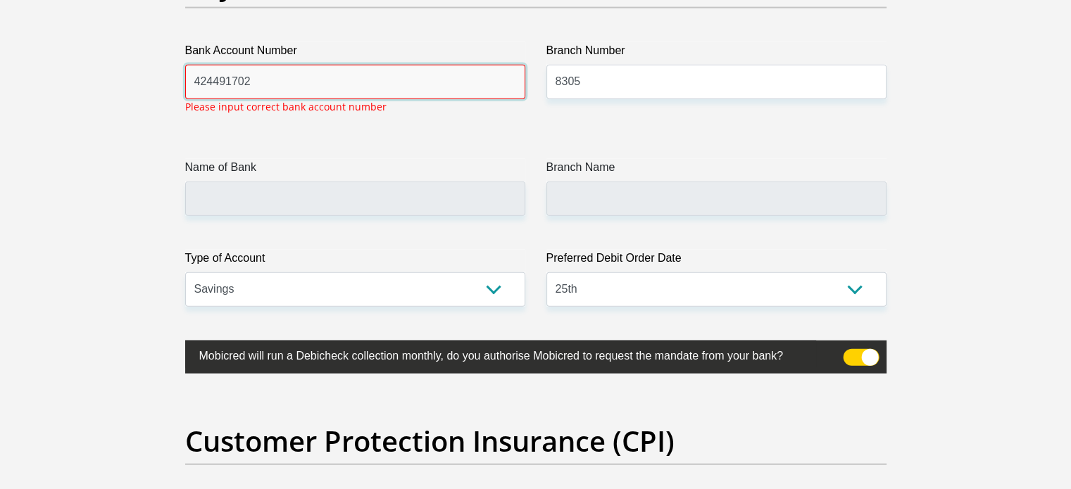
scroll to position [3094, 0]
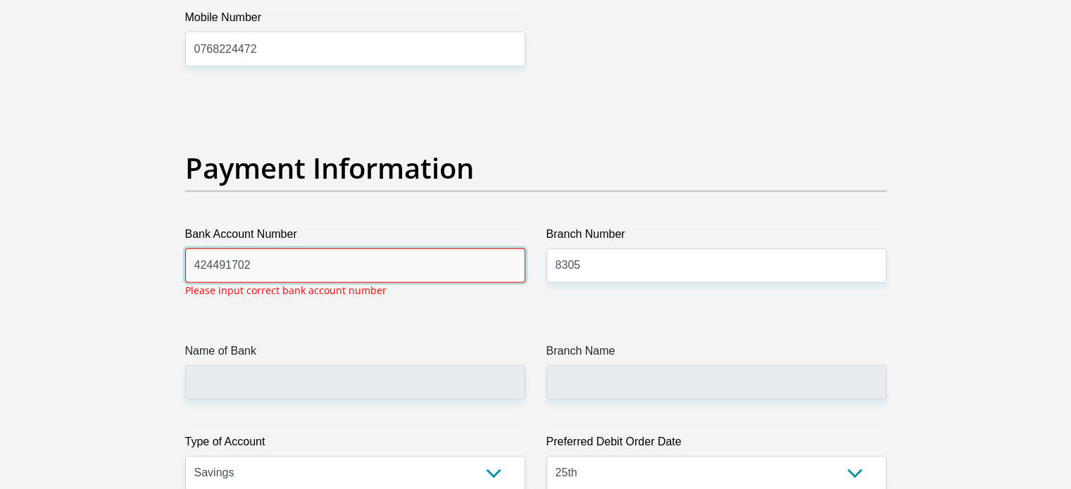
drag, startPoint x: 303, startPoint y: 22, endPoint x: 115, endPoint y: -4, distance: 189.0
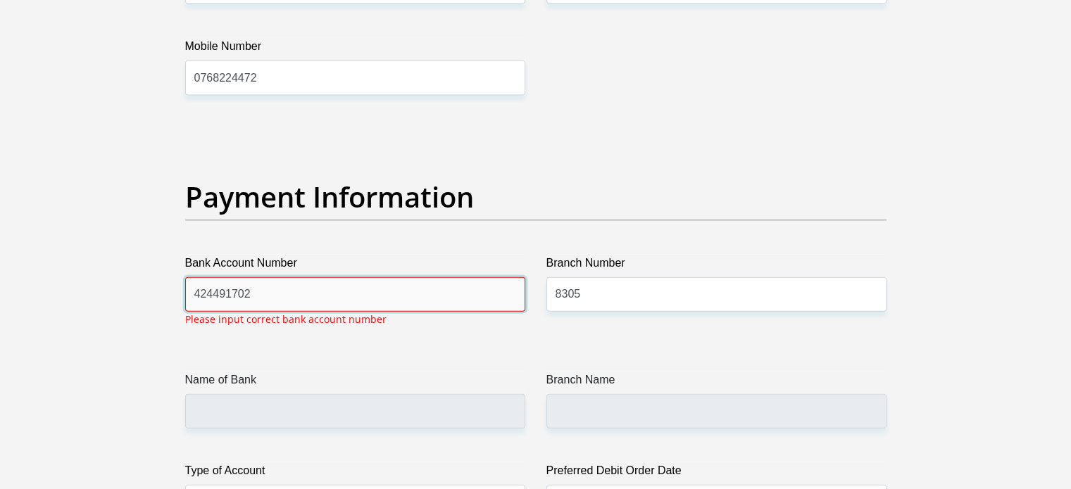
paste input "0-176-135-5"
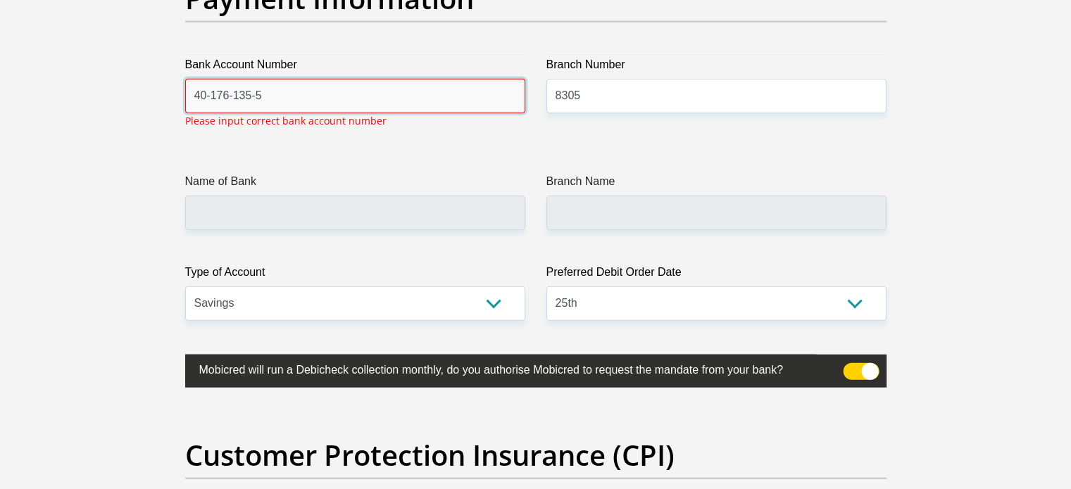
scroll to position [3305, 0]
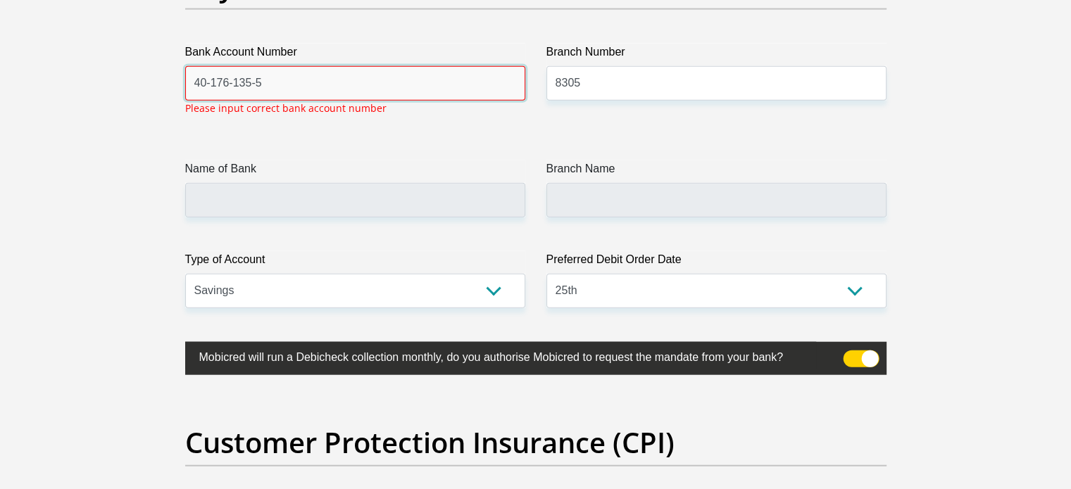
type input "40-176-135-5"
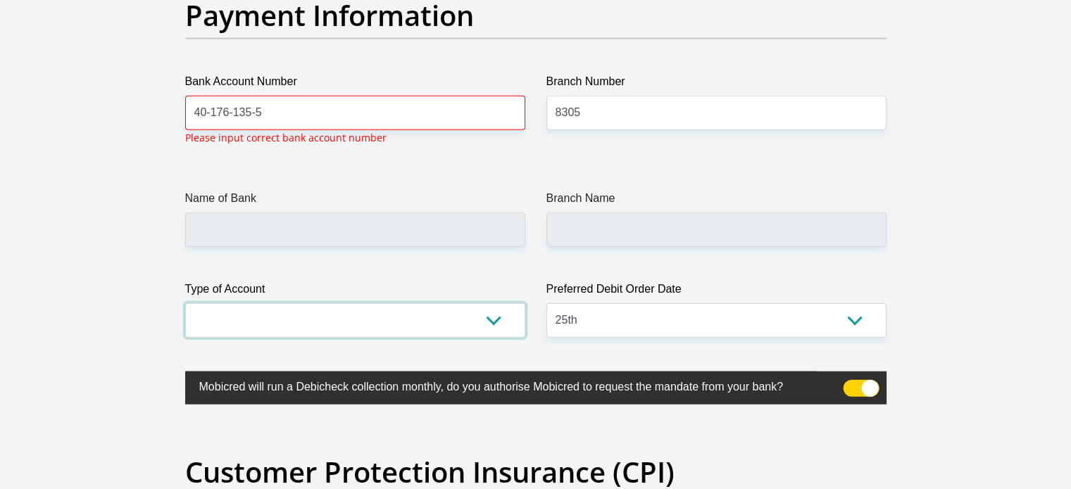
click at [185, 303] on select "Cheque Savings" at bounding box center [355, 320] width 340 height 34
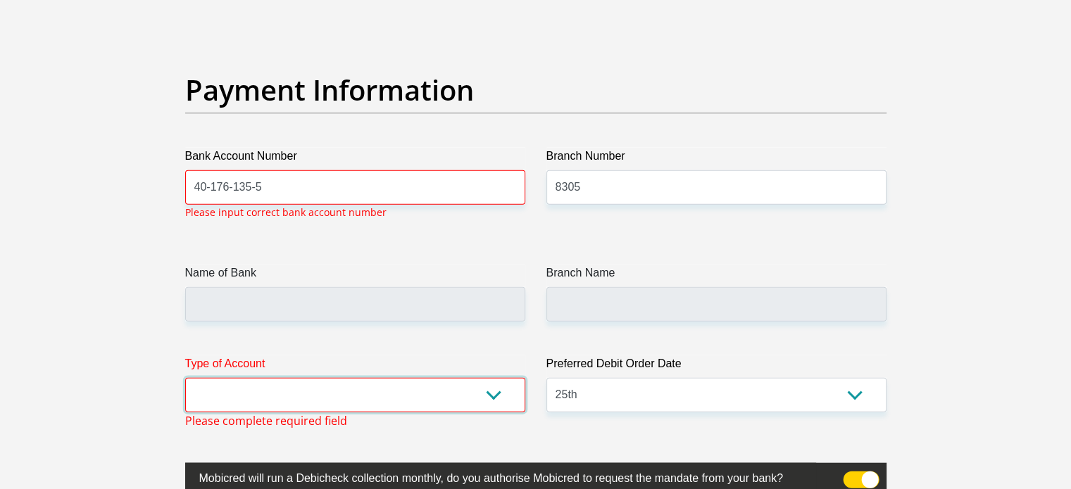
click at [245, 382] on select "Cheque Savings" at bounding box center [355, 395] width 340 height 34
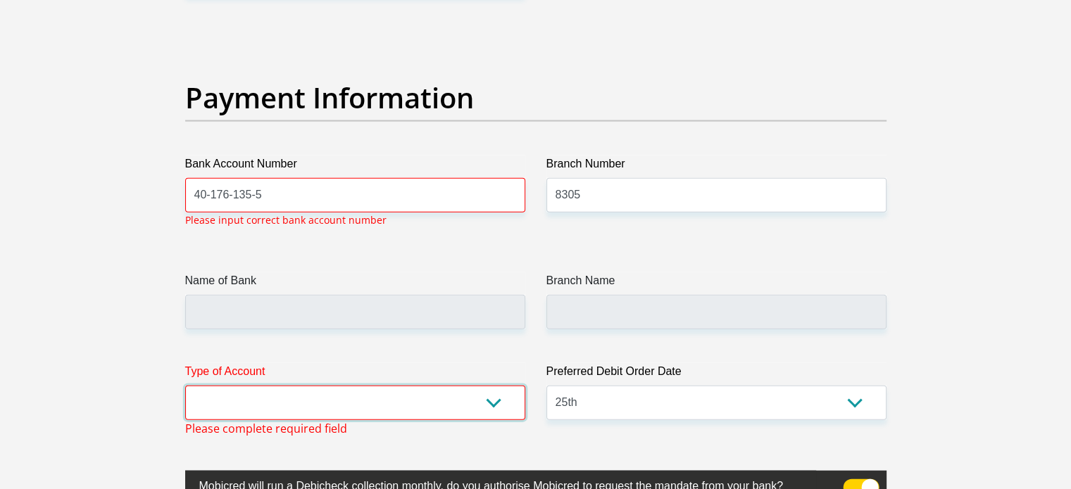
scroll to position [3192, 0]
select select "CUR"
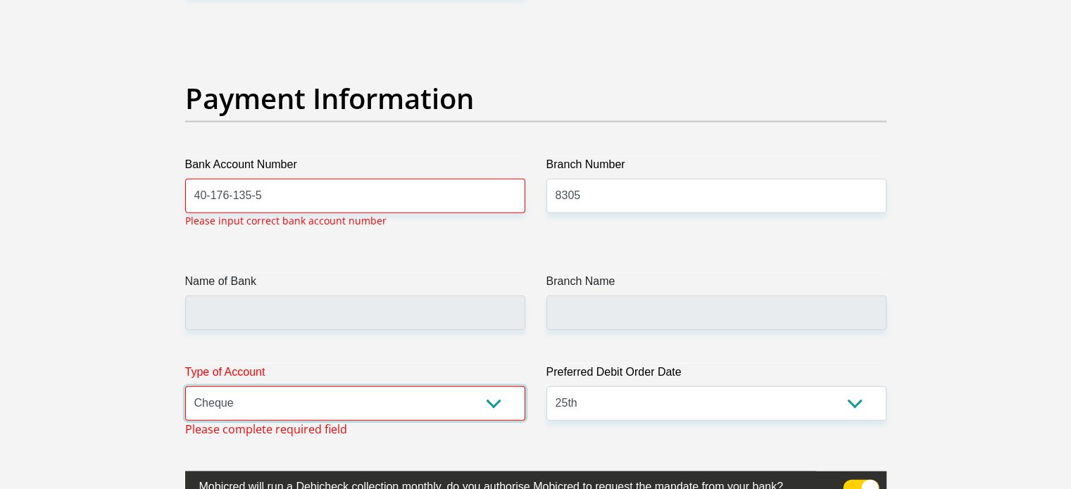
click at [185, 386] on select "Cheque Savings" at bounding box center [355, 403] width 340 height 34
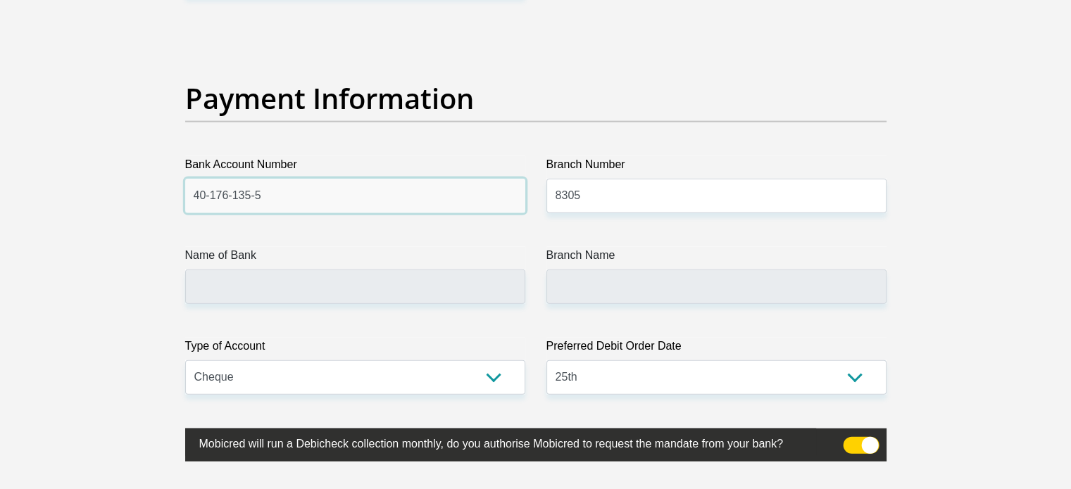
click at [256, 195] on input "40-176-135-5" at bounding box center [355, 196] width 340 height 34
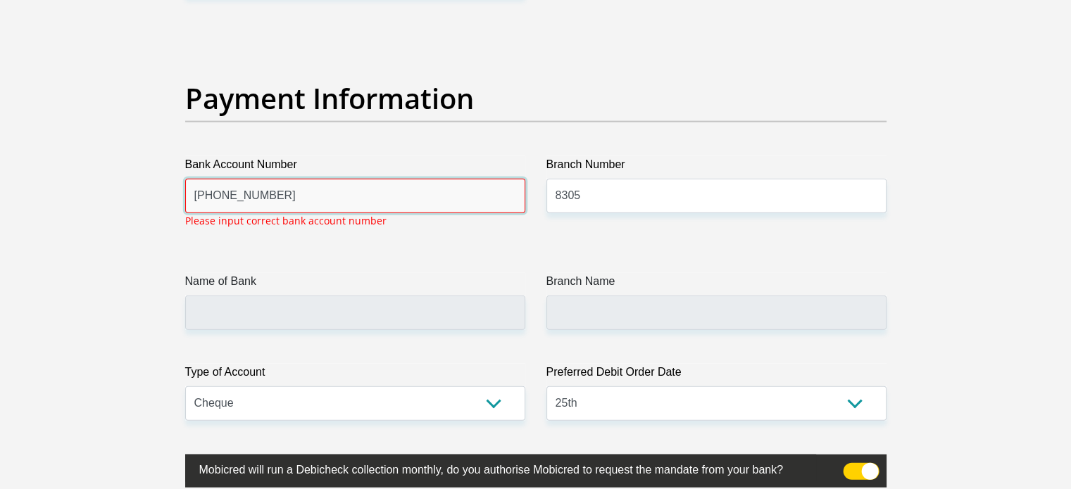
click at [234, 196] on input "[PHONE_NUMBER]" at bounding box center [355, 196] width 340 height 34
click at [213, 194] on input "[US_EMPLOYER_IDENTIFICATION_NUMBER]" at bounding box center [355, 196] width 340 height 34
click at [211, 192] on input "[US_EMPLOYER_IDENTIFICATION_NUMBER]" at bounding box center [355, 196] width 340 height 34
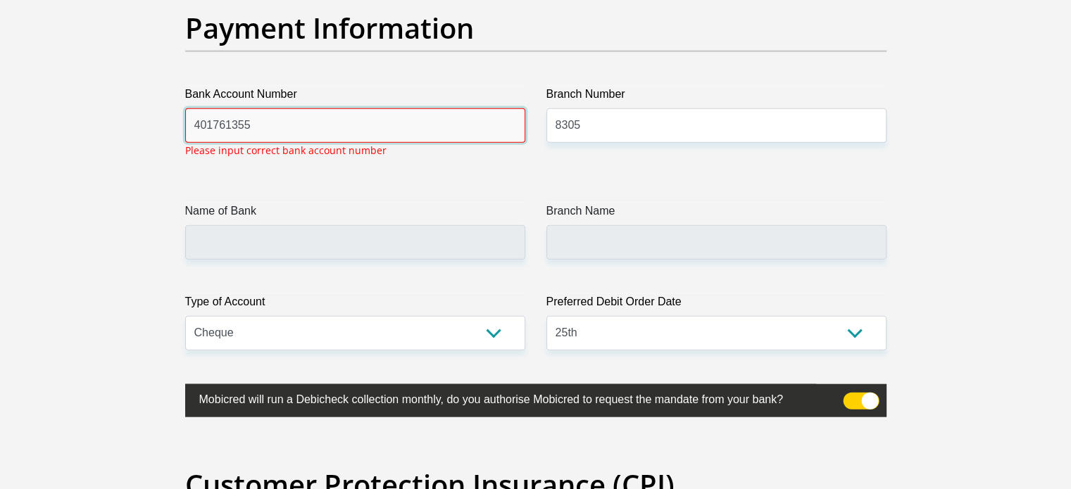
type input "401761355"
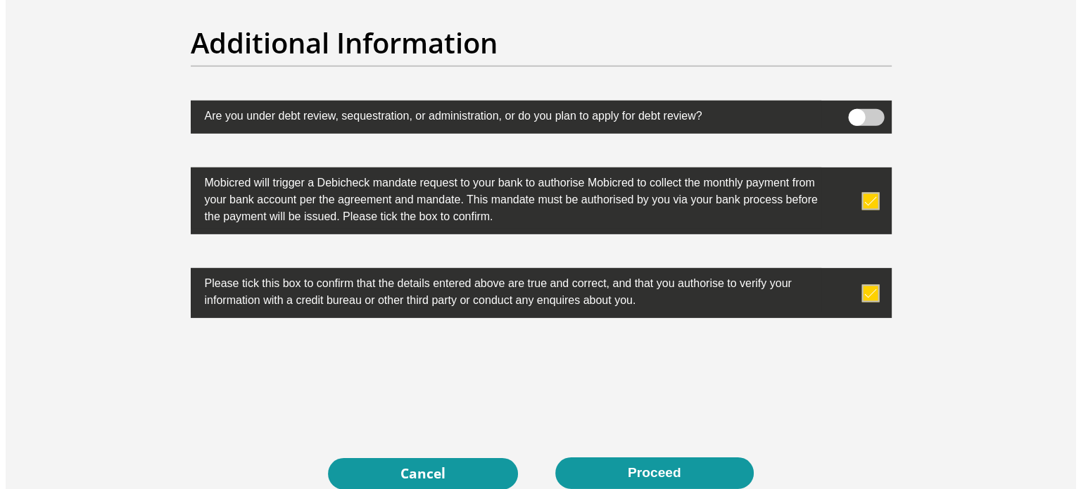
scroll to position [4389, 0]
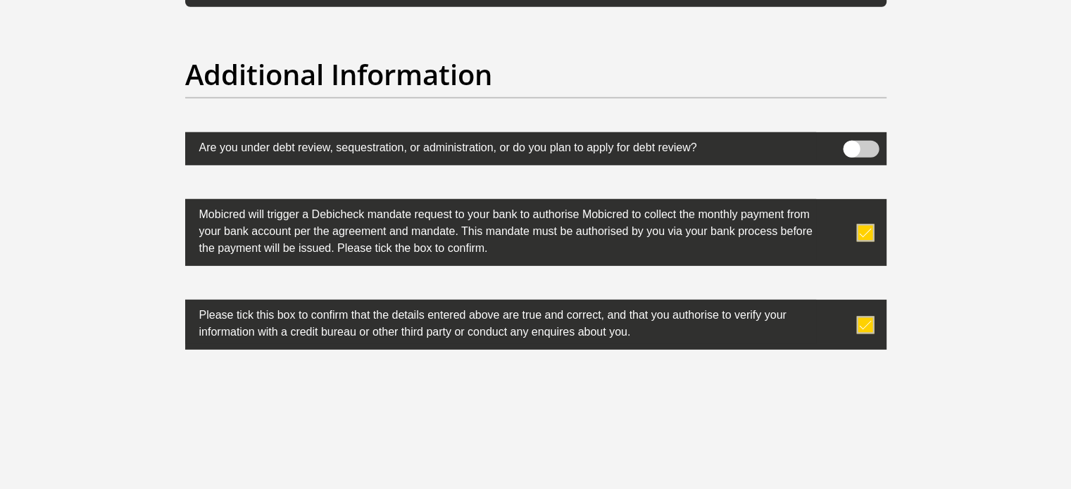
click at [862, 142] on span at bounding box center [861, 149] width 36 height 17
click at [851, 144] on input "checkbox" at bounding box center [851, 144] width 0 height 0
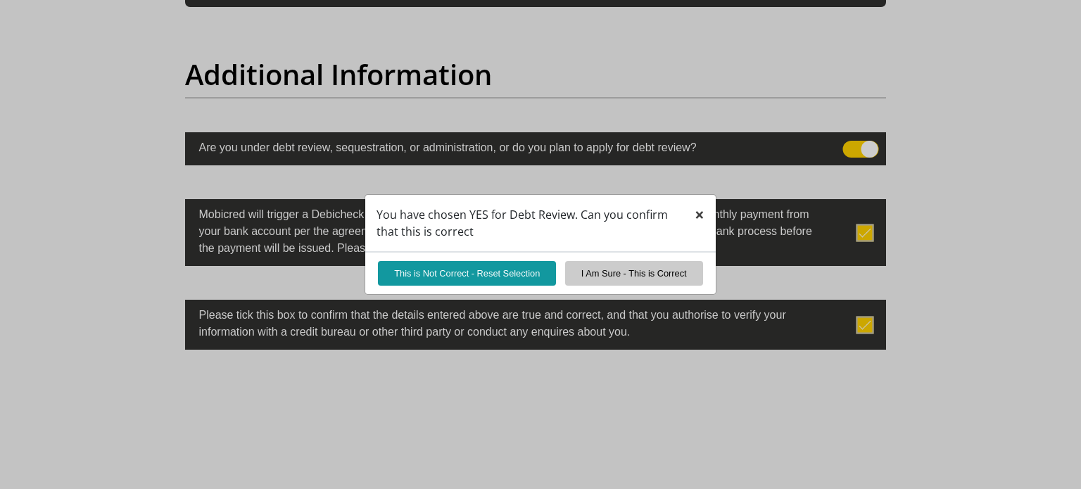
click at [698, 211] on span "×" at bounding box center [700, 214] width 10 height 23
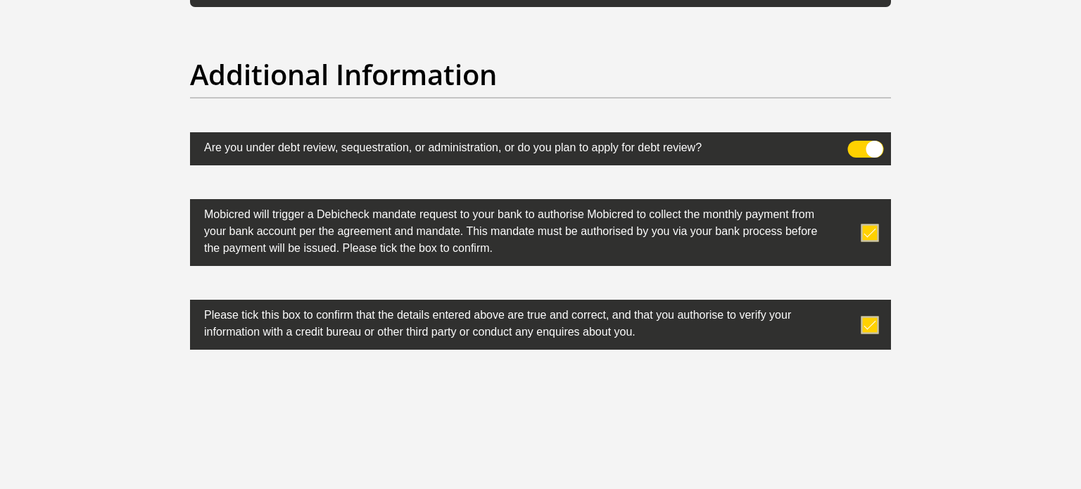
click at [849, 143] on span at bounding box center [866, 149] width 36 height 17
click at [856, 144] on input "checkbox" at bounding box center [856, 144] width 0 height 0
click at [783, 427] on div "0cAFcWeA5b3wNzv4CnsKry8iqIWlV-aBSH8X9kZaYTRKZQvtF563dhYyXiuN0WxERFSpIAQXrUZt3c7…" at bounding box center [541, 411] width 722 height 55
click at [718, 309] on label "Please tick this box to confirm that the details entered above are true and cor…" at bounding box center [505, 322] width 631 height 44
click at [807, 389] on div "0cAFcWeA5b3wNzv4CnsKry8iqIWlV-aBSH8X9kZaYTRKZQvtF563dhYyXiuN0WxERFSpIAQXrUZt3c7…" at bounding box center [541, 411] width 722 height 55
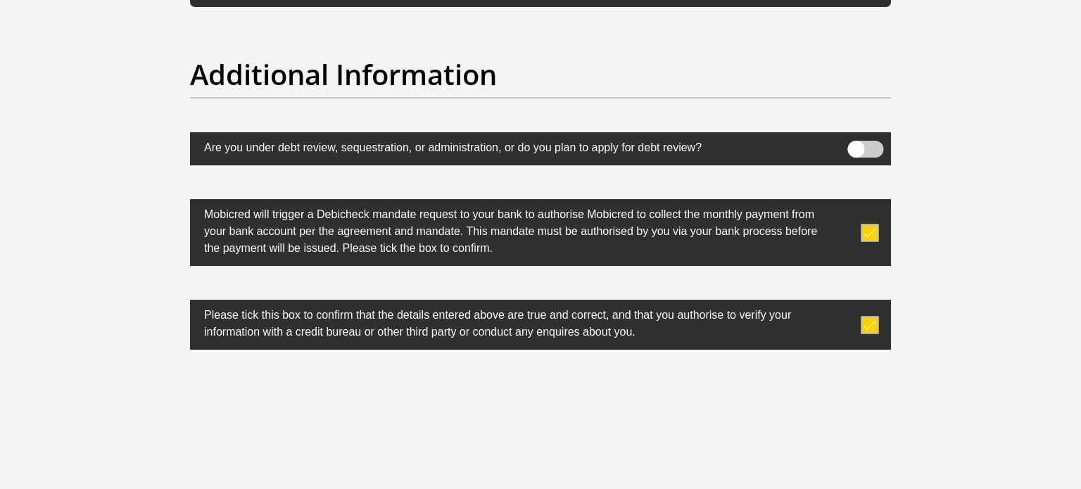
drag, startPoint x: 827, startPoint y: 332, endPoint x: 818, endPoint y: 348, distance: 19.2
click at [822, 335] on label at bounding box center [540, 325] width 701 height 50
click at [842, 303] on input "checkbox" at bounding box center [842, 303] width 0 height 0
click at [795, 403] on div "0cAFcWeA5b3wNzv4CnsKry8iqIWlV-aBSH8X9kZaYTRKZQvtF563dhYyXiuN0WxERFSpIAQXrUZt3c7…" at bounding box center [541, 411] width 722 height 55
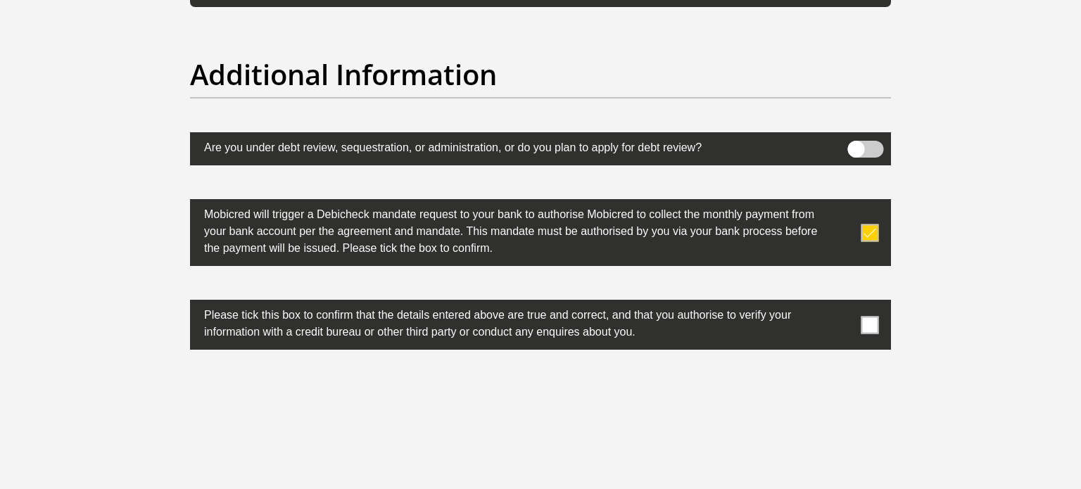
click at [860, 327] on label at bounding box center [540, 325] width 701 height 50
click at [842, 303] on input "checkbox" at bounding box center [842, 303] width 0 height 0
click at [727, 410] on div "0cAFcWeA5b3wNzv4CnsKry8iqIWlV-aBSH8X9kZaYTRKZQvtF563dhYyXiuN0WxERFSpIAQXrUZt3c7…" at bounding box center [541, 411] width 722 height 55
drag, startPoint x: 1081, startPoint y: 354, endPoint x: 1062, endPoint y: 346, distance: 20.2
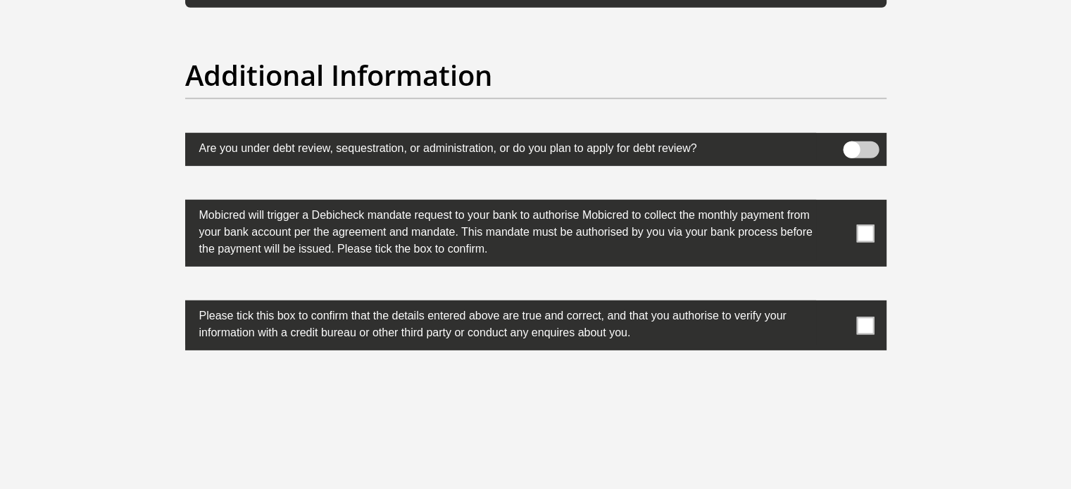
scroll to position [4362, 0]
click at [859, 230] on span at bounding box center [865, 234] width 18 height 18
click at [837, 203] on input "checkbox" at bounding box center [837, 203] width 0 height 0
click at [863, 310] on label at bounding box center [535, 326] width 701 height 50
click at [837, 304] on input "checkbox" at bounding box center [837, 304] width 0 height 0
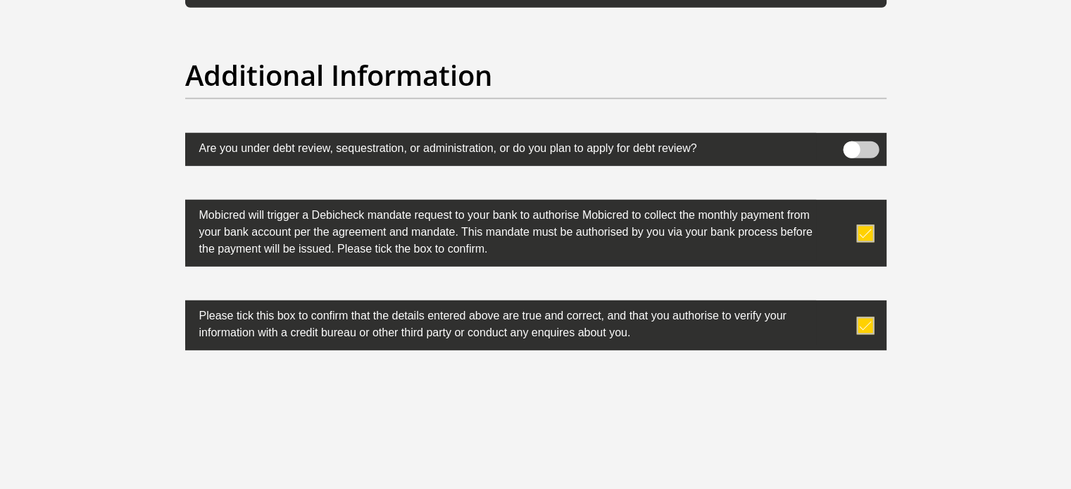
click at [862, 323] on span at bounding box center [865, 326] width 18 height 18
click at [837, 304] on input "checkbox" at bounding box center [837, 304] width 0 height 0
click at [860, 329] on span at bounding box center [865, 326] width 18 height 18
click at [837, 304] on input "checkbox" at bounding box center [837, 304] width 0 height 0
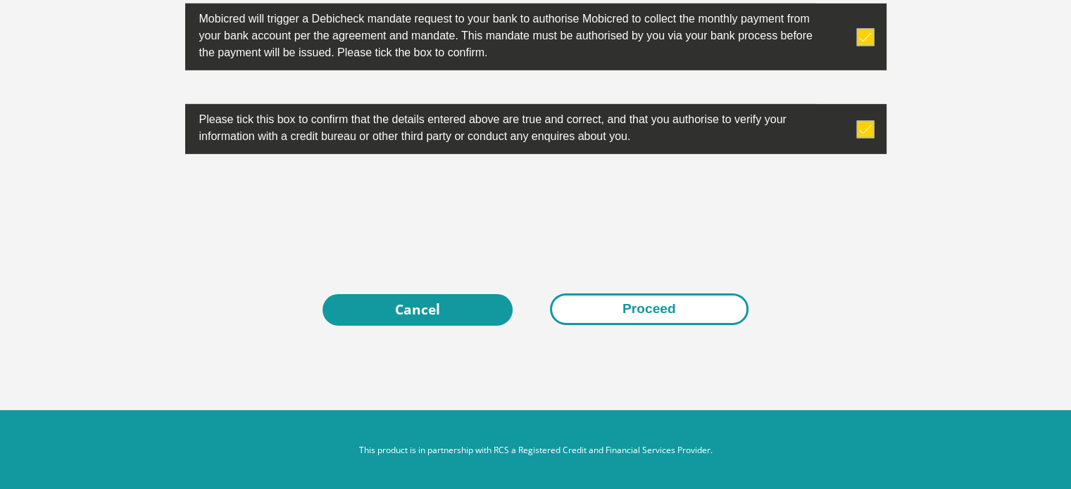
click at [688, 306] on button "Proceed" at bounding box center [649, 310] width 199 height 32
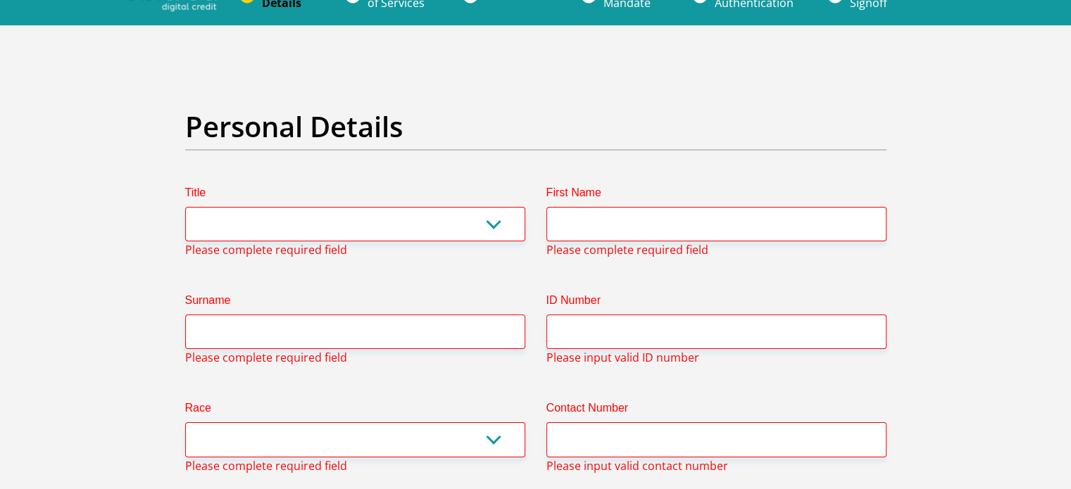
scroll to position [0, 0]
